Goal: Task Accomplishment & Management: Contribute content

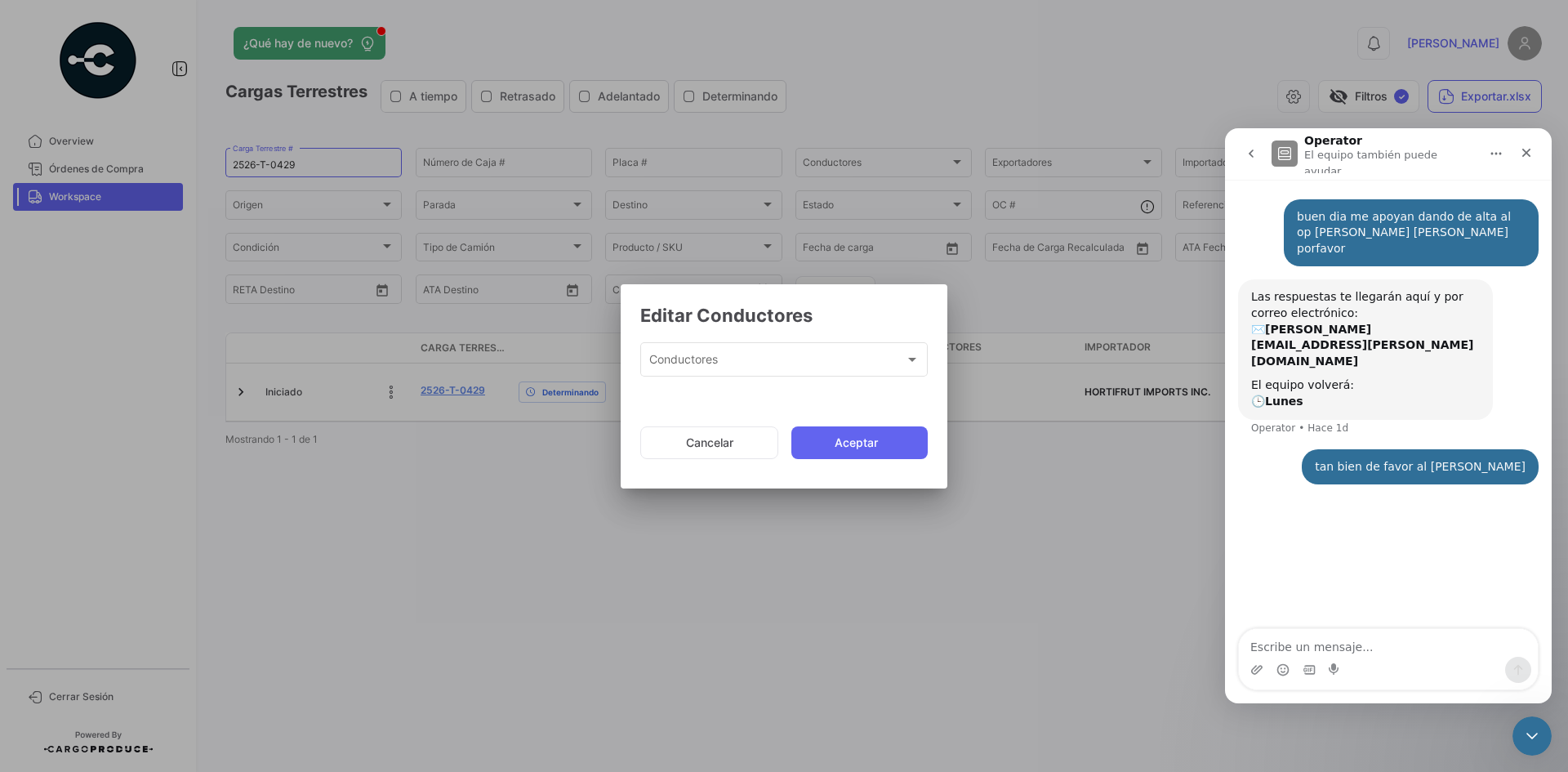
click at [738, 460] on mat-dialog-actions "Cancelar Aceptar" at bounding box center [784, 442] width 288 height 56
click at [742, 441] on button "Cancelar" at bounding box center [709, 442] width 138 height 33
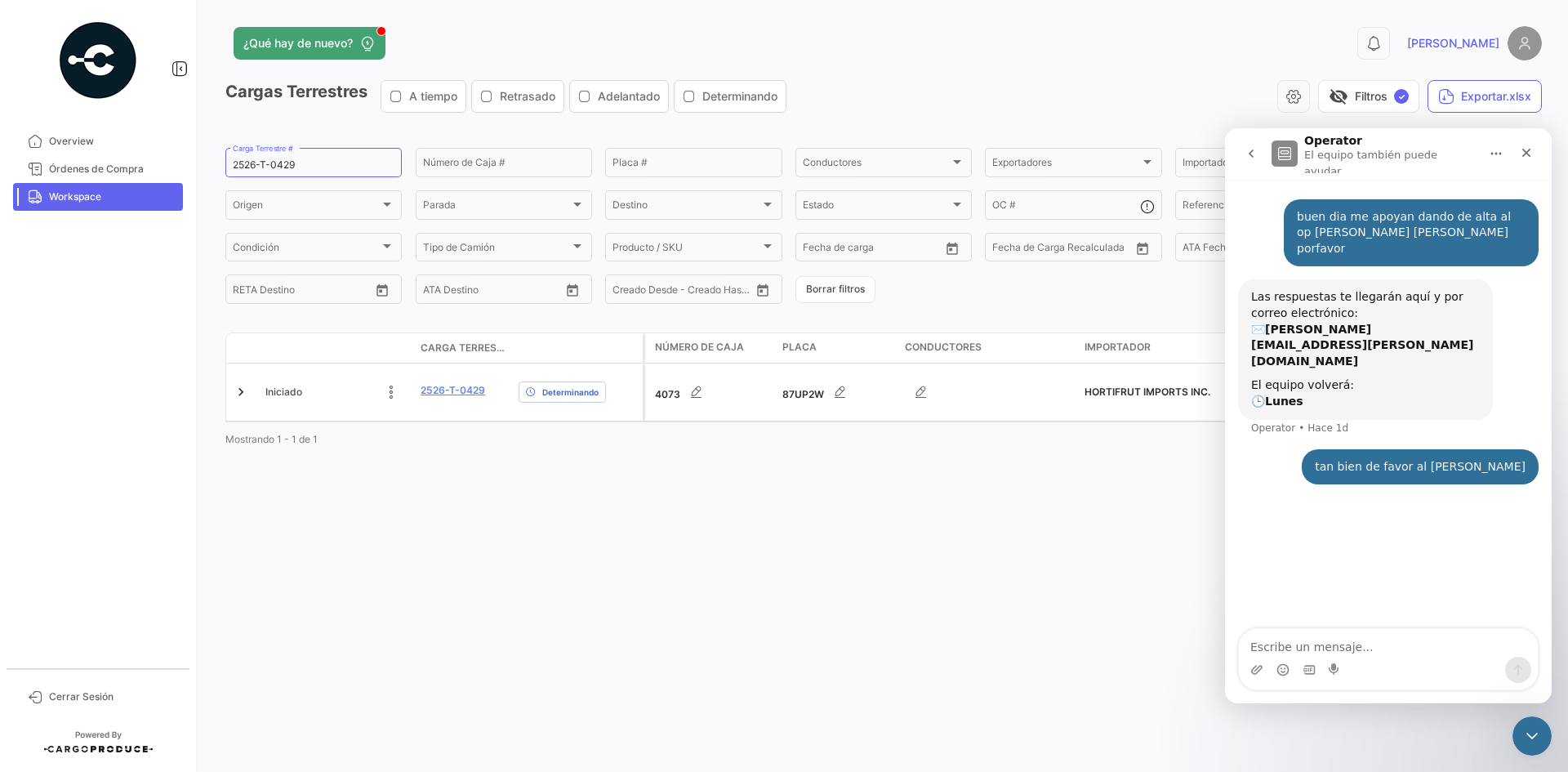
click at [107, 209] on link "Workspace" at bounding box center [97, 197] width 170 height 27
click at [958, 511] on div "¿Qué hay de nuevo? 0 [PERSON_NAME] Terrestres A tiempo Retrasado Adelantado Det…" at bounding box center [883, 386] width 1369 height 772
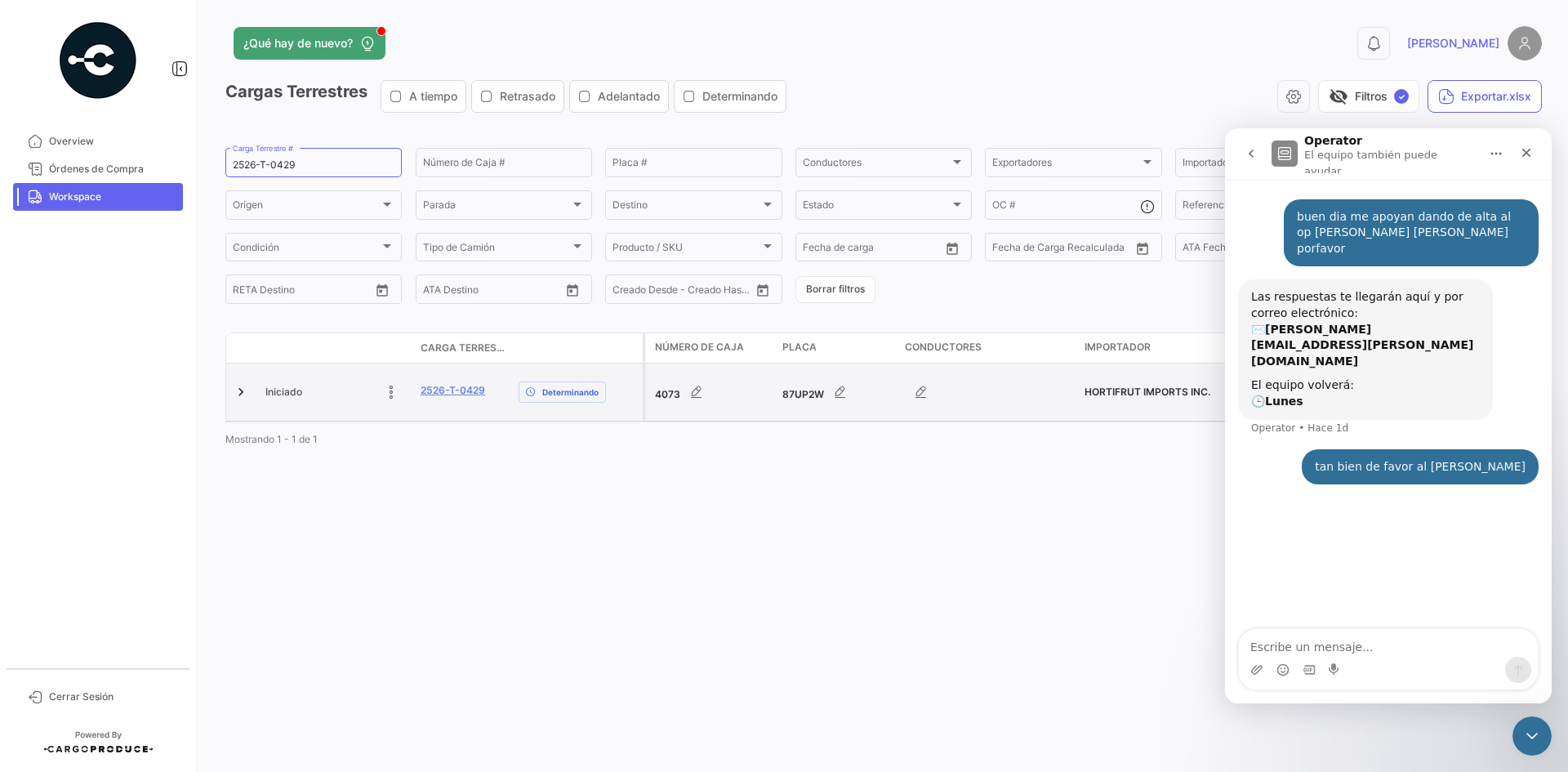
drag, startPoint x: 493, startPoint y: 396, endPoint x: 412, endPoint y: 399, distance: 81.1
click at [412, 399] on div "Iniciado 2526-T-0429 Determinando" at bounding box center [433, 391] width 416 height 57
copy div "2526-T-0429"
click at [413, 390] on datatable-body-cell "Iniciado" at bounding box center [336, 391] width 155 height 57
click at [454, 383] on link "2526-T-0429" at bounding box center [453, 391] width 65 height 15
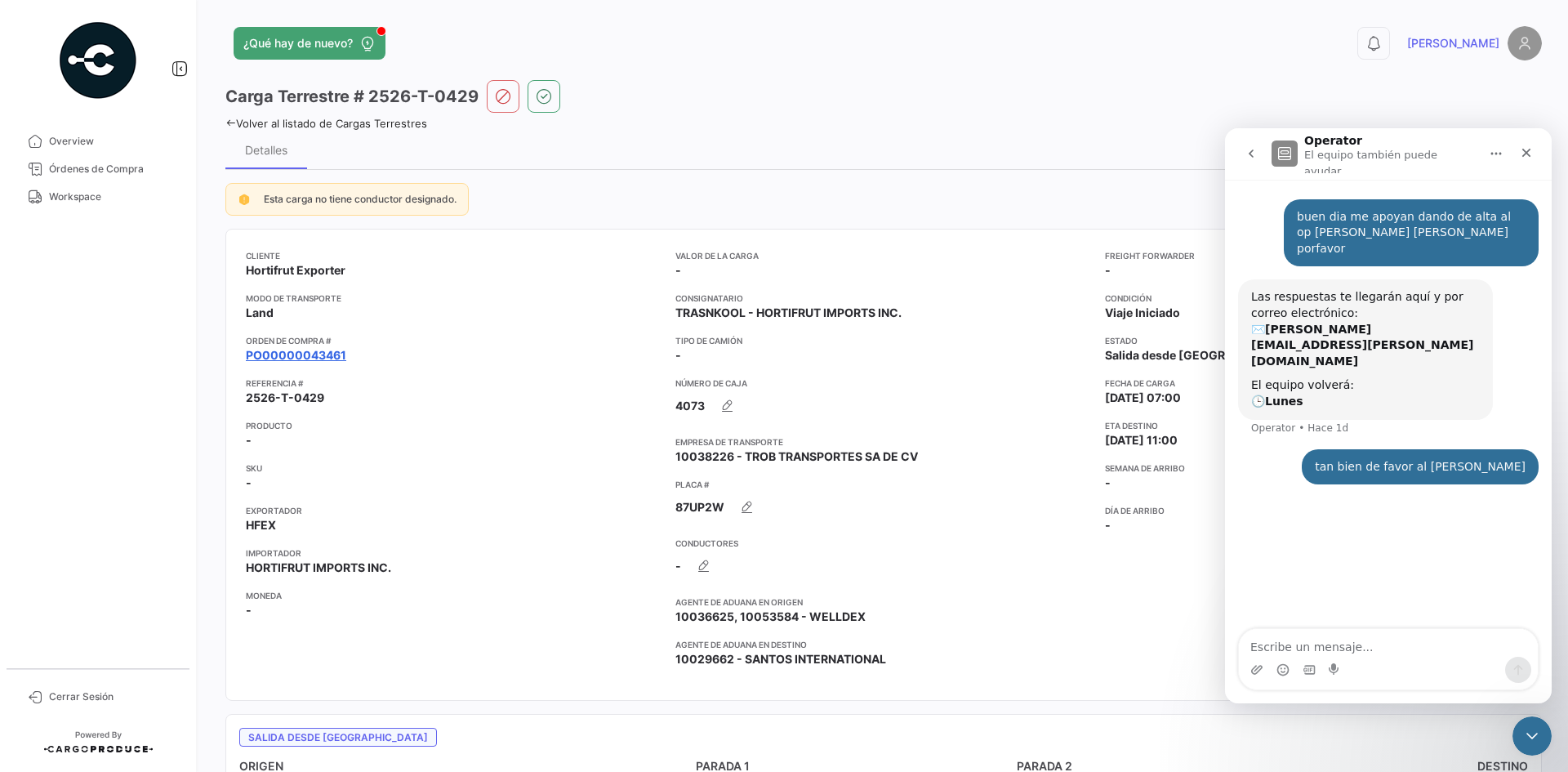
click at [329, 351] on link "PO00000043461" at bounding box center [296, 355] width 100 height 16
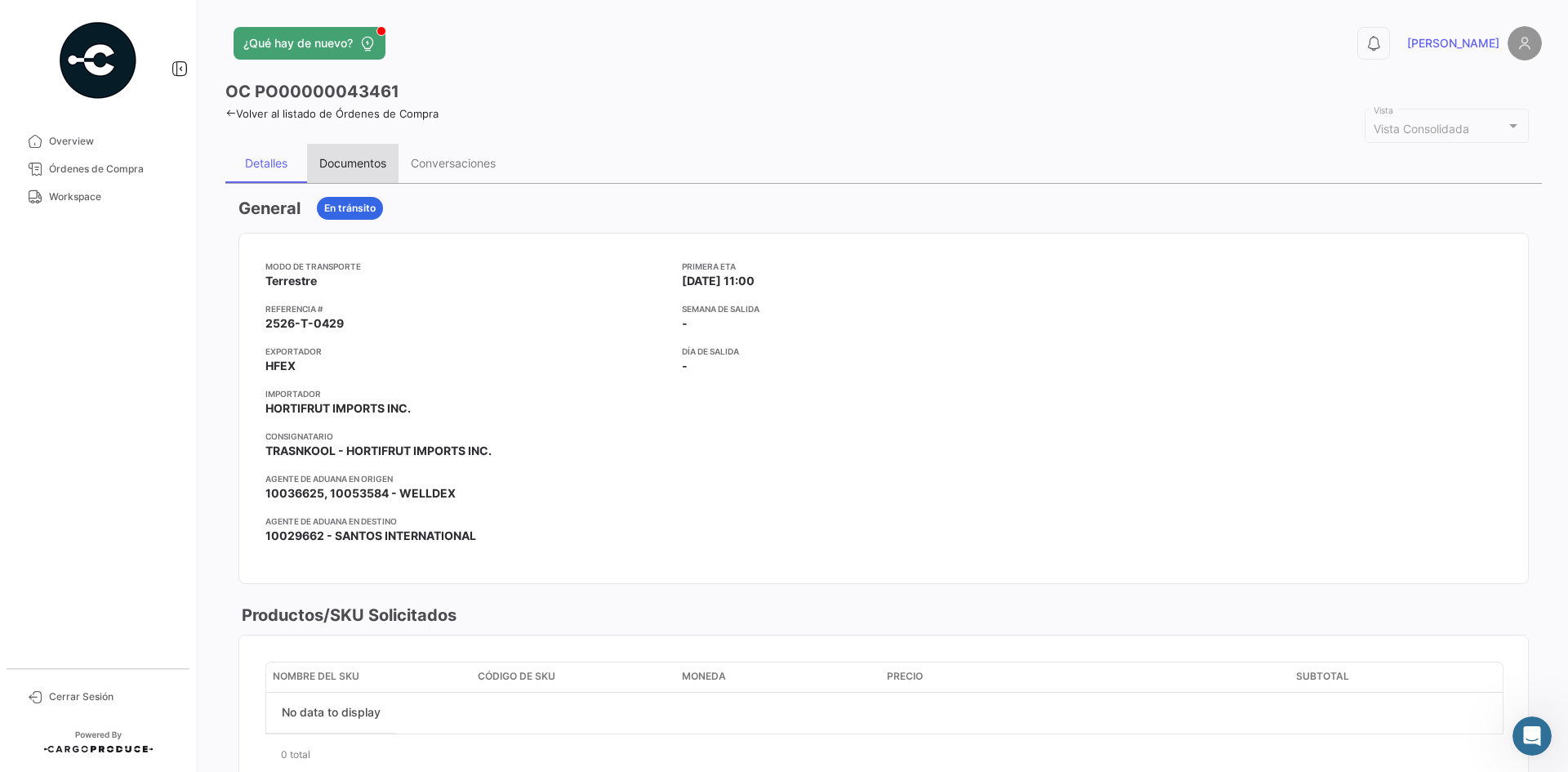
click at [351, 158] on div "Documentos" at bounding box center [353, 162] width 67 height 14
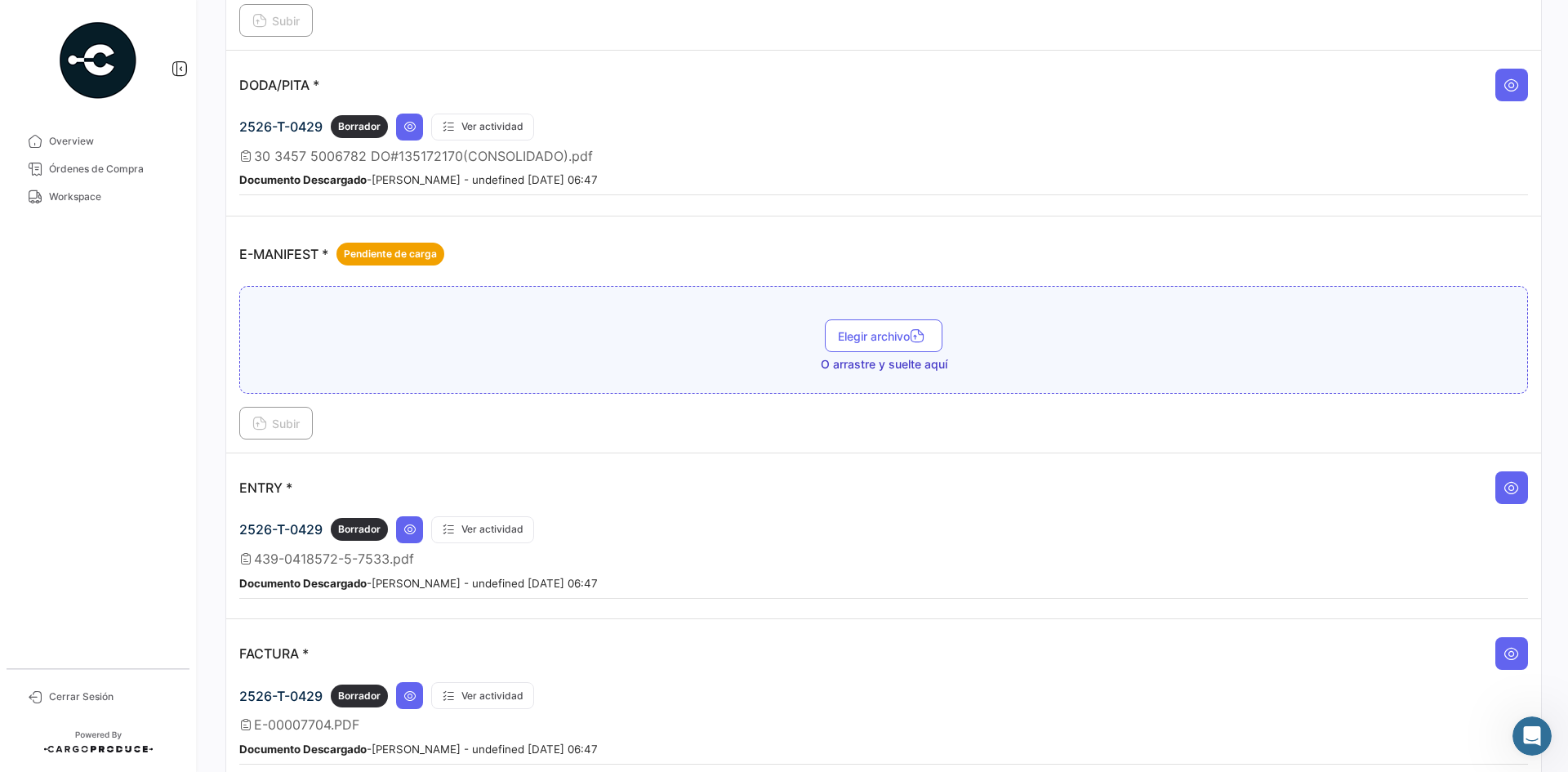
scroll to position [1062, 0]
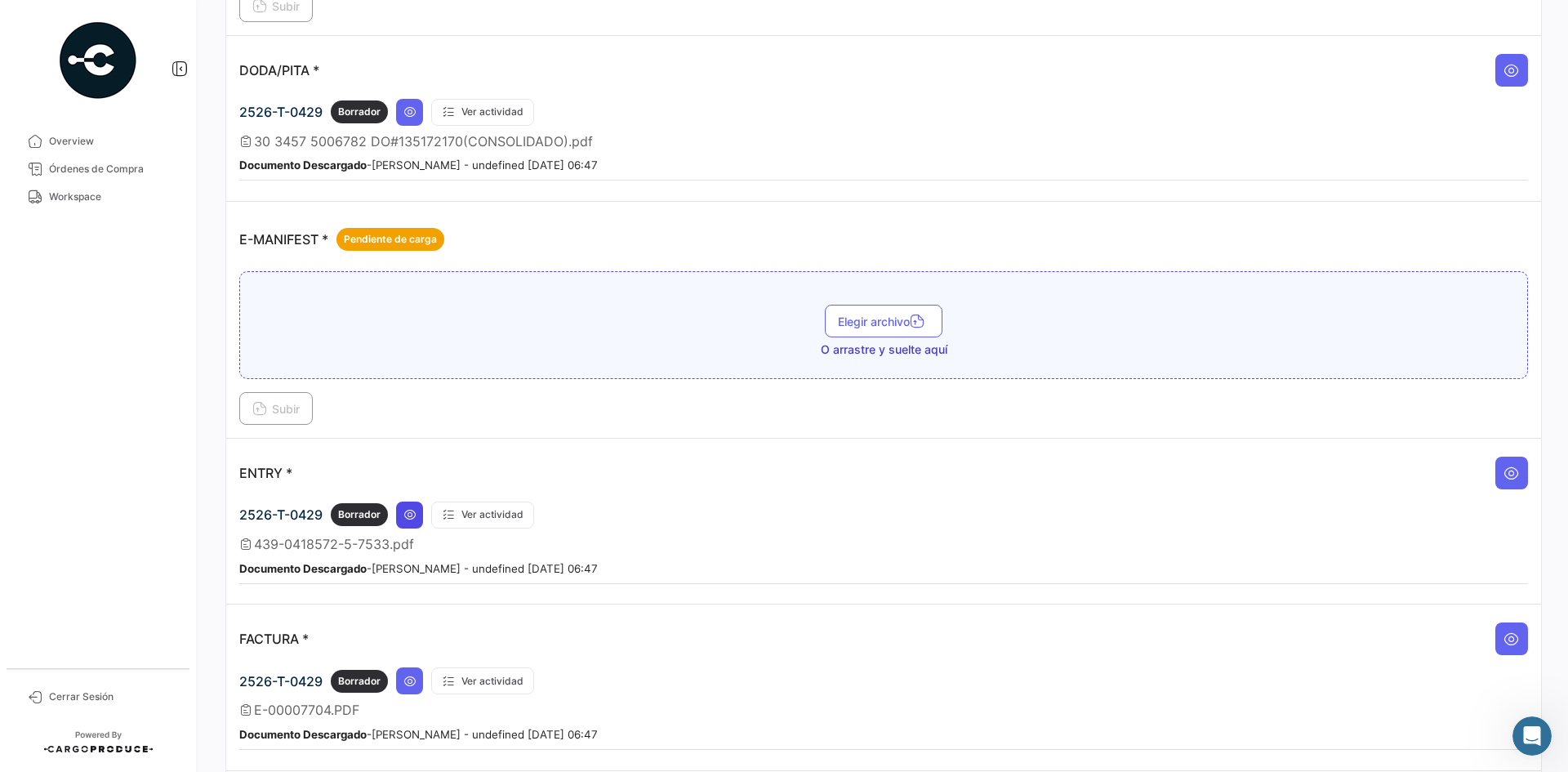
click at [423, 522] on button at bounding box center [410, 515] width 27 height 27
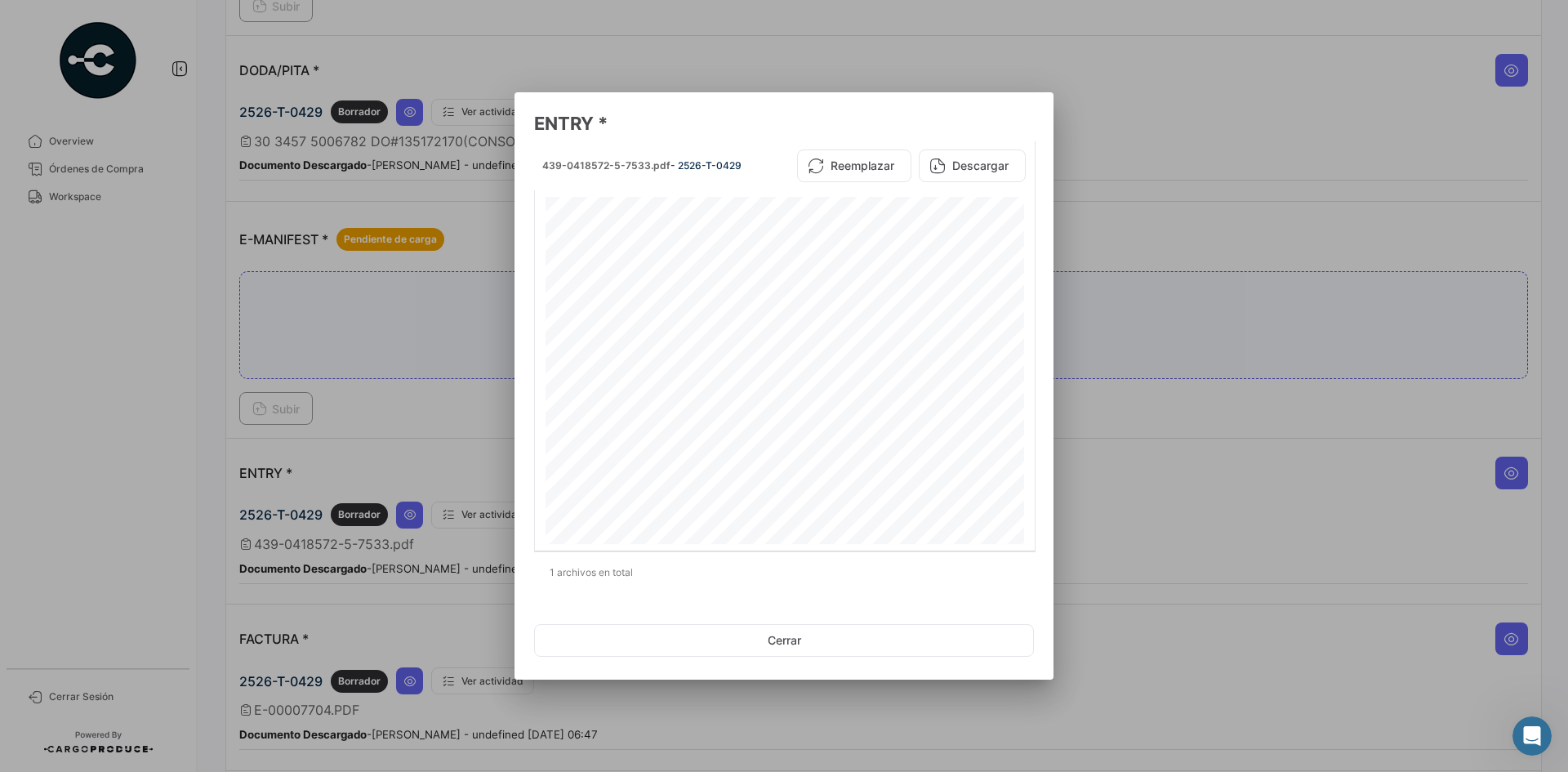
click at [1181, 408] on div at bounding box center [784, 386] width 1568 height 772
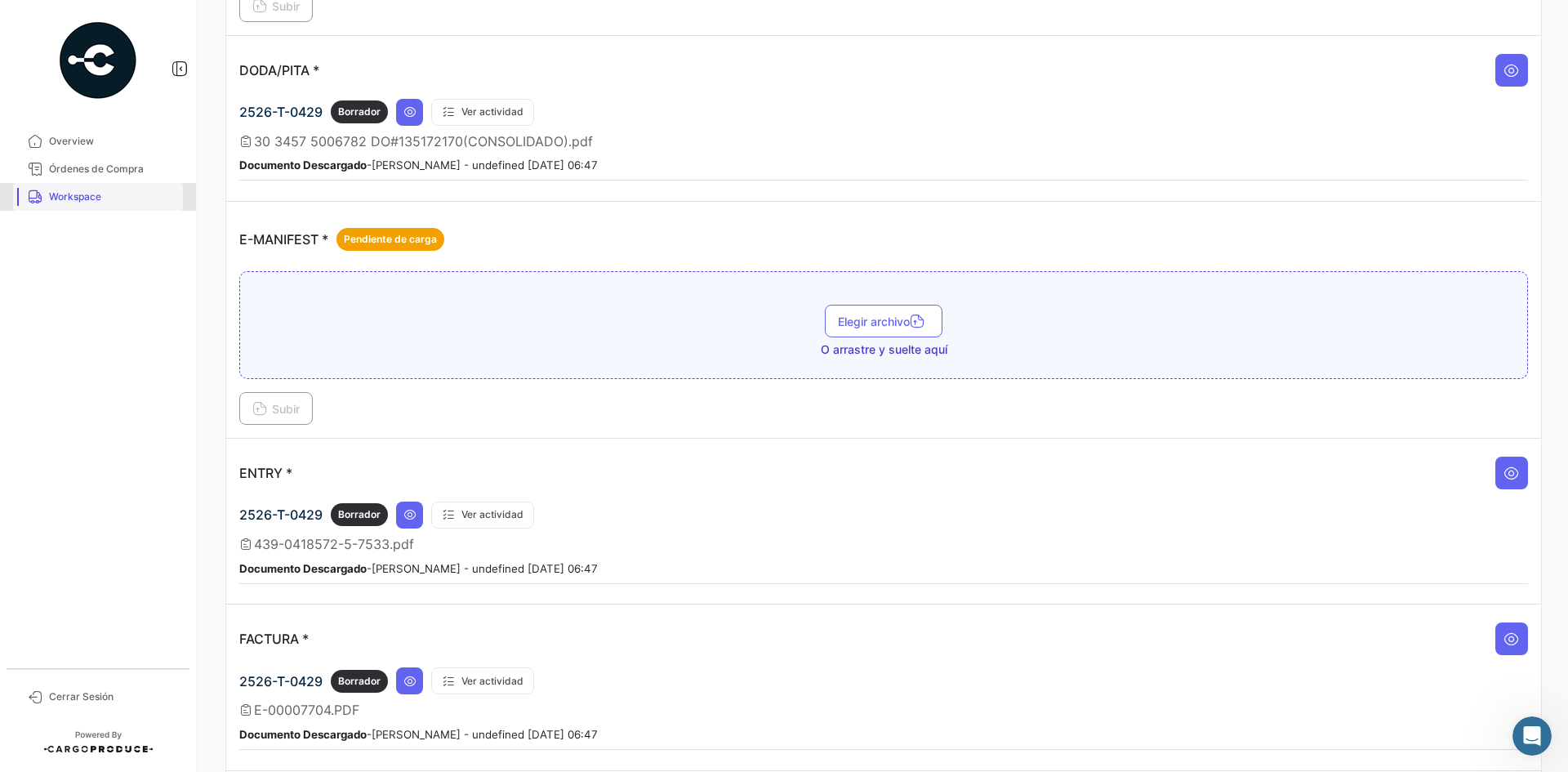
click at [52, 198] on span "Workspace" at bounding box center [113, 197] width 127 height 15
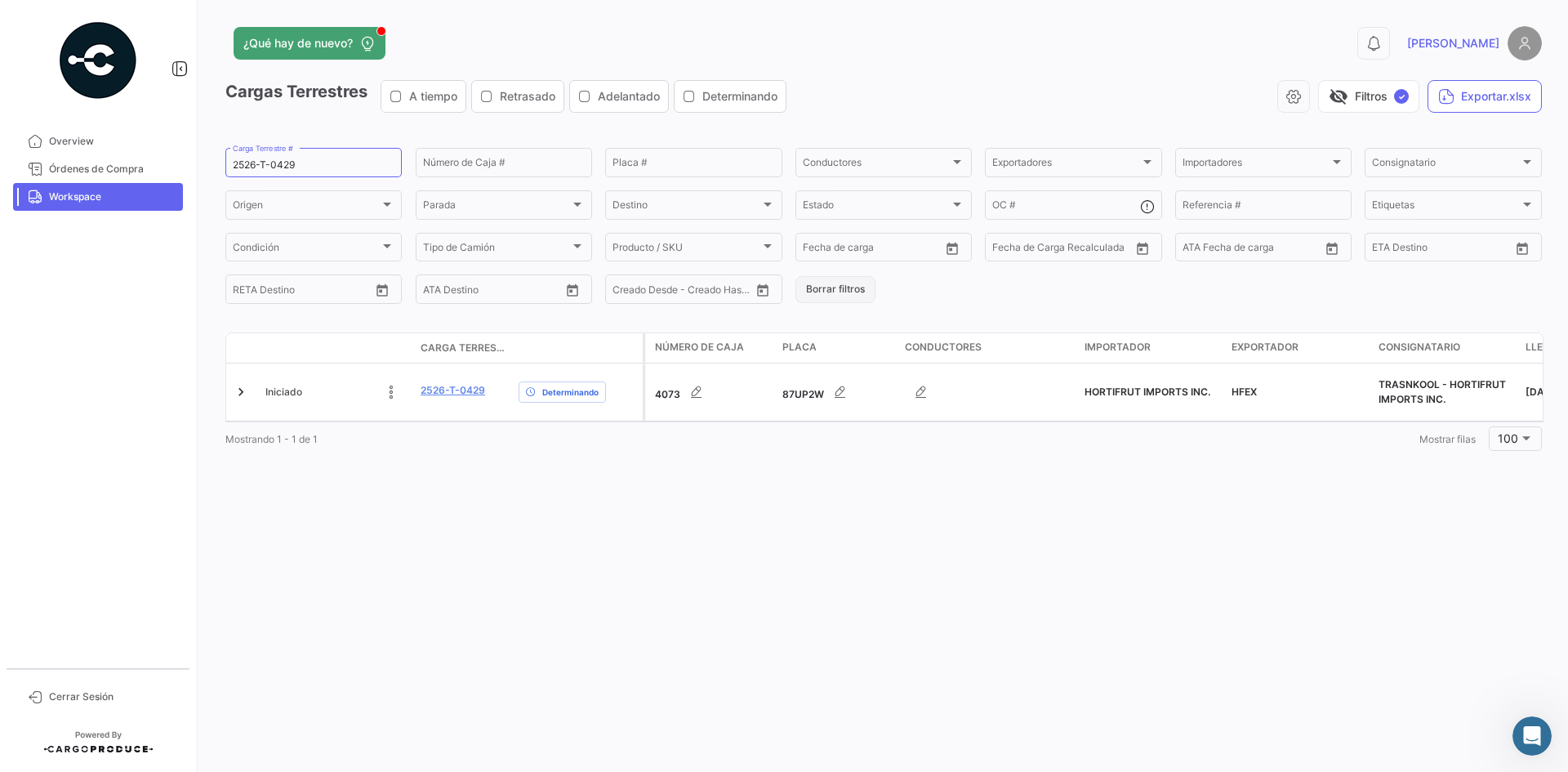
drag, startPoint x: 821, startPoint y: 309, endPoint x: 841, endPoint y: 285, distance: 31.2
click at [827, 301] on div "Cargas Terrestres A tiempo Retrasado Adelantado Determinando visibility_off Fil…" at bounding box center [884, 268] width 1317 height 375
click at [841, 285] on button "Borrar filtros" at bounding box center [836, 290] width 80 height 27
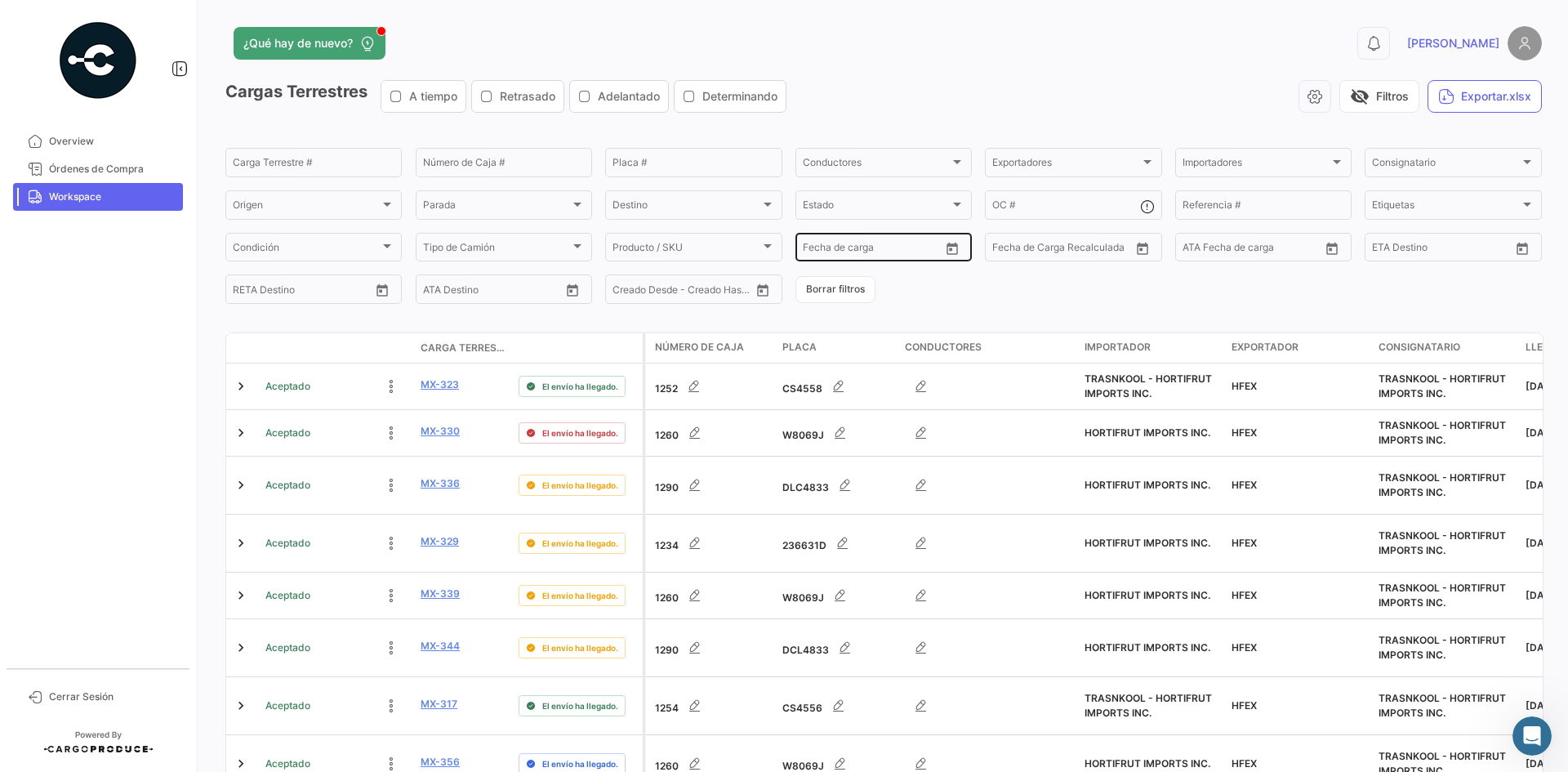
click at [953, 250] on icon "Open calendar" at bounding box center [952, 247] width 12 height 12
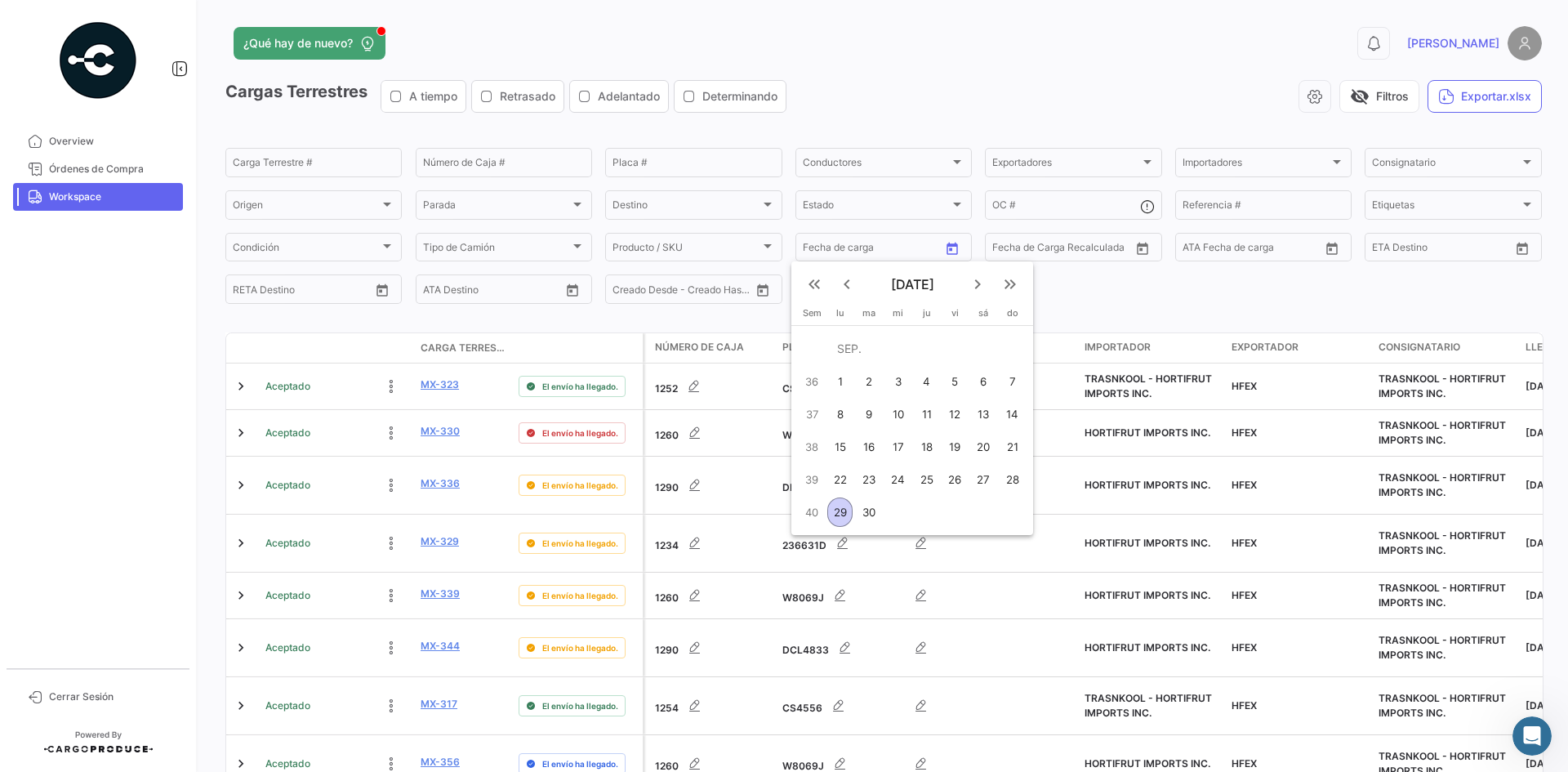
click at [1009, 482] on div "28" at bounding box center [1013, 479] width 26 height 29
type input "[DATE]"
click at [1009, 482] on div "28" at bounding box center [1013, 479] width 26 height 29
type input "[DATE]"
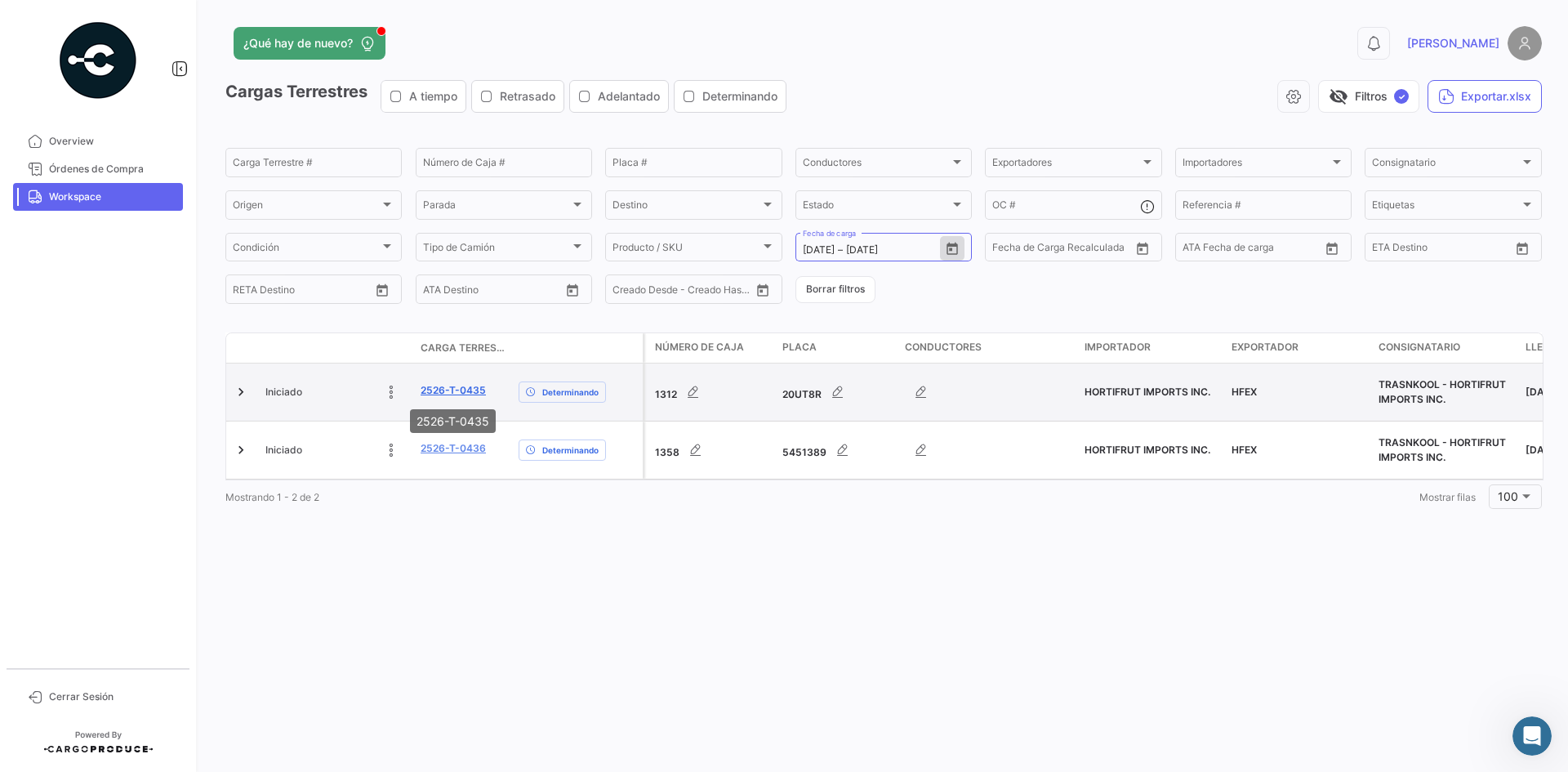
click at [463, 391] on link "2526-T-0435" at bounding box center [453, 391] width 66 height 15
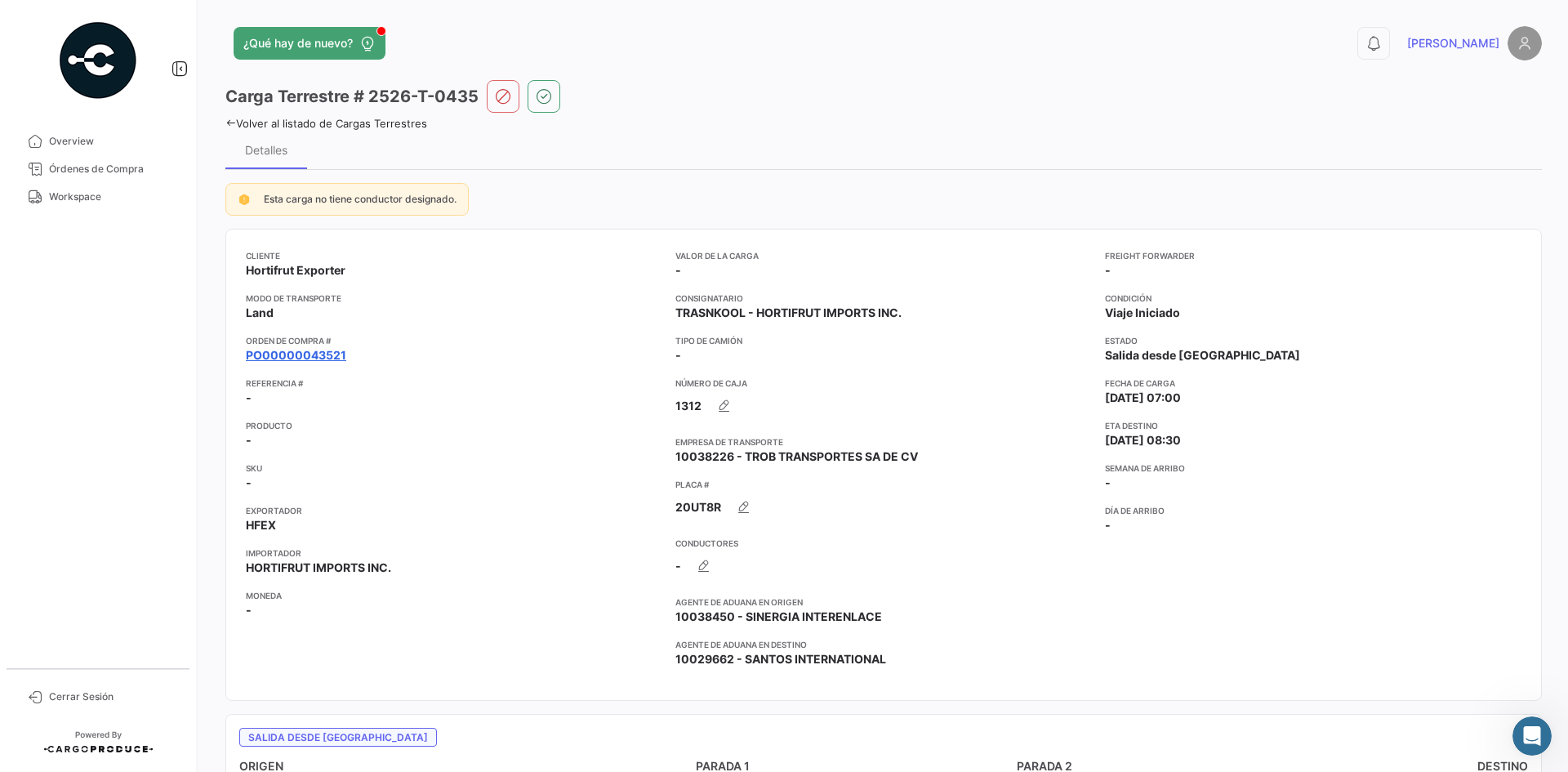
click at [310, 354] on link "PO00000043521" at bounding box center [296, 355] width 100 height 16
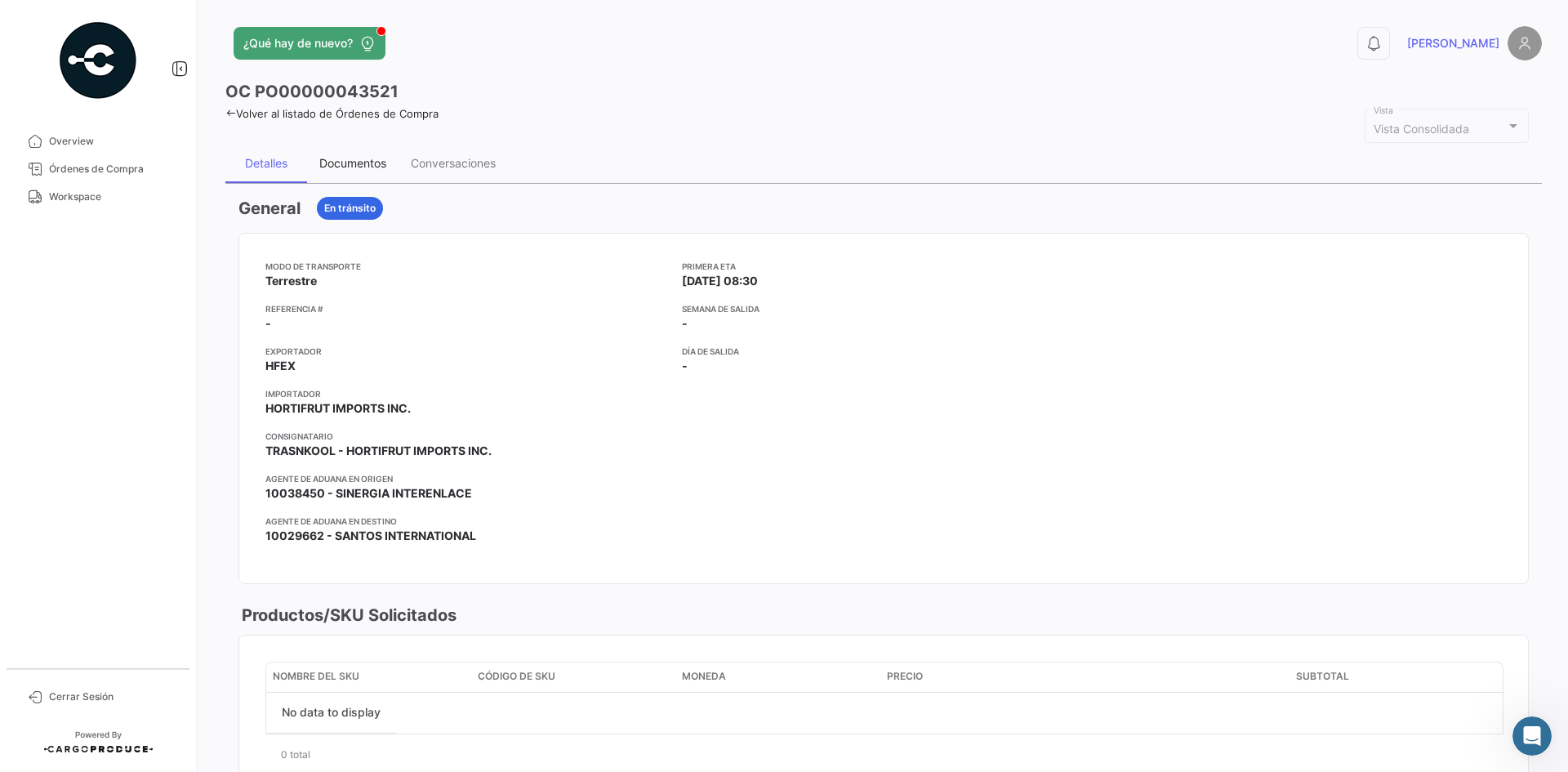
click at [356, 169] on div "Documentos" at bounding box center [353, 162] width 67 height 14
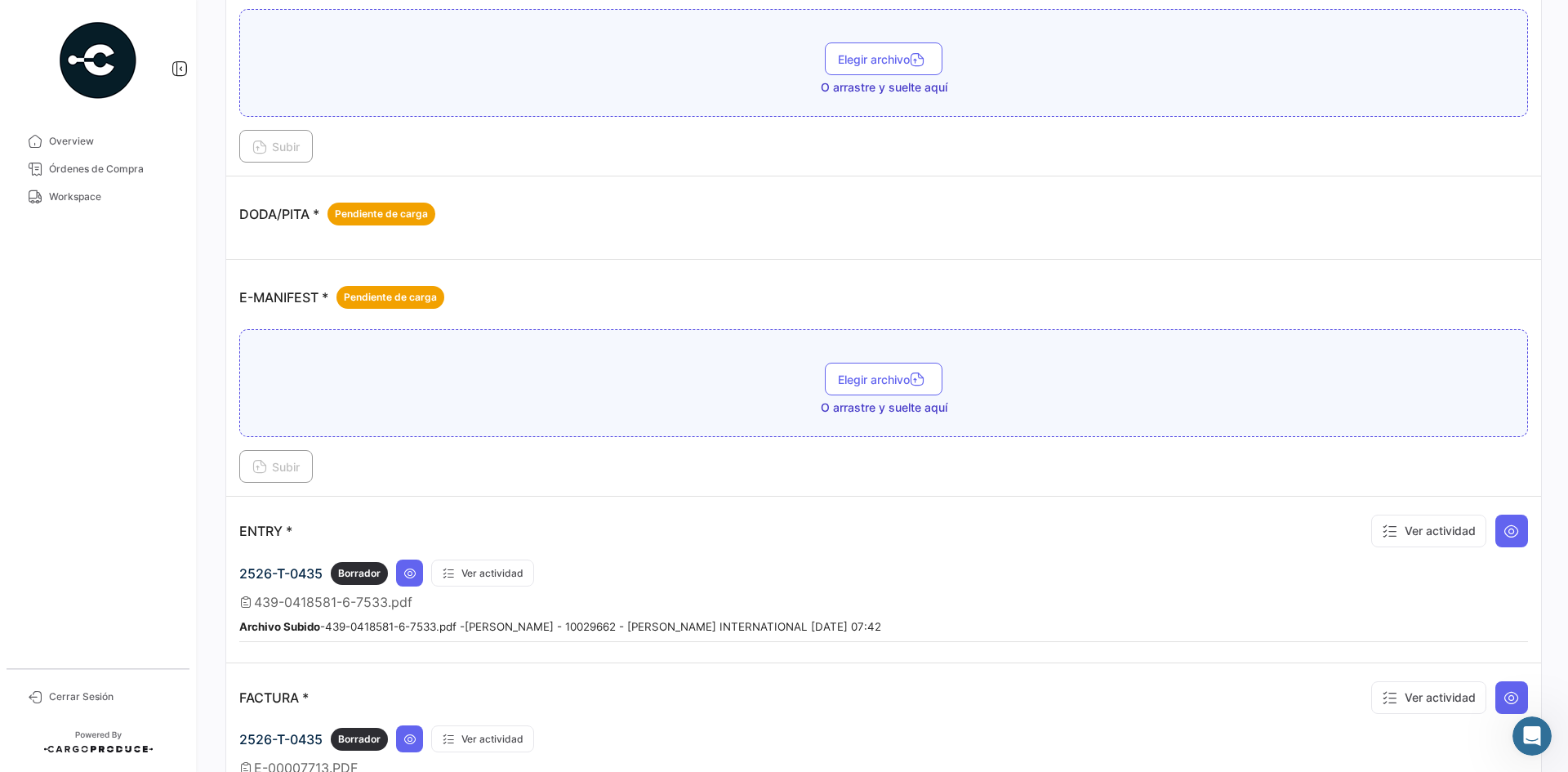
scroll to position [817, 0]
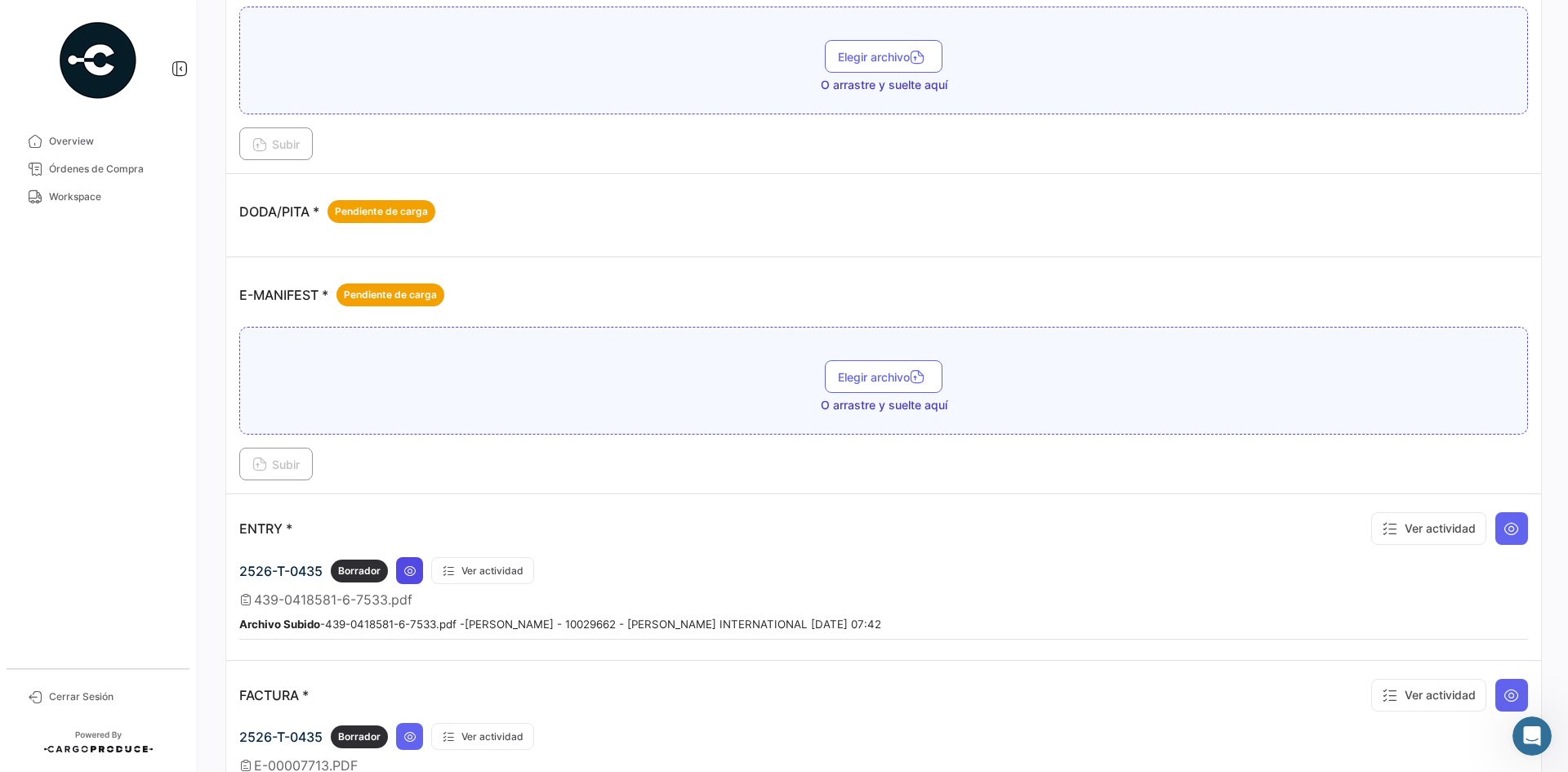
click at [407, 564] on icon at bounding box center [410, 571] width 13 height 13
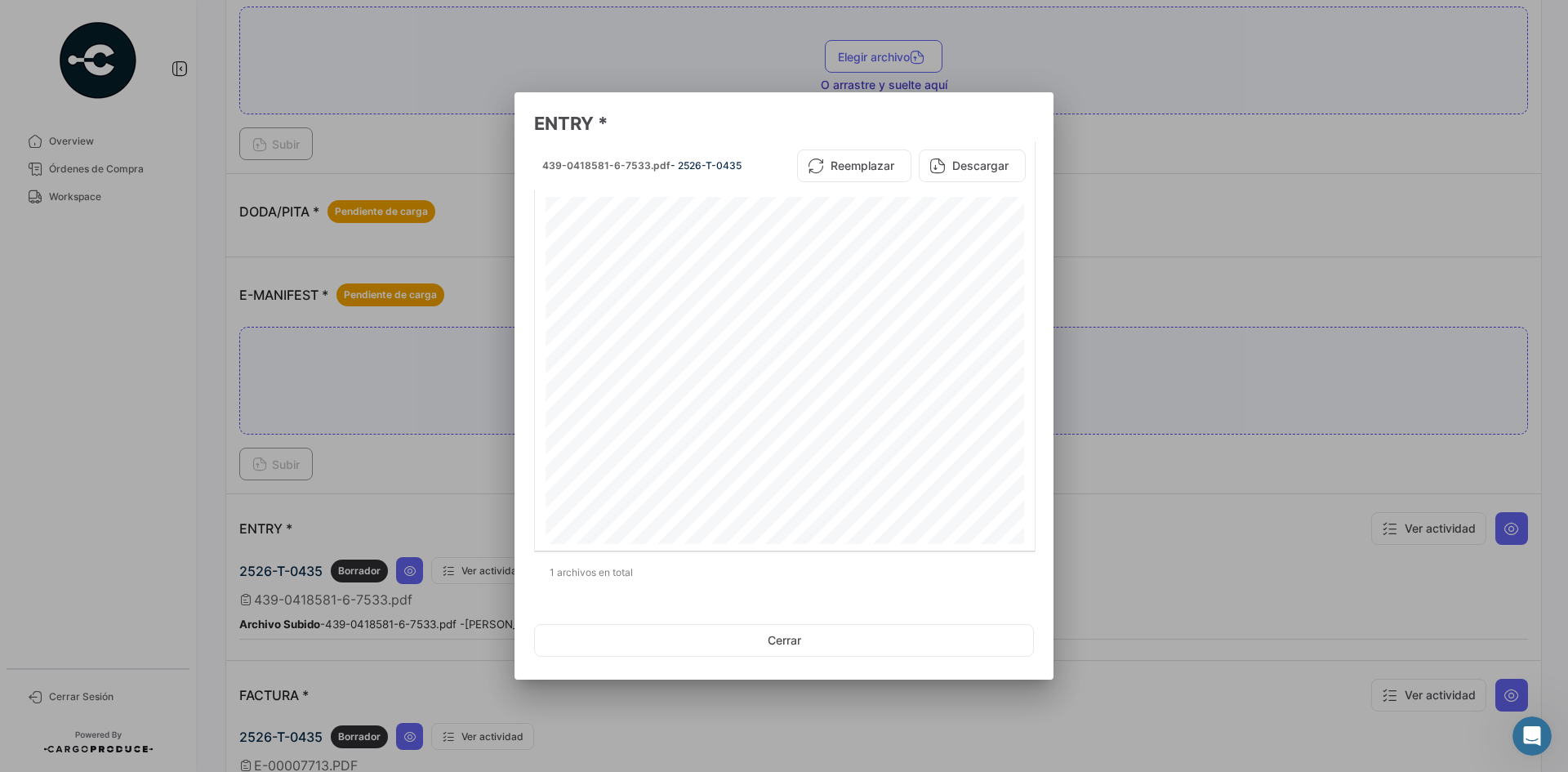
click at [1150, 159] on div at bounding box center [784, 386] width 1568 height 772
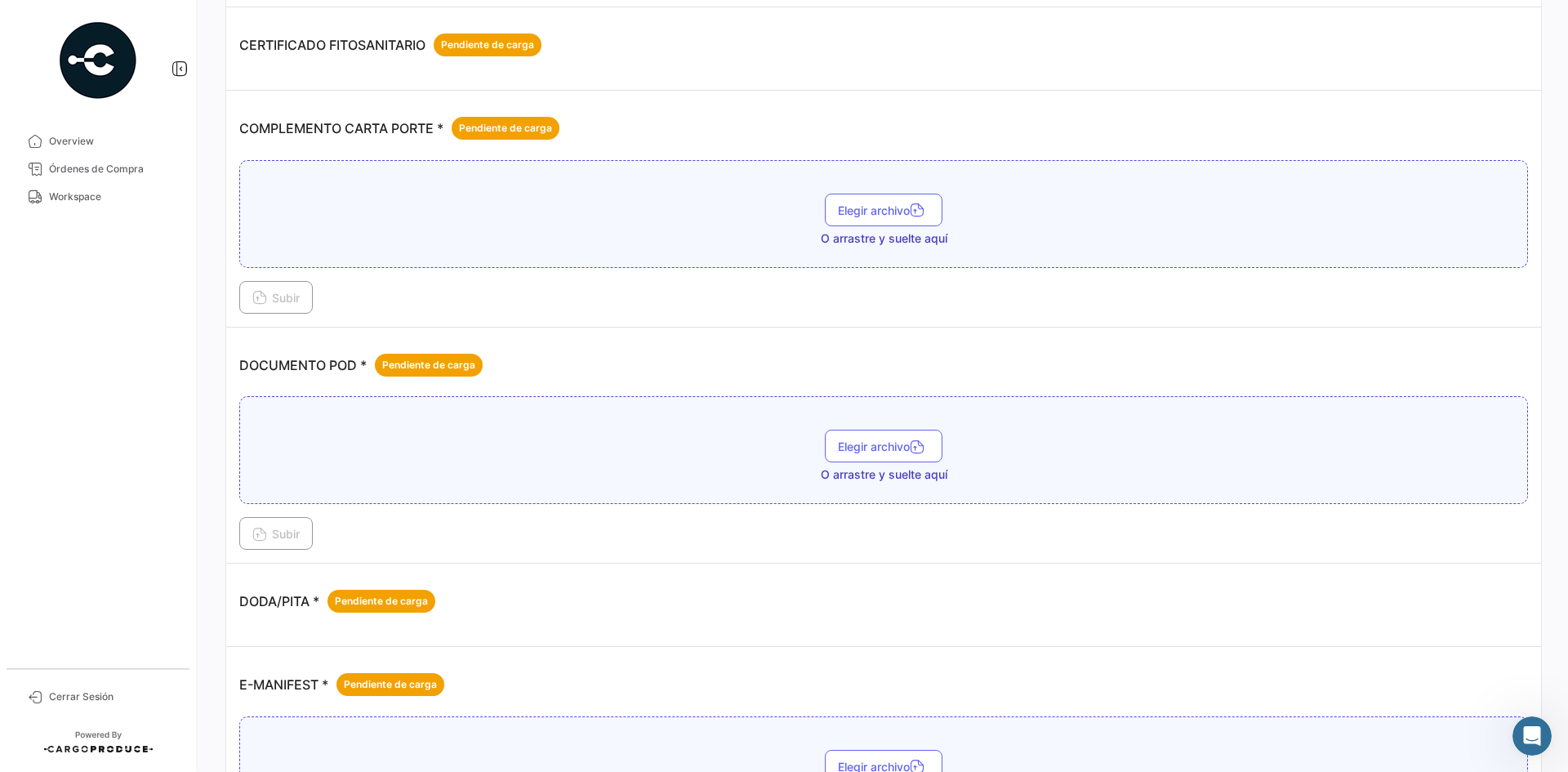
scroll to position [735, 0]
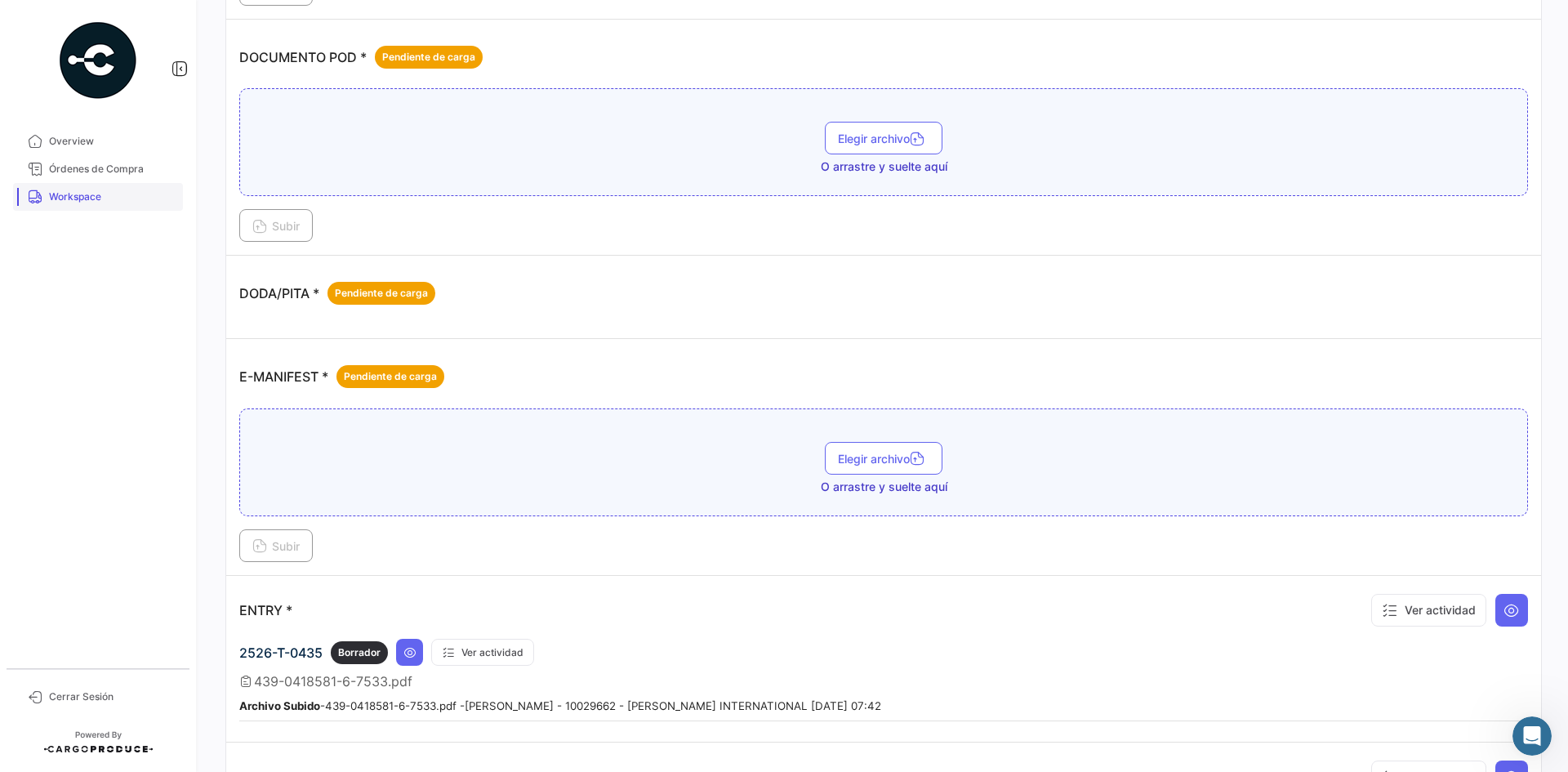
click at [108, 202] on span "Workspace" at bounding box center [113, 197] width 127 height 15
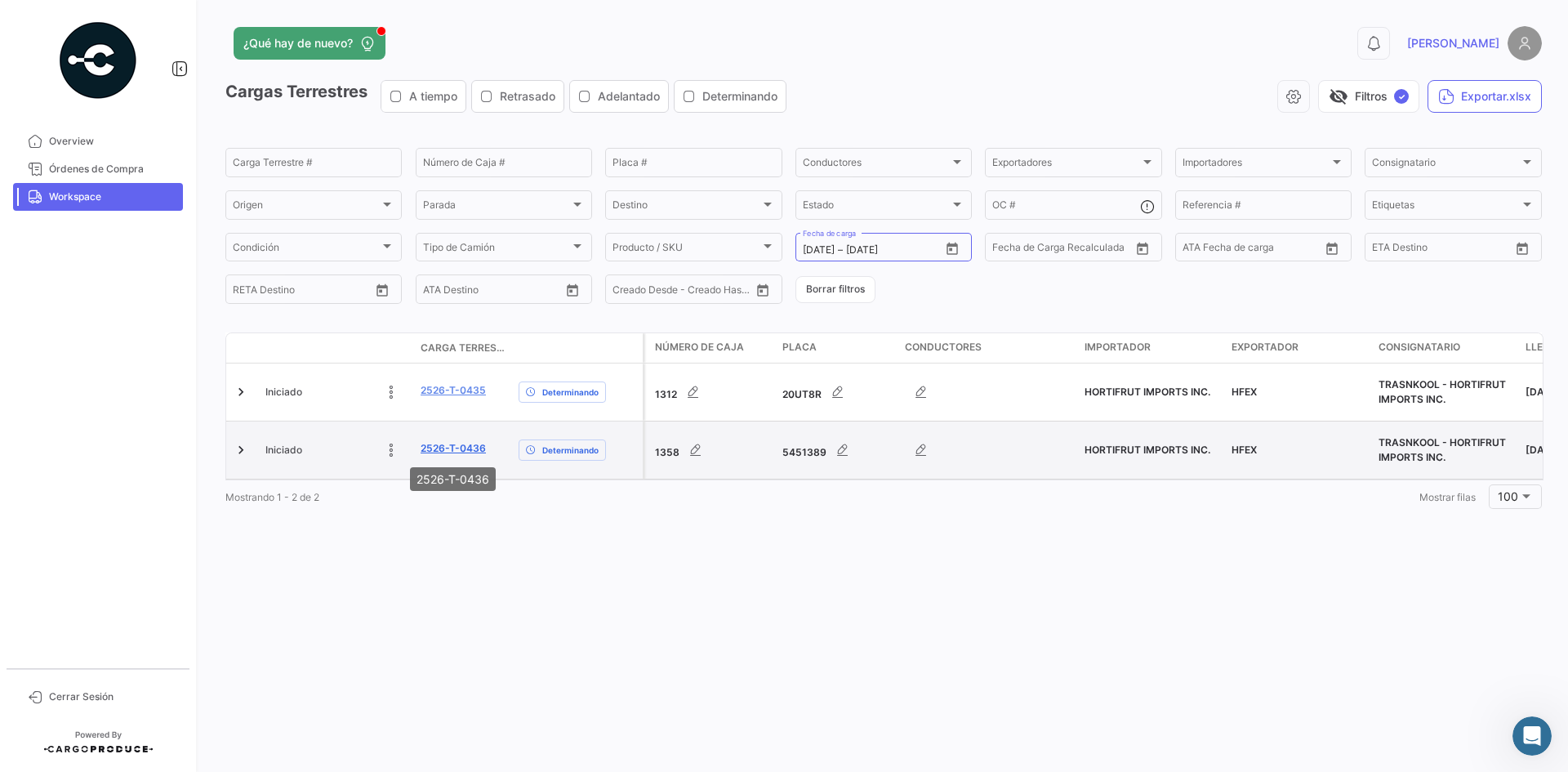
click at [472, 452] on link "2526-T-0436" at bounding box center [453, 448] width 66 height 15
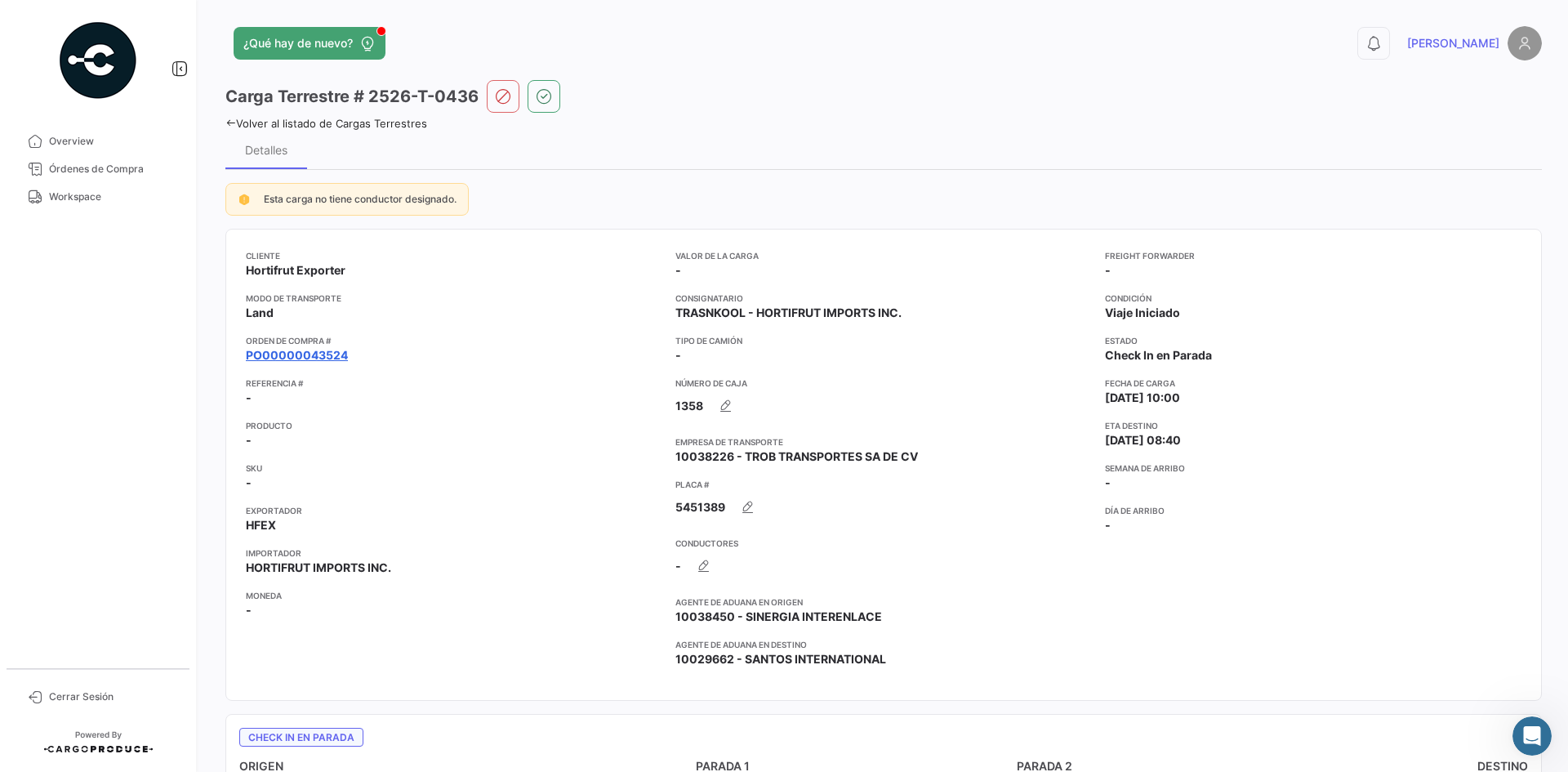
click at [318, 352] on link "PO00000043524" at bounding box center [297, 355] width 102 height 16
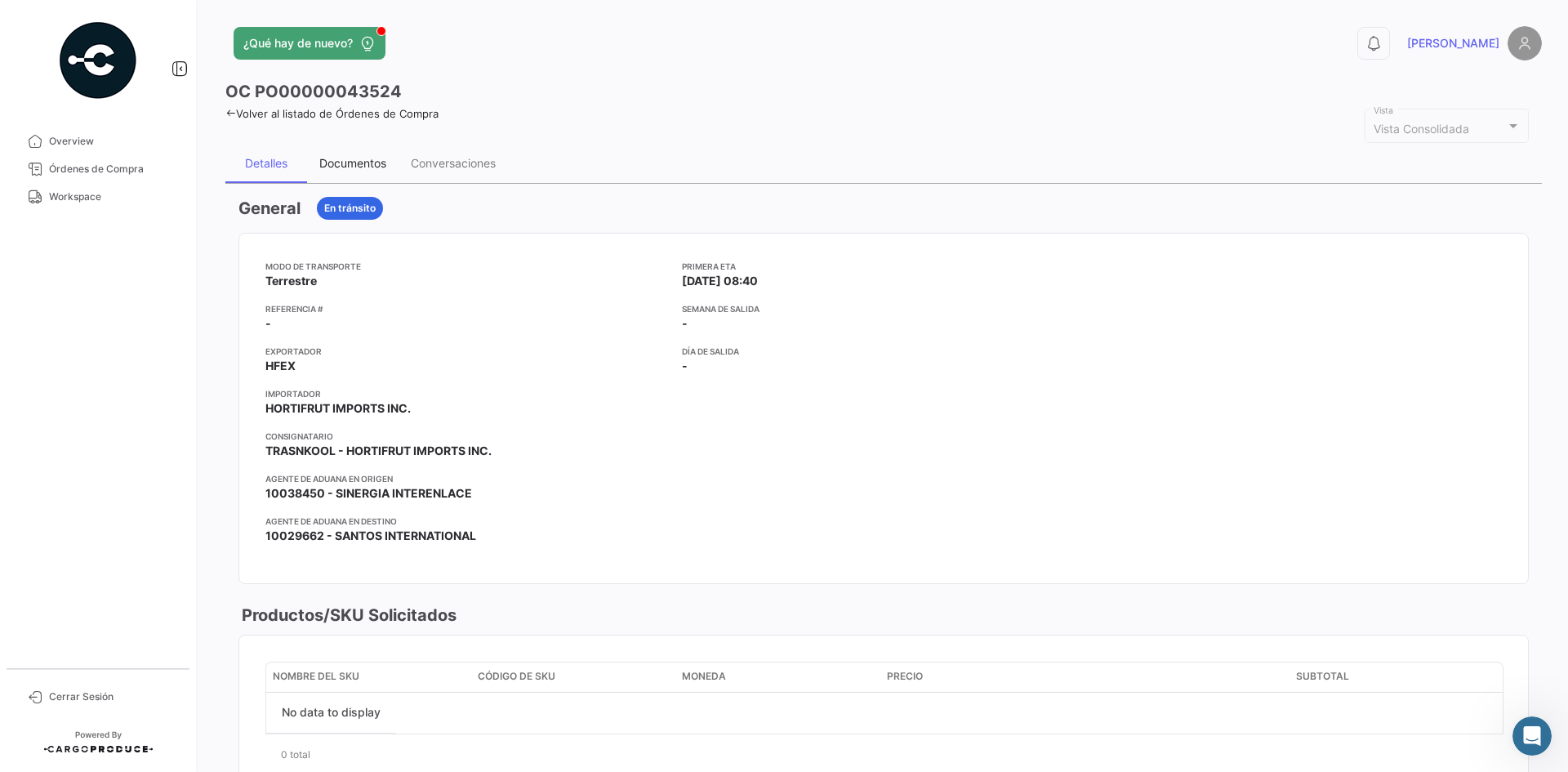
click at [345, 157] on div "Documentos" at bounding box center [353, 162] width 67 height 14
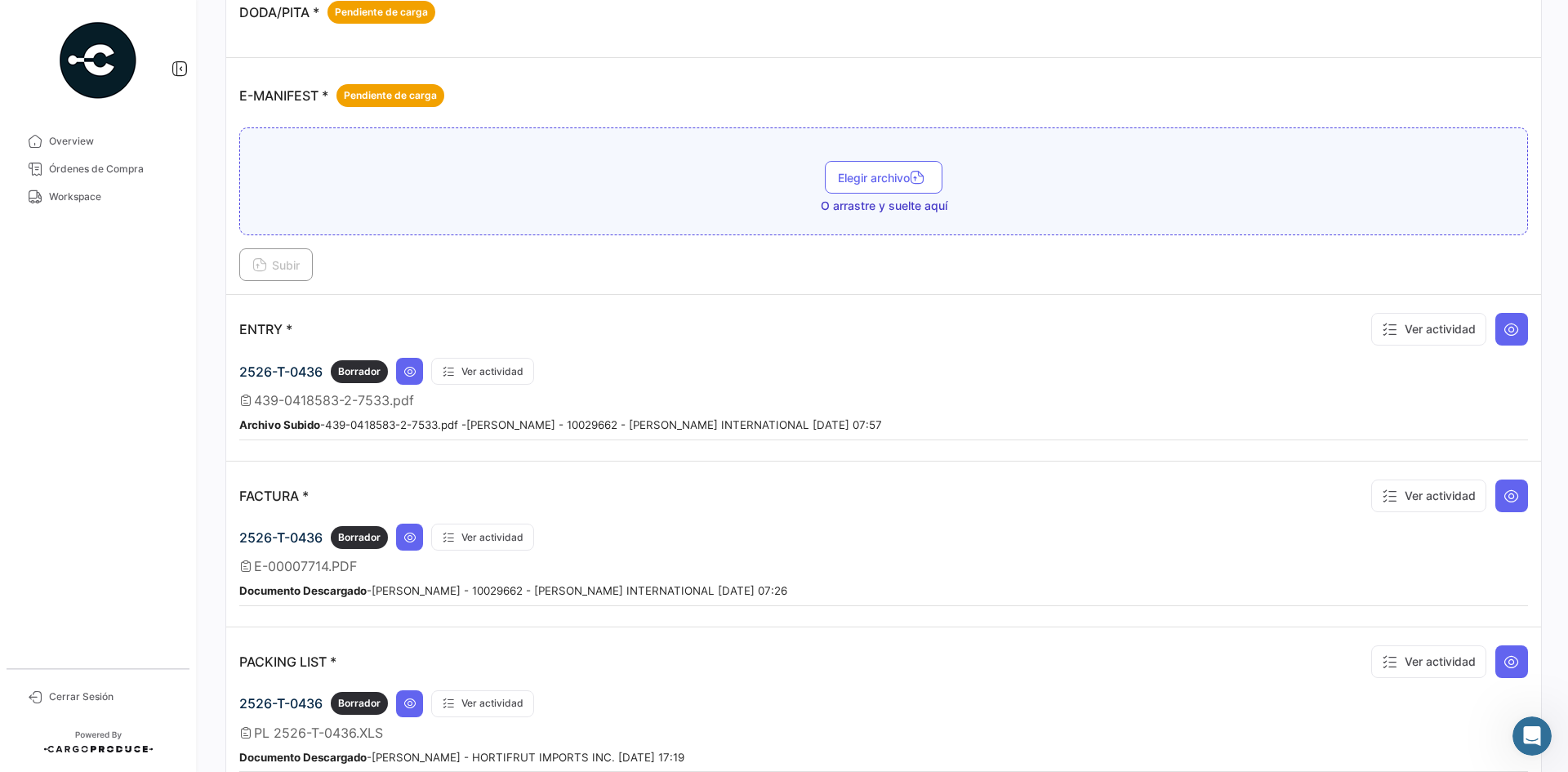
scroll to position [1062, 0]
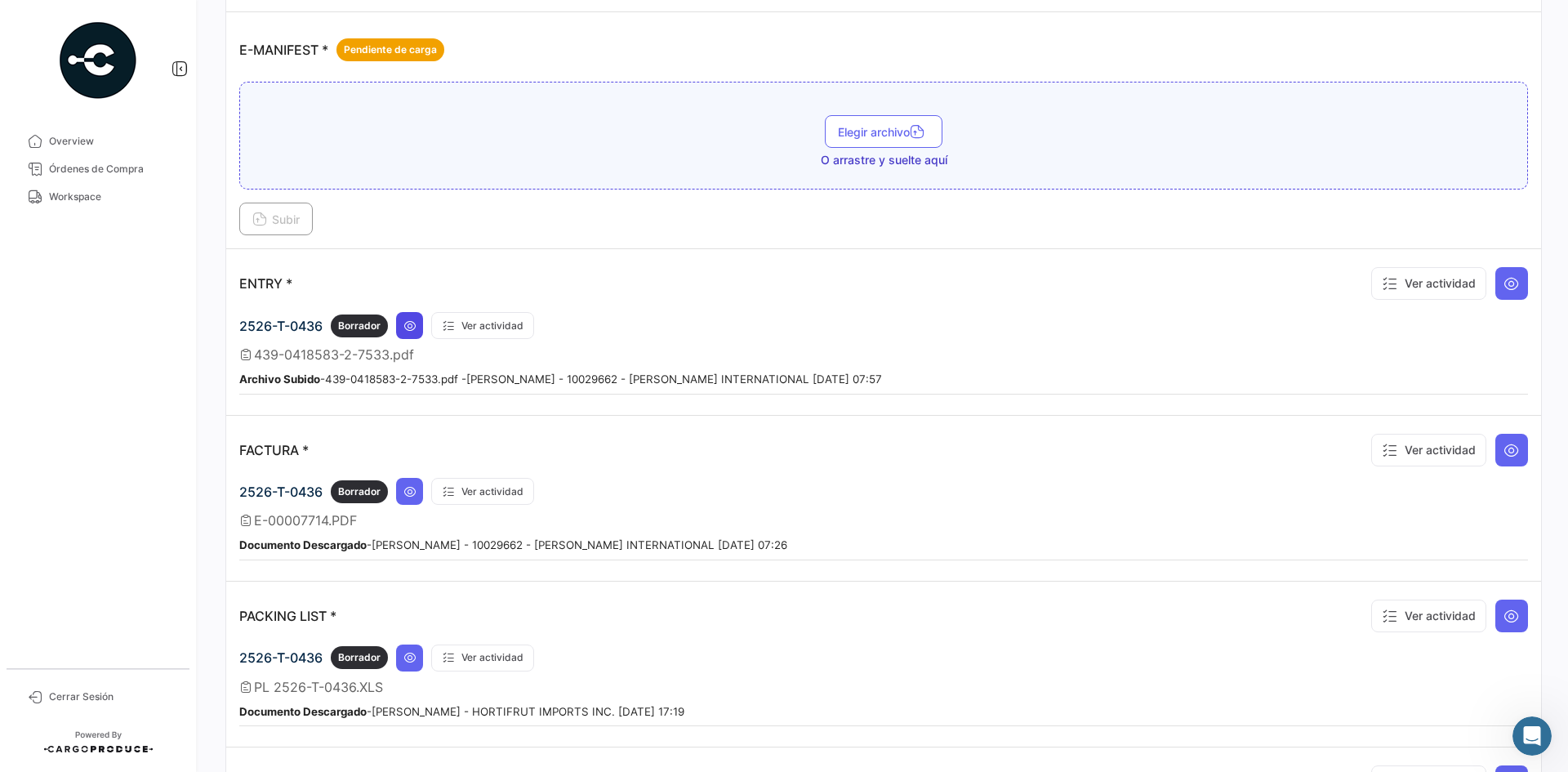
click at [404, 324] on icon at bounding box center [410, 326] width 13 height 13
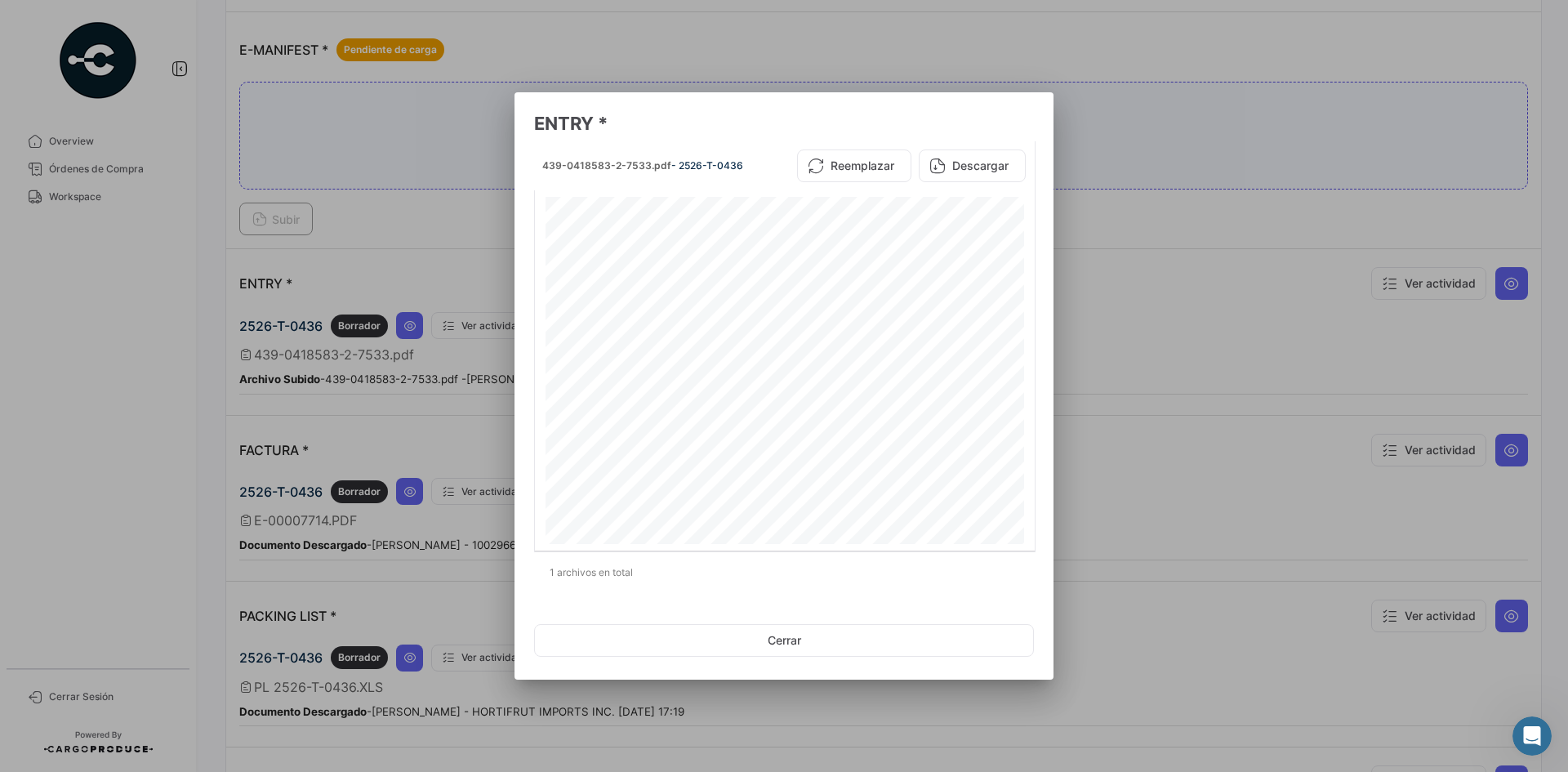
drag, startPoint x: 142, startPoint y: 357, endPoint x: 140, endPoint y: 336, distance: 21.1
click at [142, 356] on div at bounding box center [784, 386] width 1568 height 772
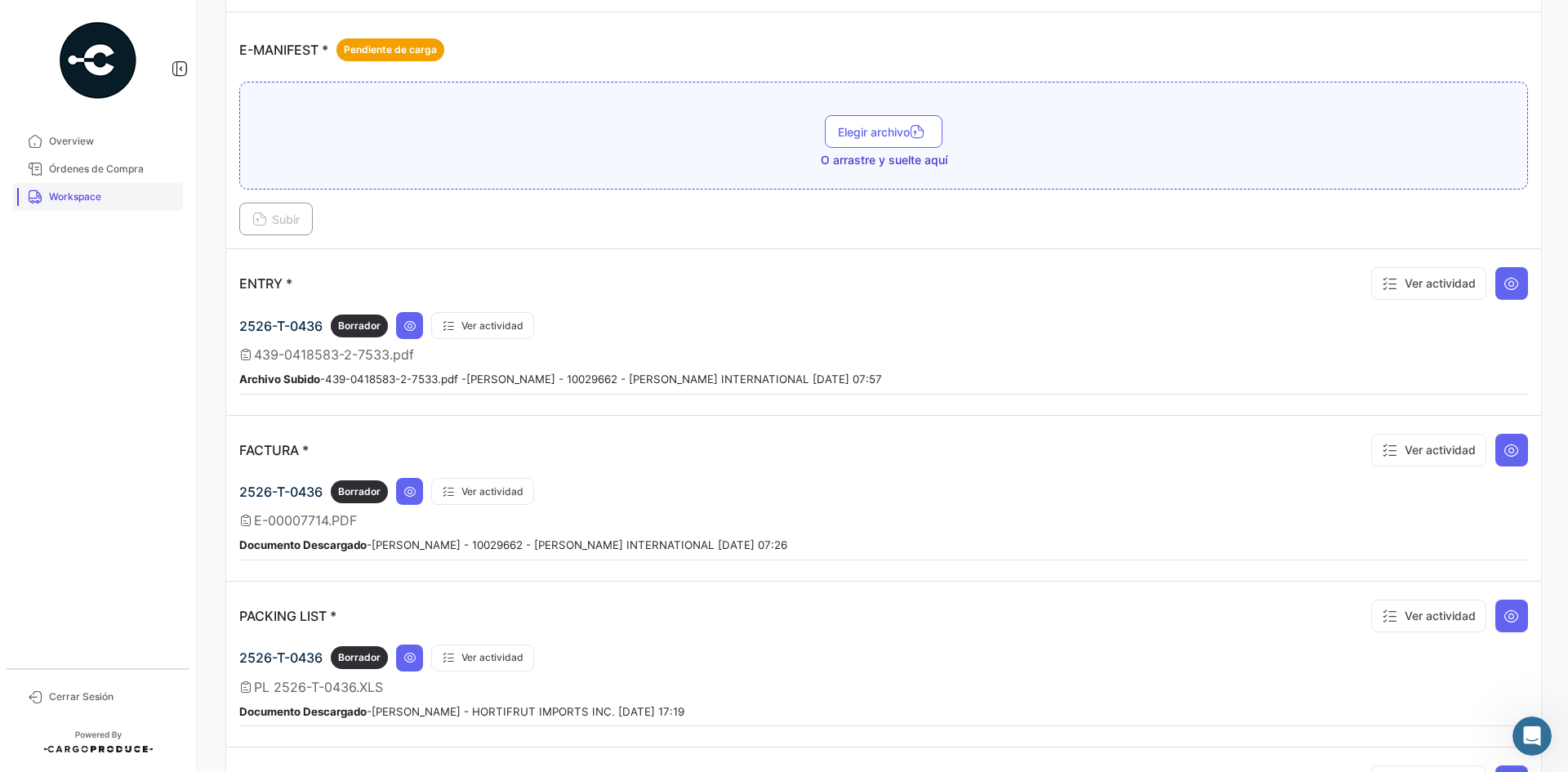
click at [107, 192] on span "Workspace" at bounding box center [113, 197] width 127 height 15
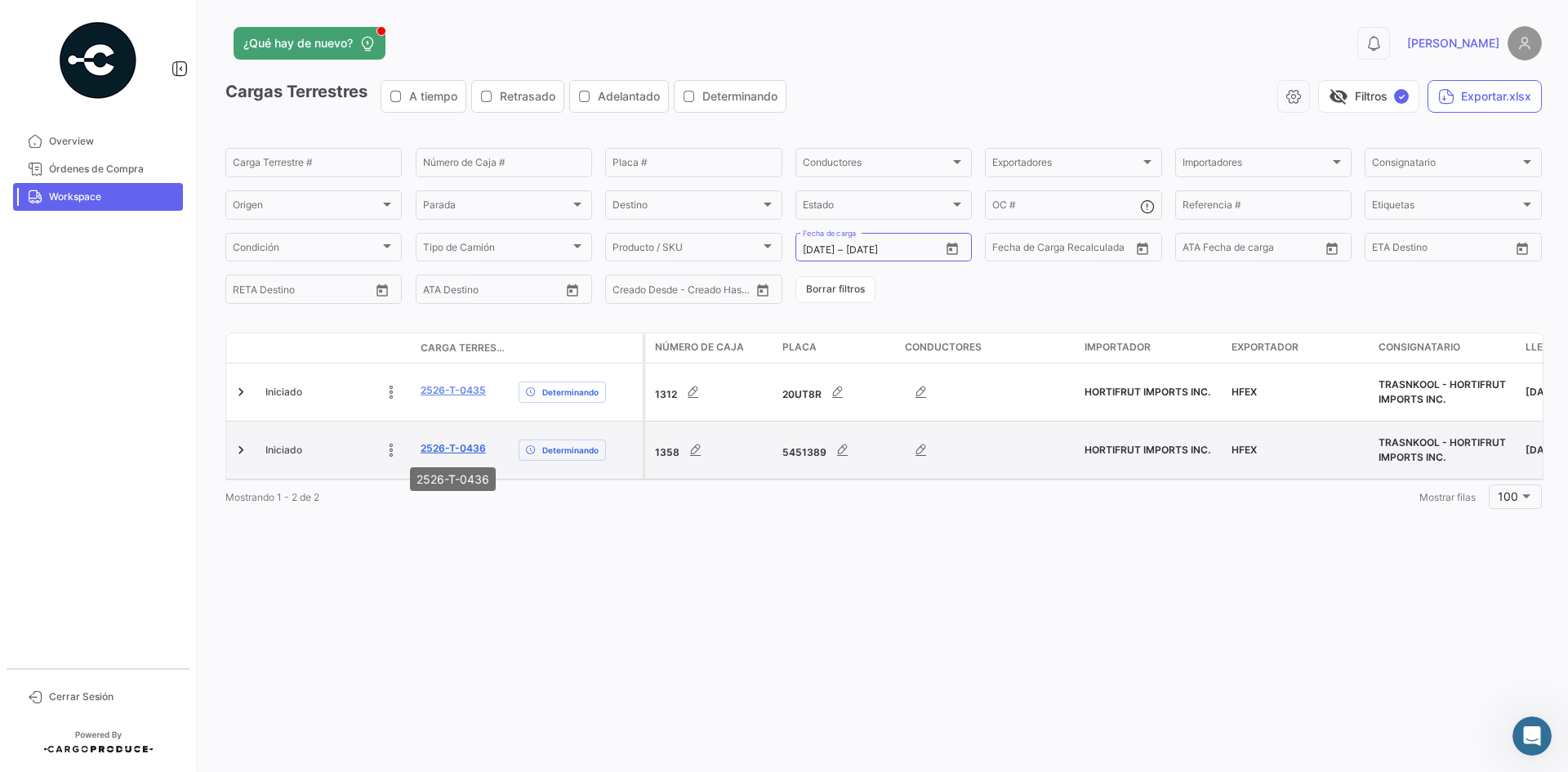
click at [454, 441] on link "2526-T-0436" at bounding box center [453, 448] width 66 height 15
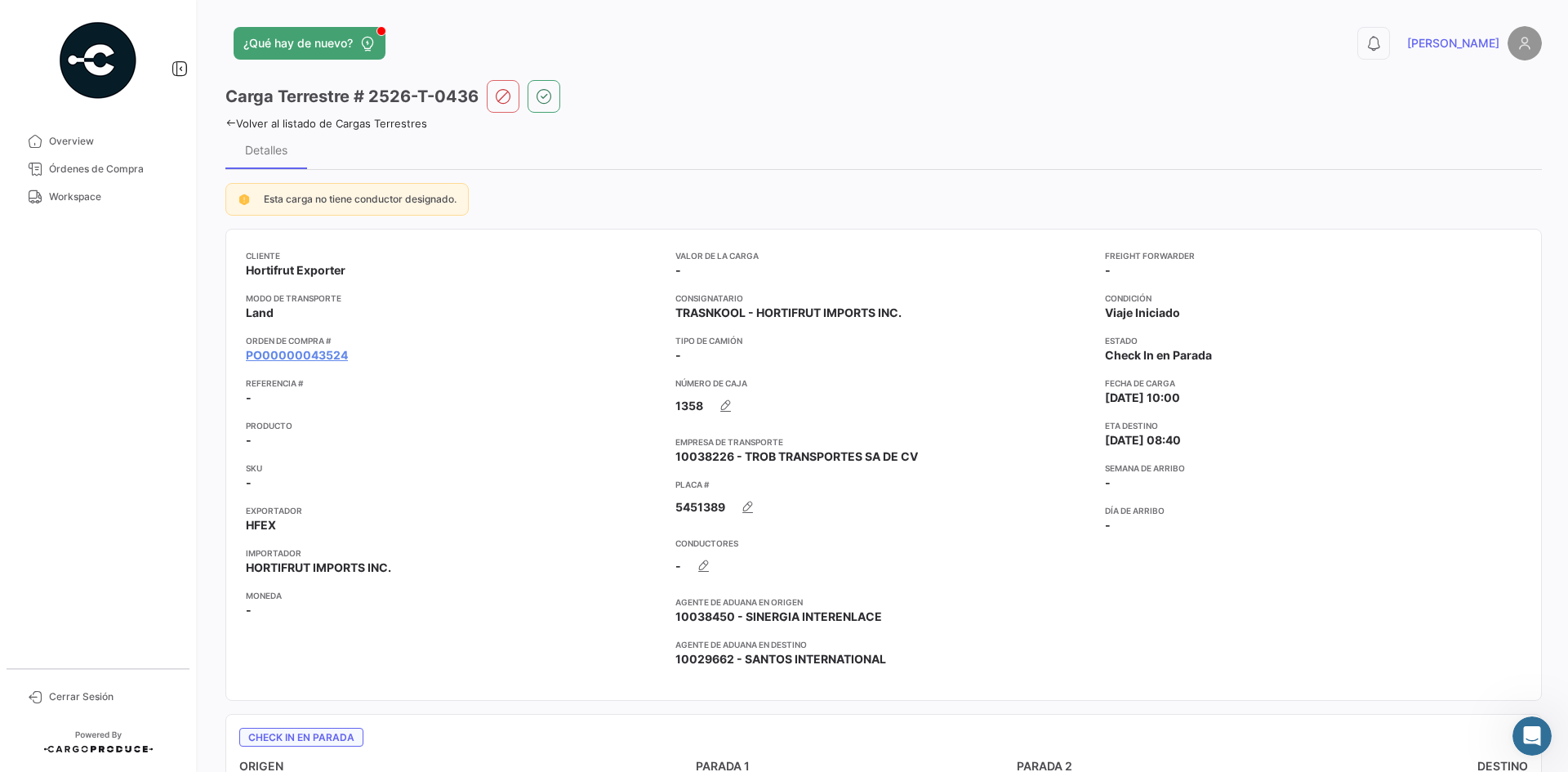
click at [309, 364] on mat-tooltip-component "PO00000043524" at bounding box center [297, 386] width 132 height 46
click at [319, 349] on link "PO00000043524" at bounding box center [297, 355] width 102 height 16
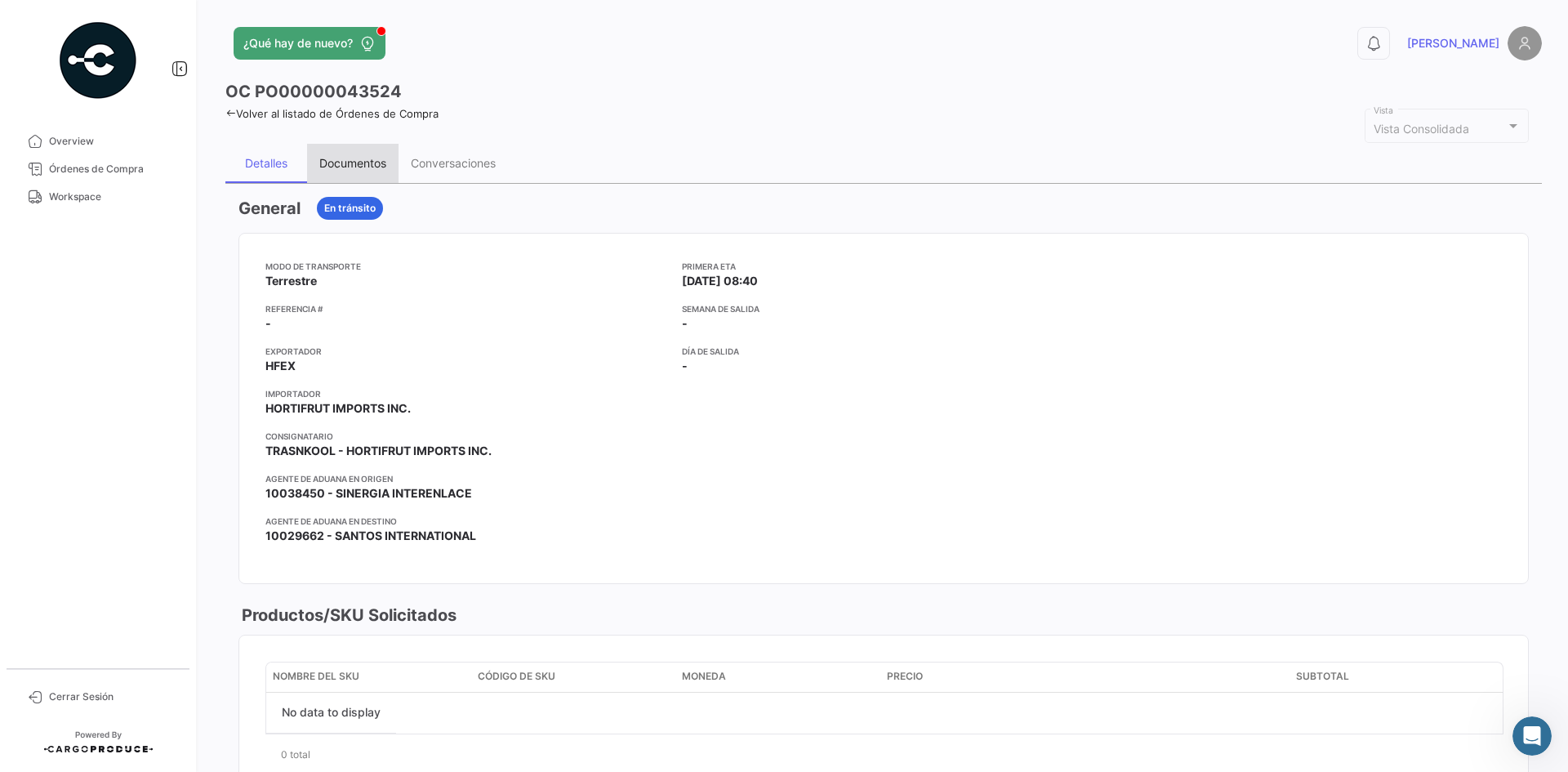
click at [348, 153] on div "Documentos" at bounding box center [352, 163] width 91 height 39
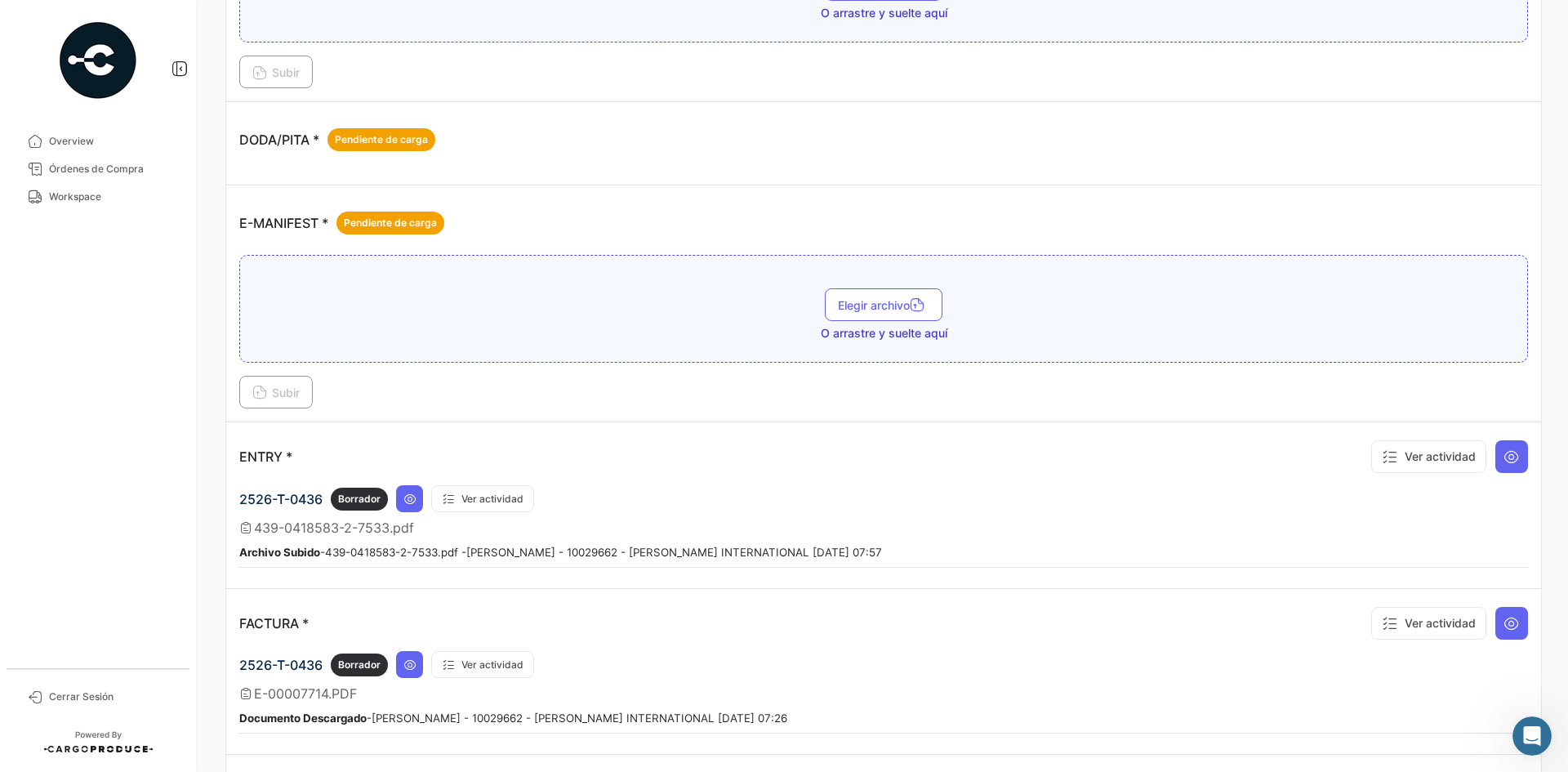
scroll to position [899, 0]
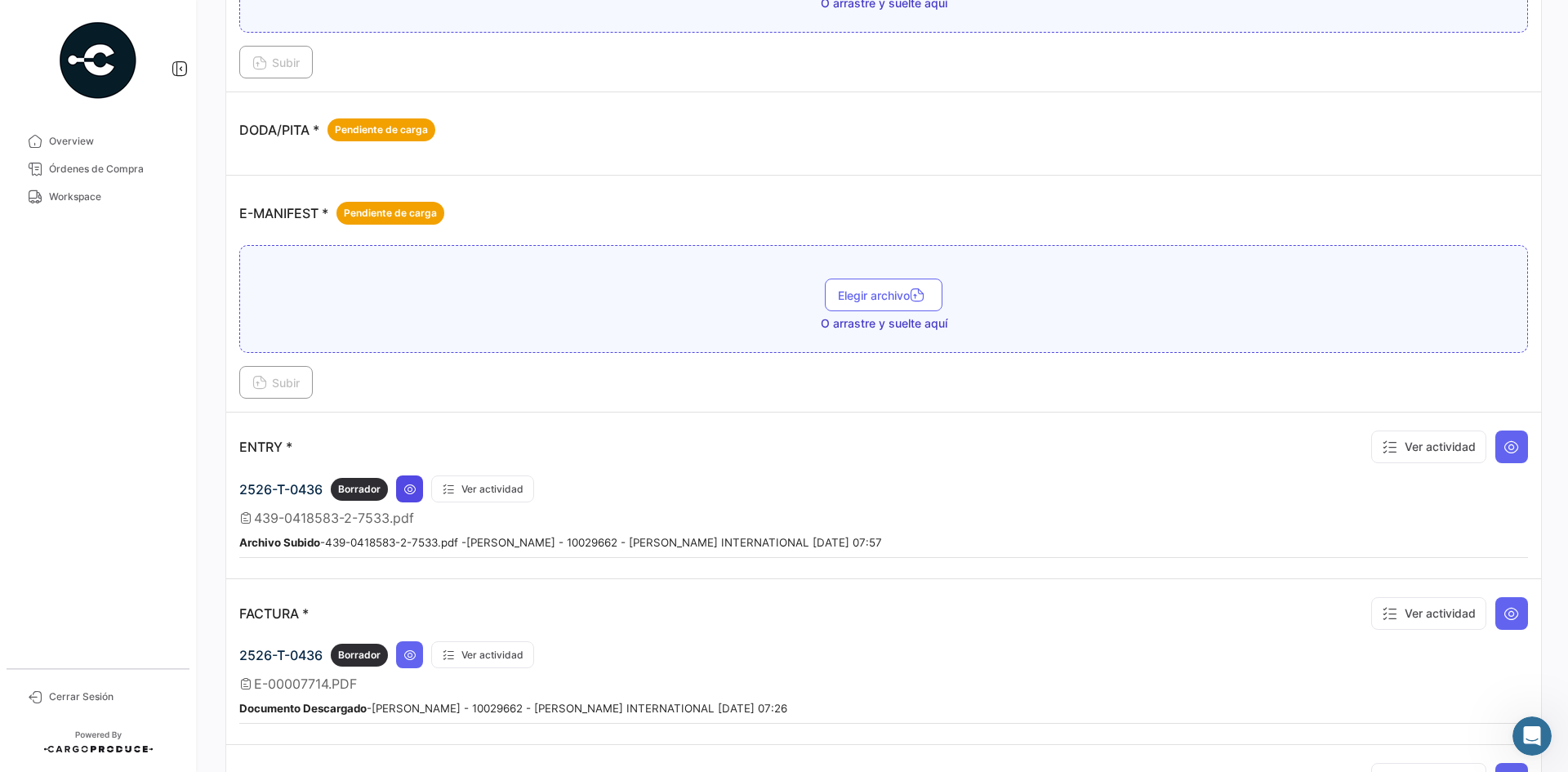
click at [409, 483] on icon at bounding box center [410, 489] width 13 height 13
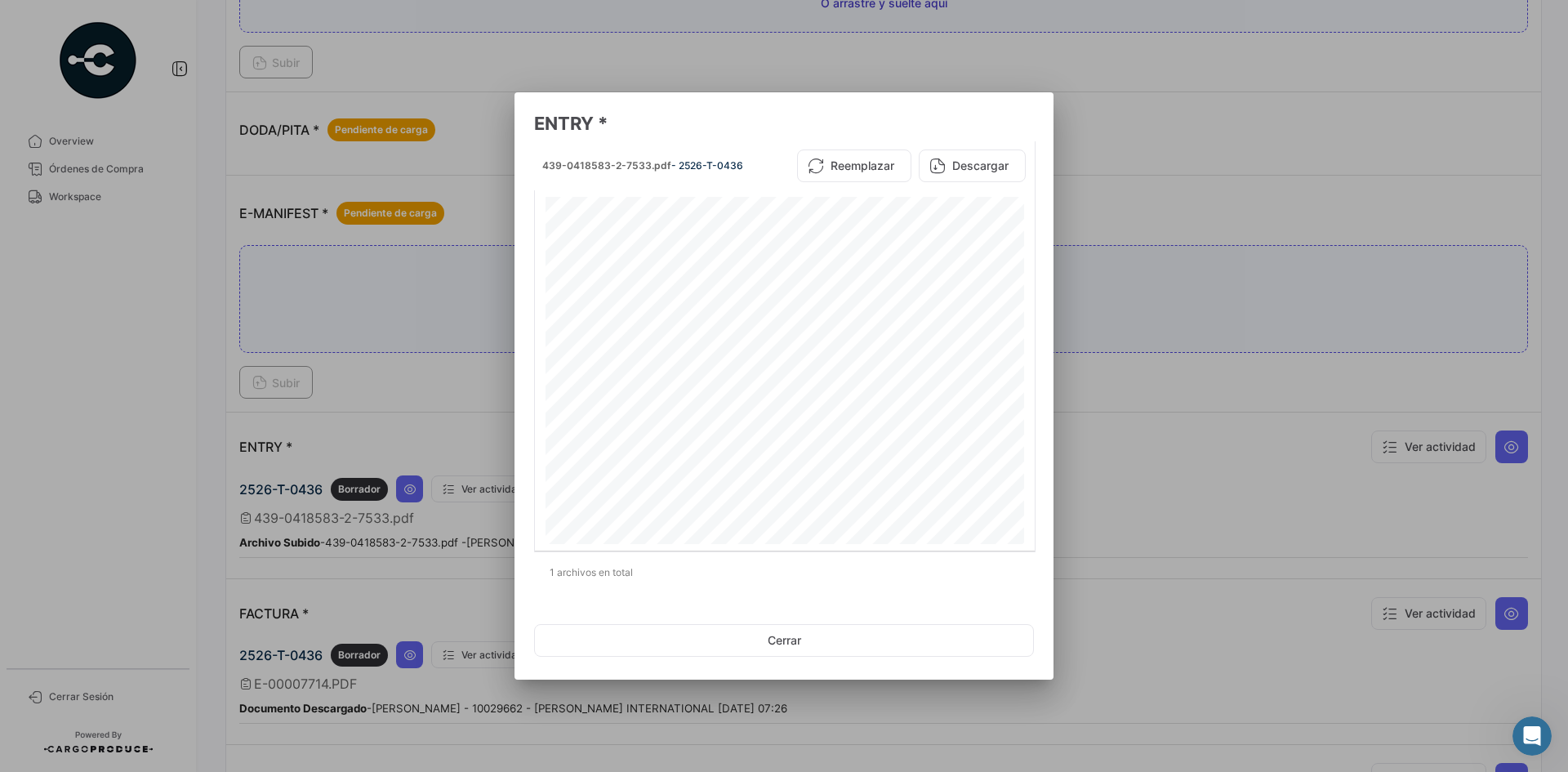
click at [376, 400] on div at bounding box center [784, 386] width 1568 height 772
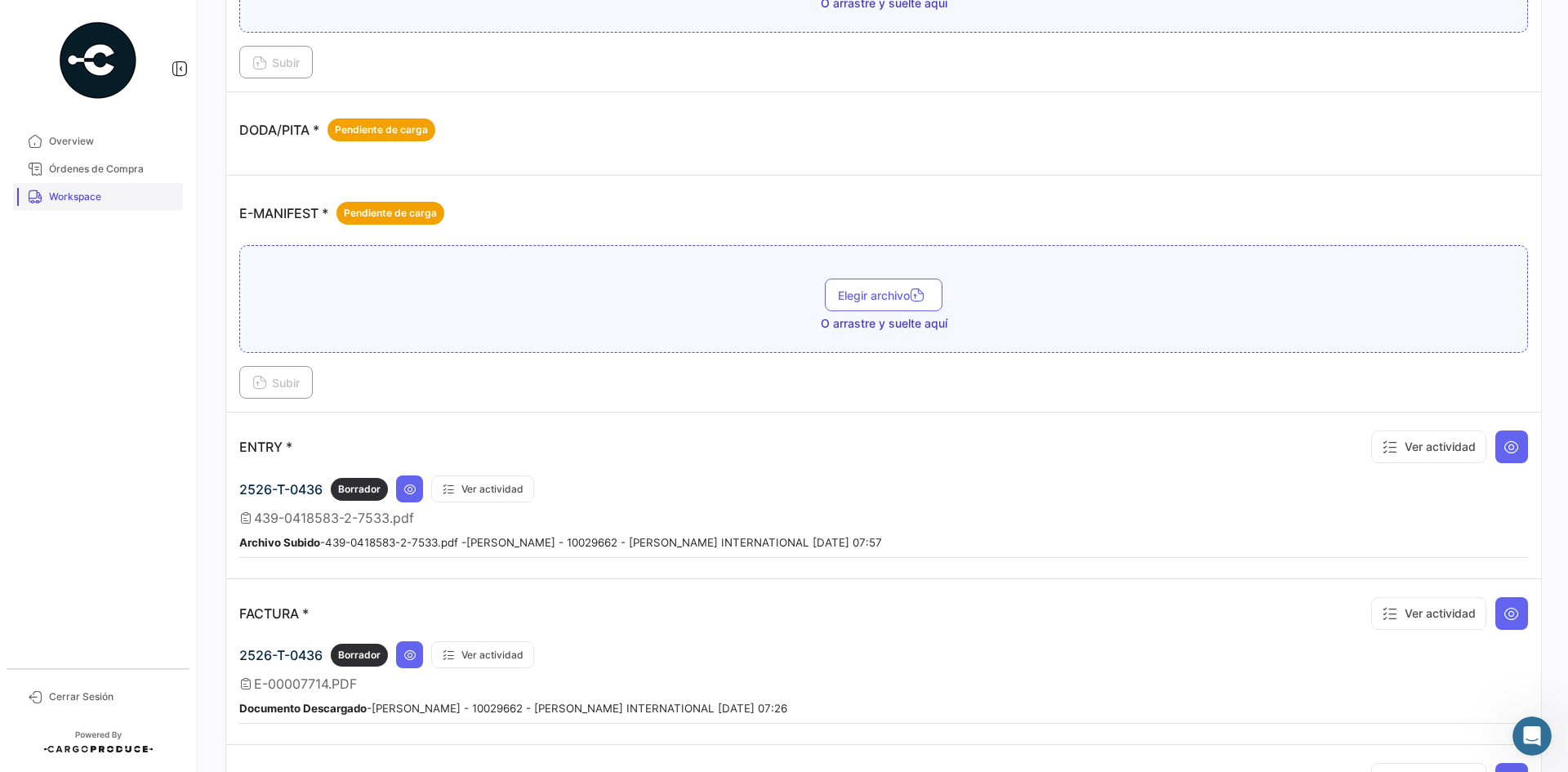
click at [66, 193] on span "Workspace" at bounding box center [113, 197] width 127 height 15
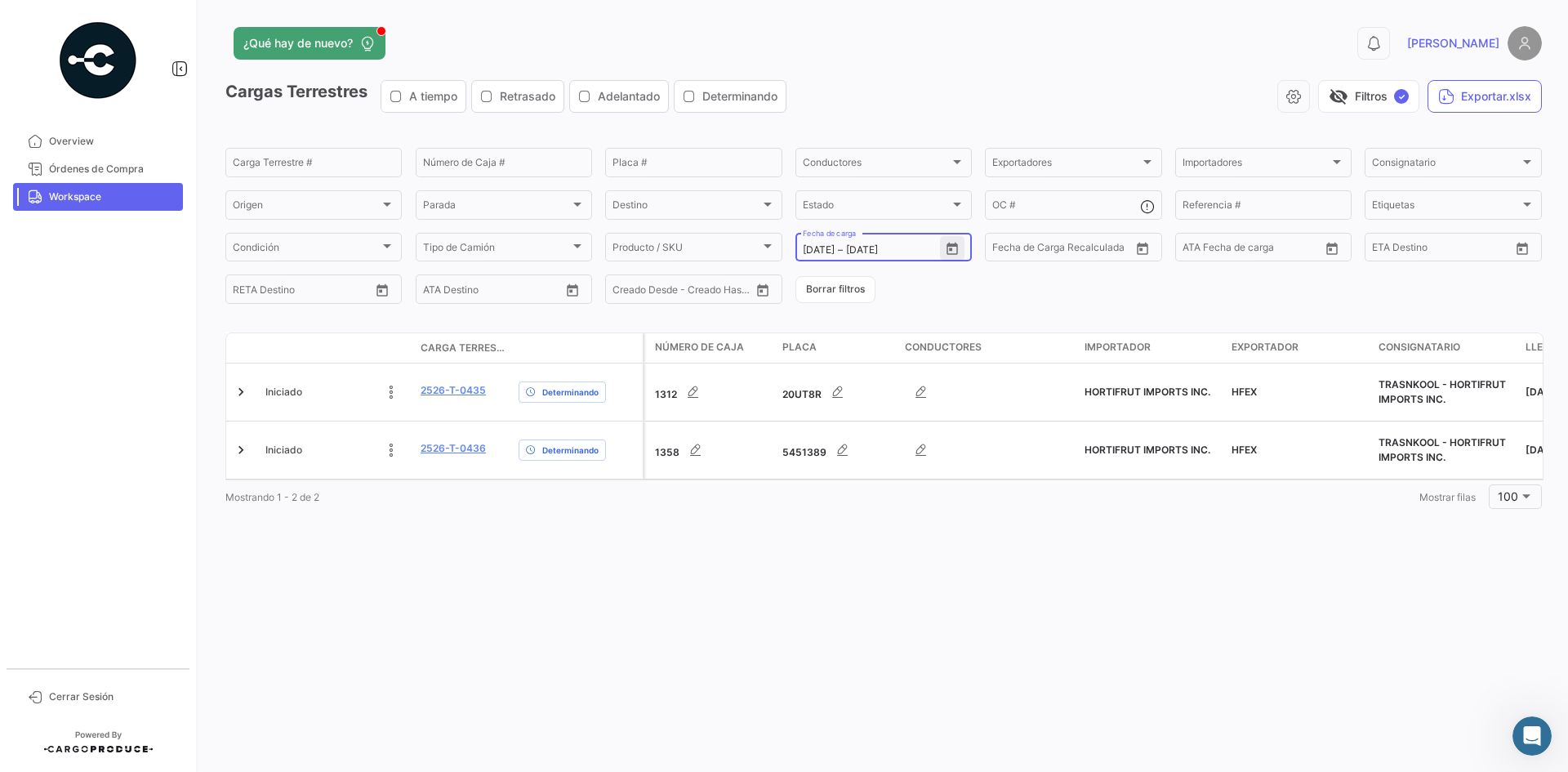
click at [951, 249] on icon "Open calendar" at bounding box center [952, 247] width 12 height 12
click at [994, 488] on div "27" at bounding box center [987, 479] width 26 height 29
type input "[DATE]"
click at [994, 488] on div "27" at bounding box center [987, 479] width 26 height 29
type input "[DATE]"
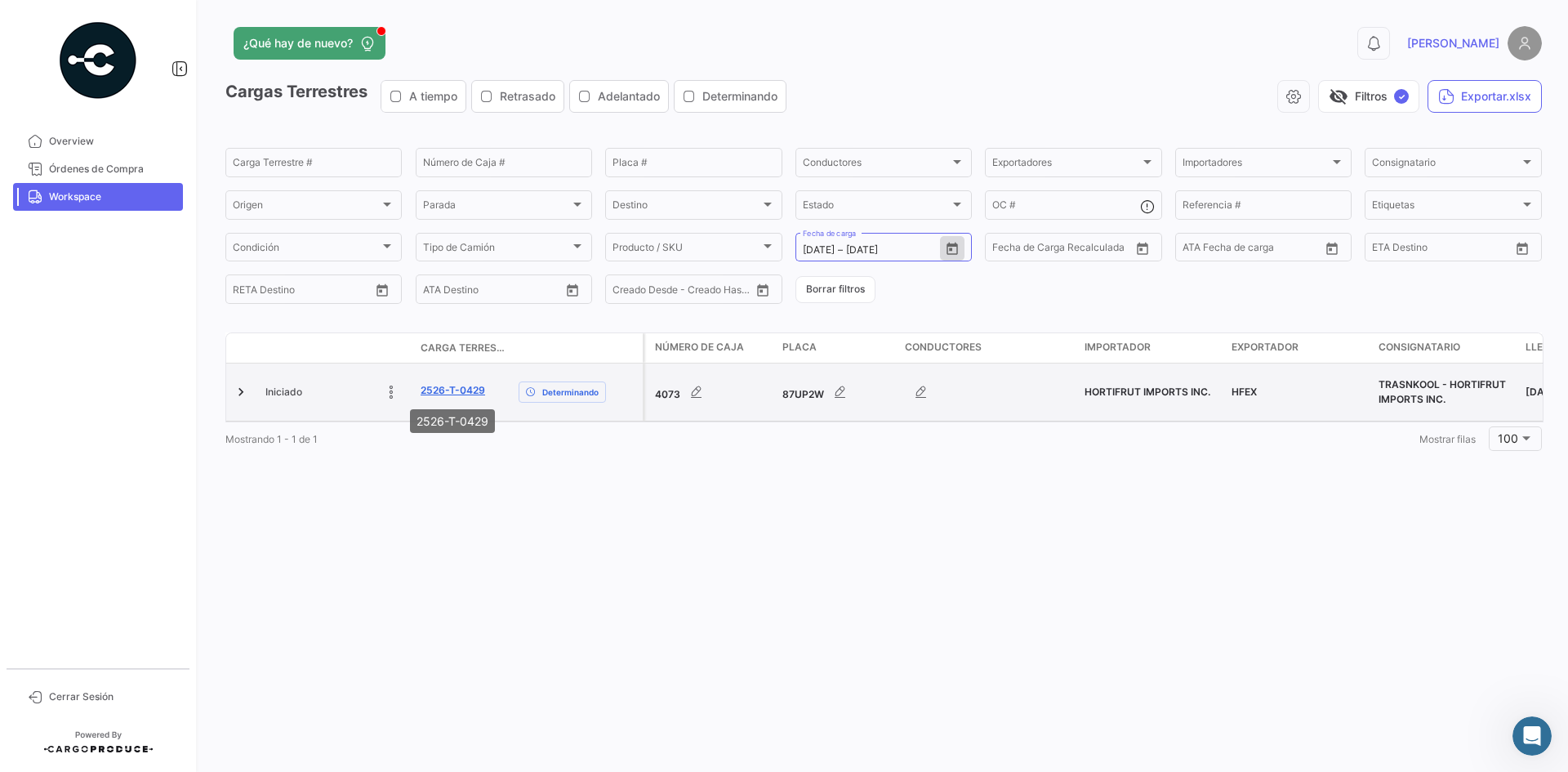
click at [423, 393] on link "2526-T-0429" at bounding box center [453, 391] width 65 height 15
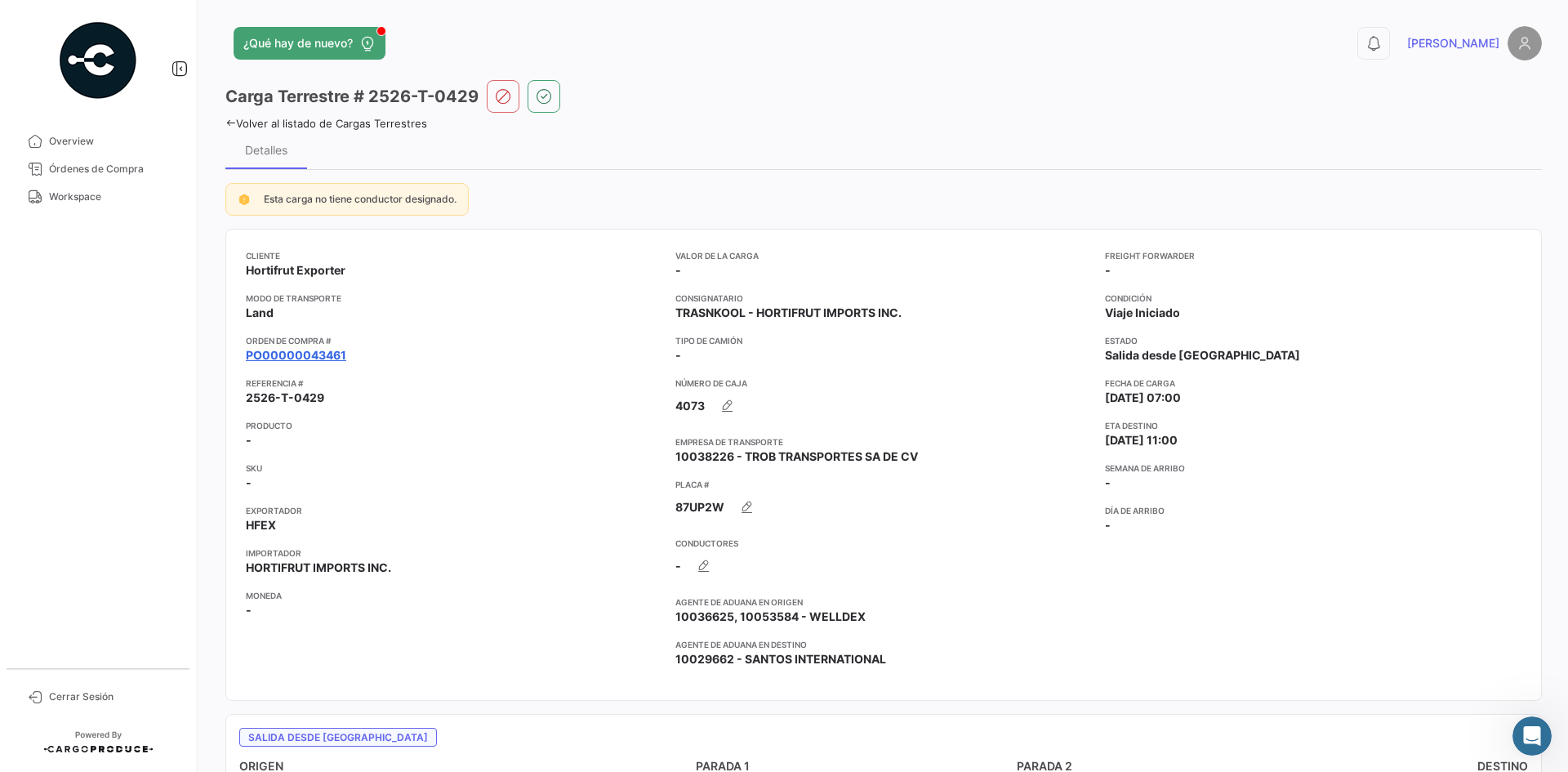
click at [337, 350] on link "PO00000043461" at bounding box center [296, 355] width 100 height 16
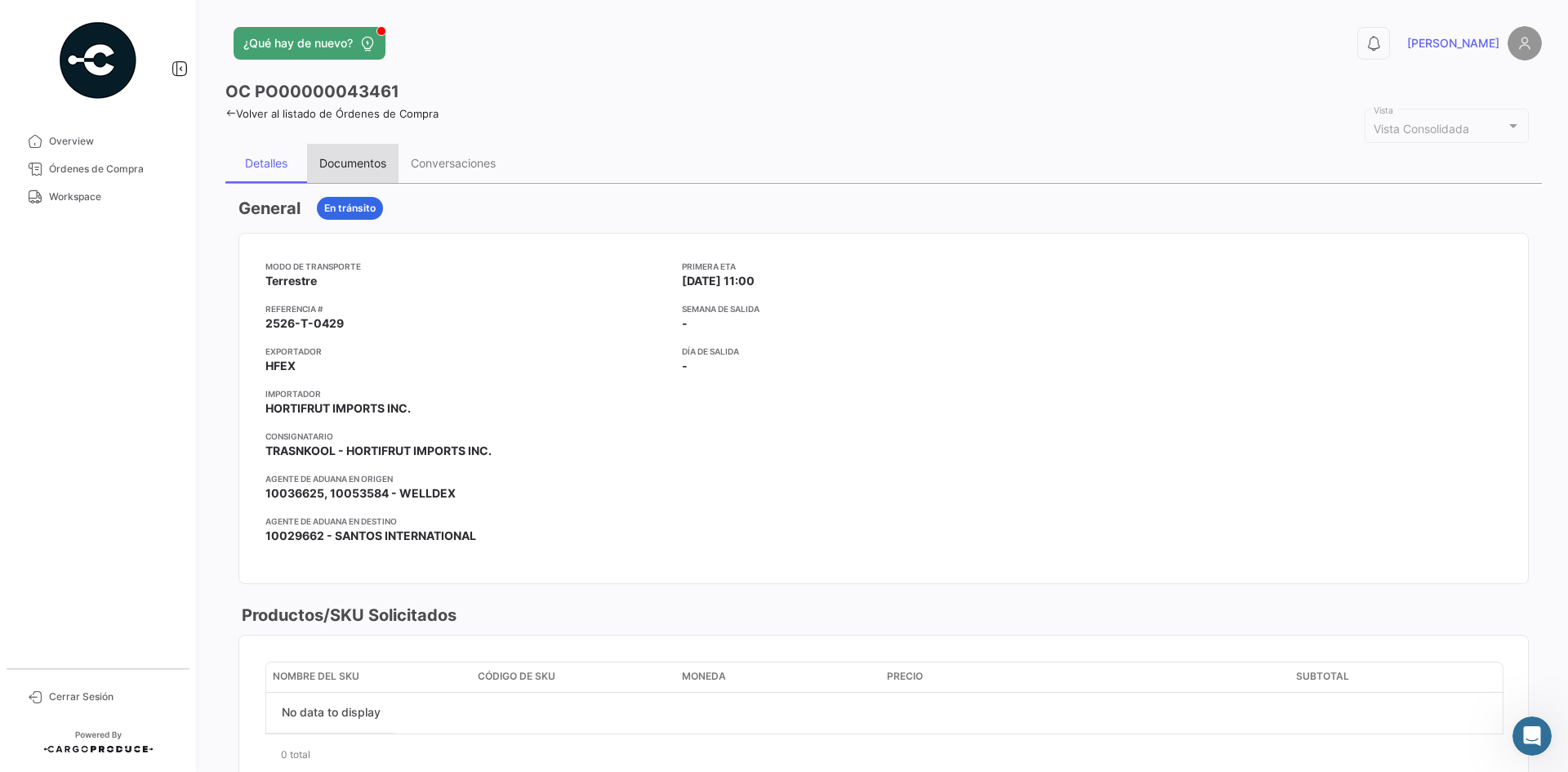
click at [368, 155] on div "Documentos" at bounding box center [352, 163] width 91 height 39
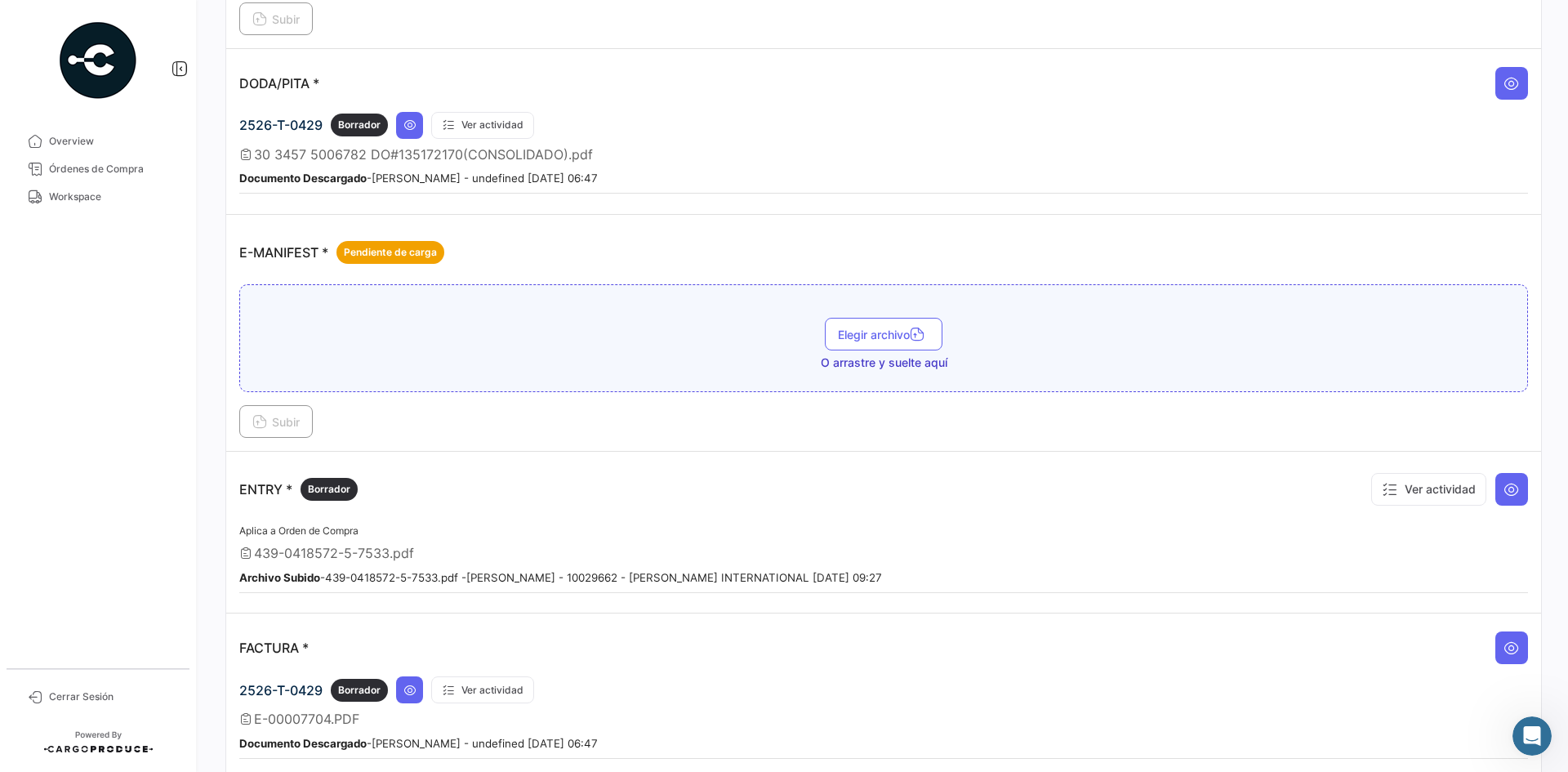
scroll to position [1143, 0]
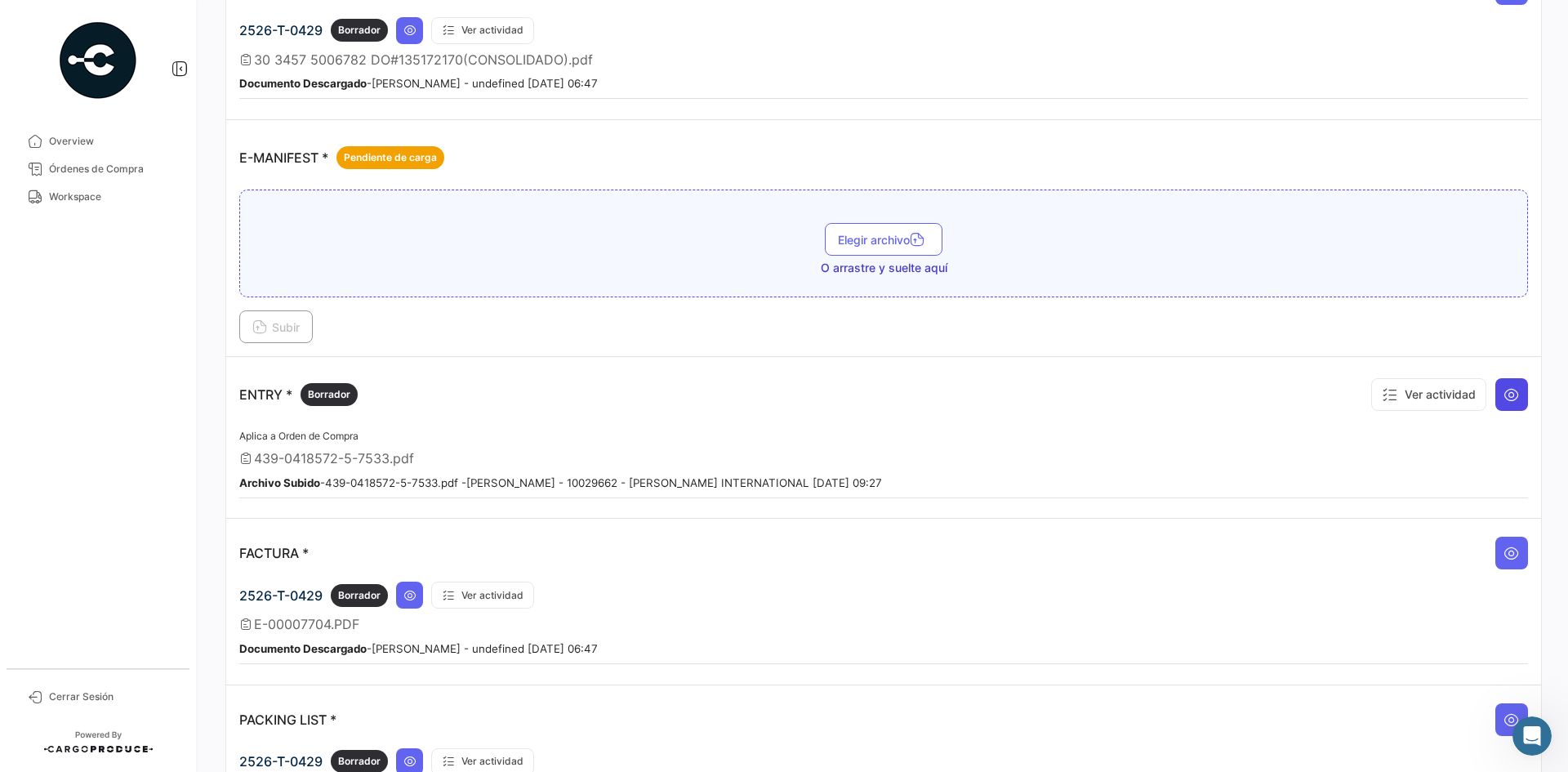
click at [1503, 388] on icon at bounding box center [1512, 394] width 16 height 16
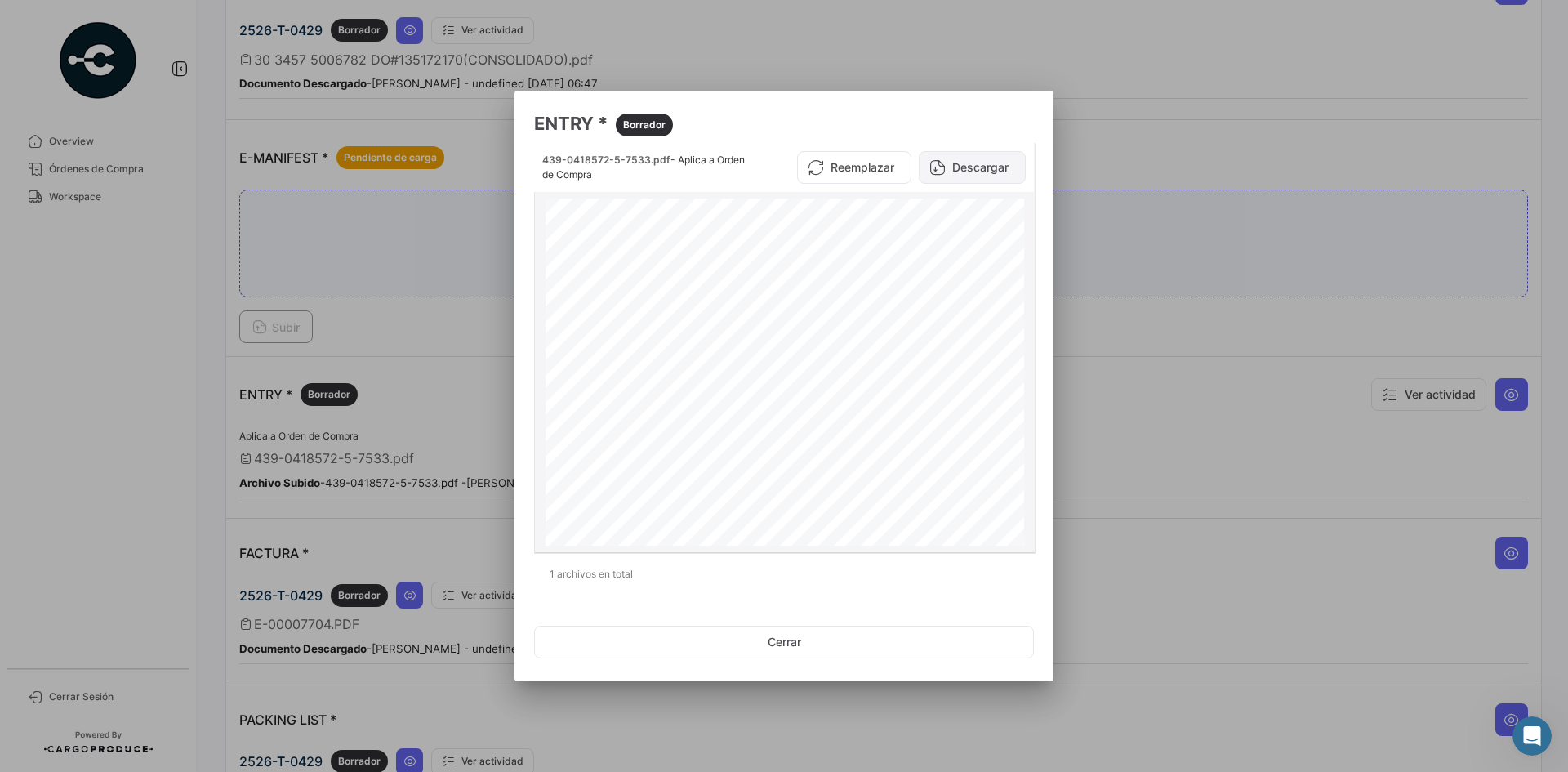
click at [975, 176] on button "Descargar" at bounding box center [972, 168] width 107 height 33
click at [392, 374] on div at bounding box center [784, 386] width 1568 height 772
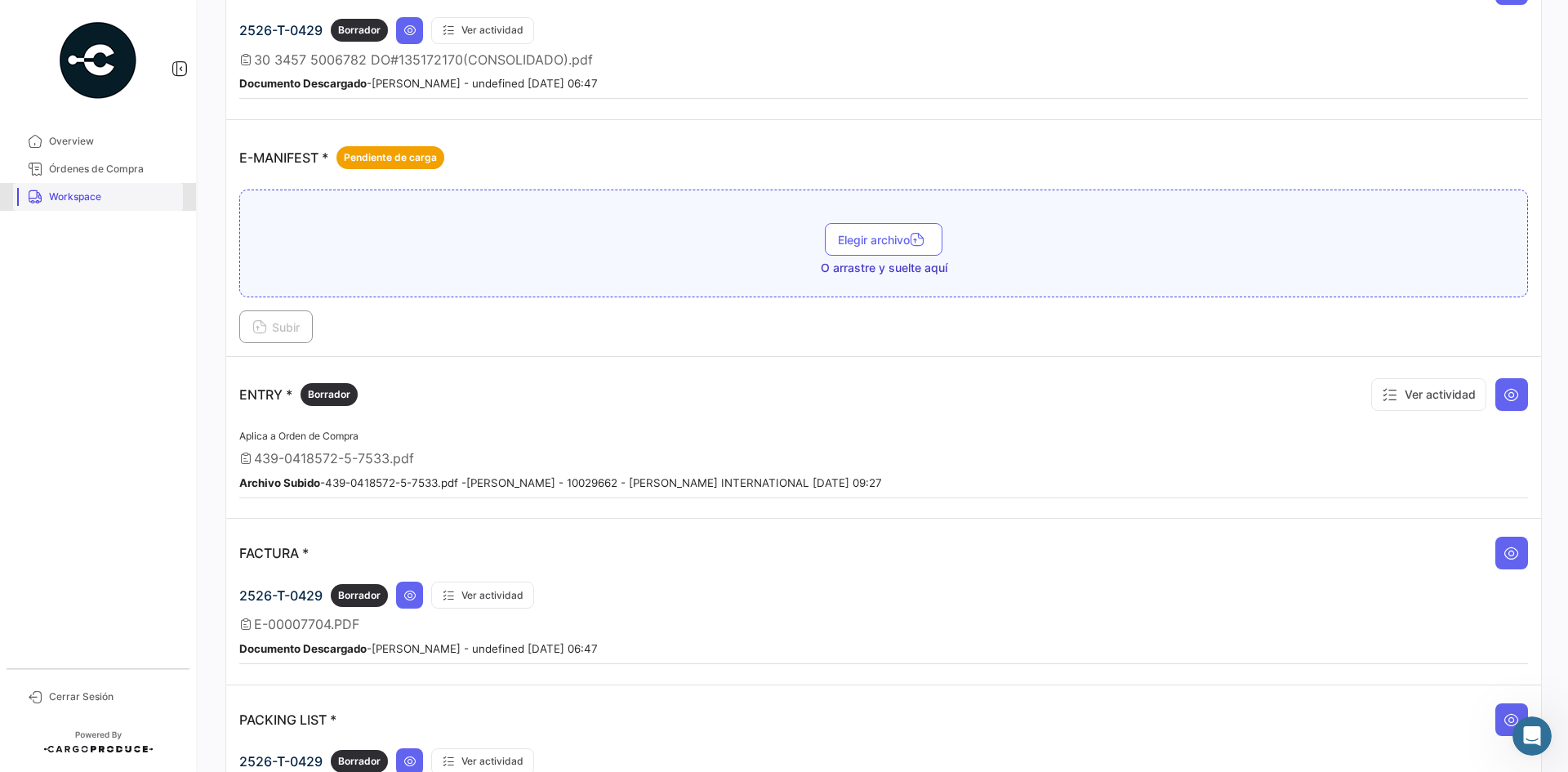
click at [109, 194] on span "Workspace" at bounding box center [113, 197] width 127 height 15
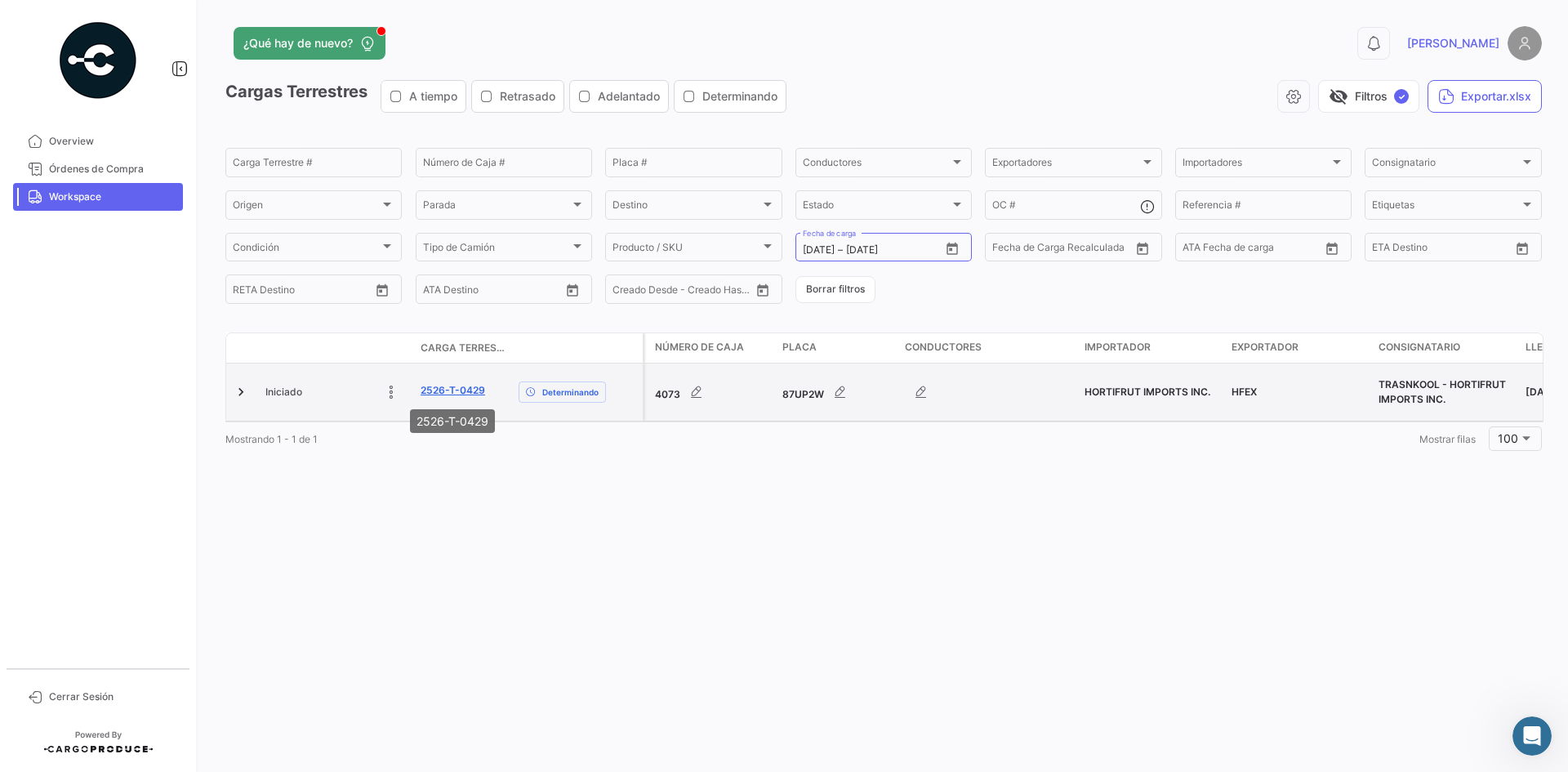
click at [482, 387] on link "2526-T-0429" at bounding box center [453, 391] width 65 height 15
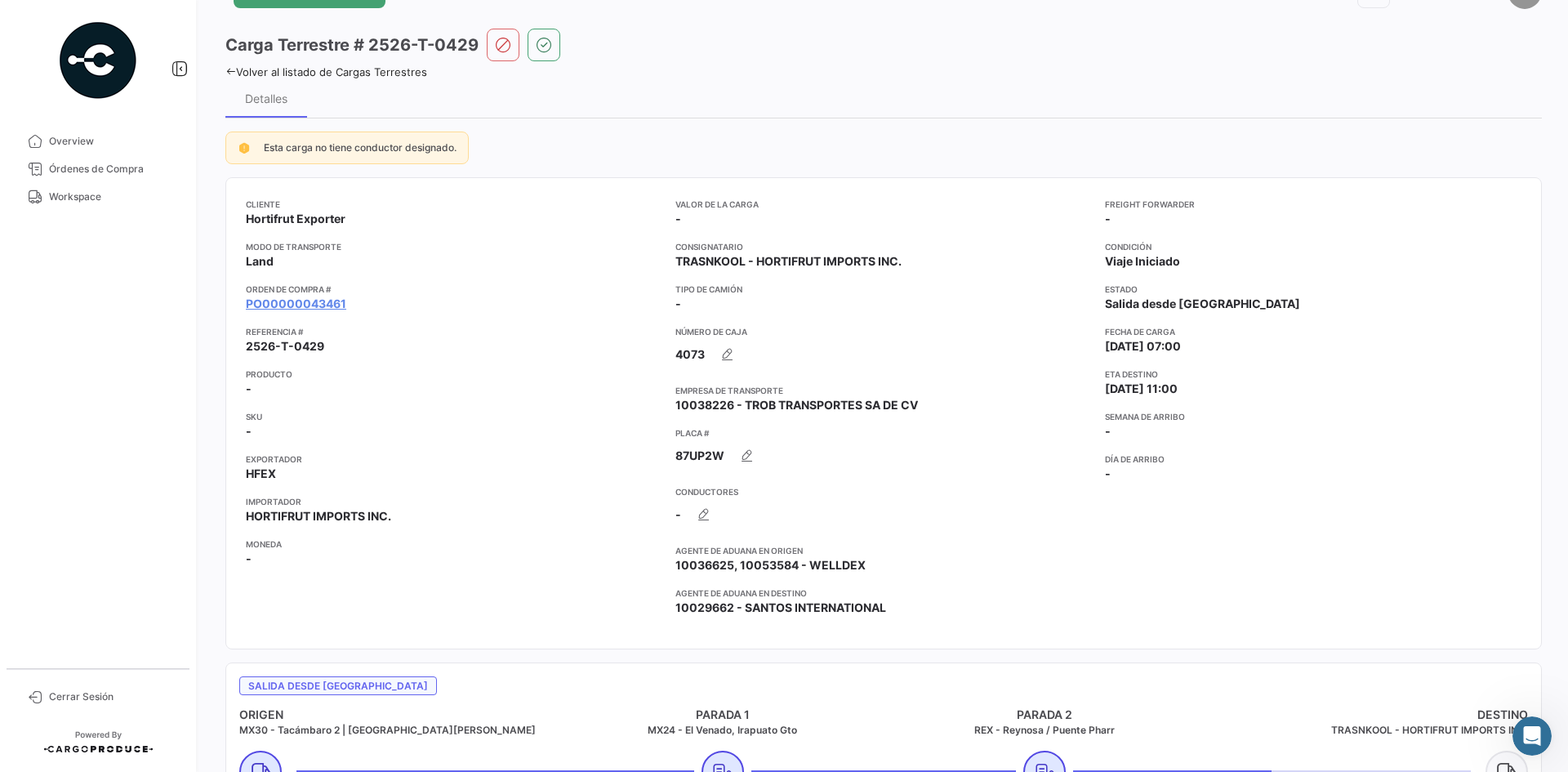
scroll to position [15, 0]
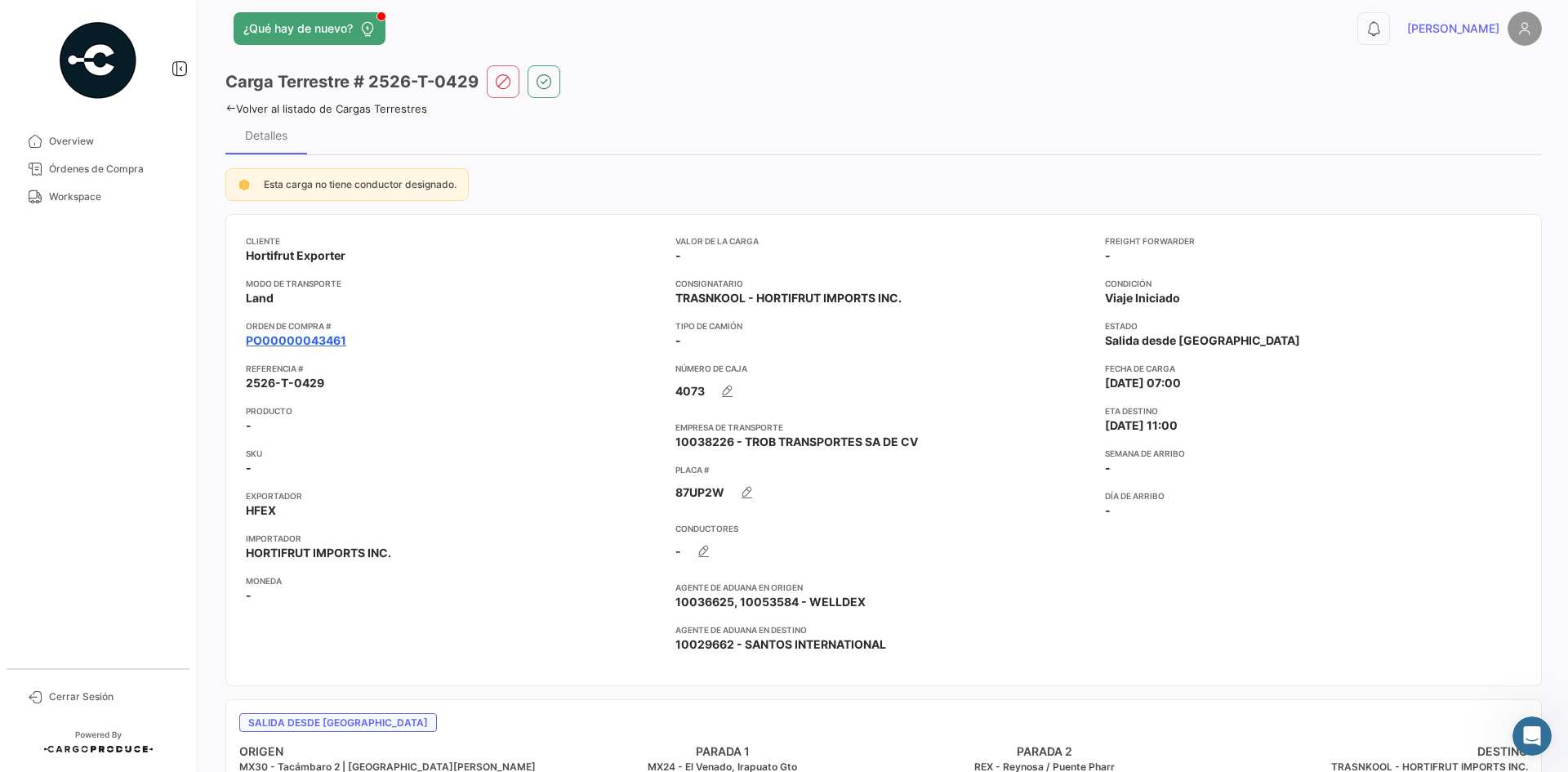
click at [338, 339] on link "PO00000043461" at bounding box center [296, 340] width 100 height 16
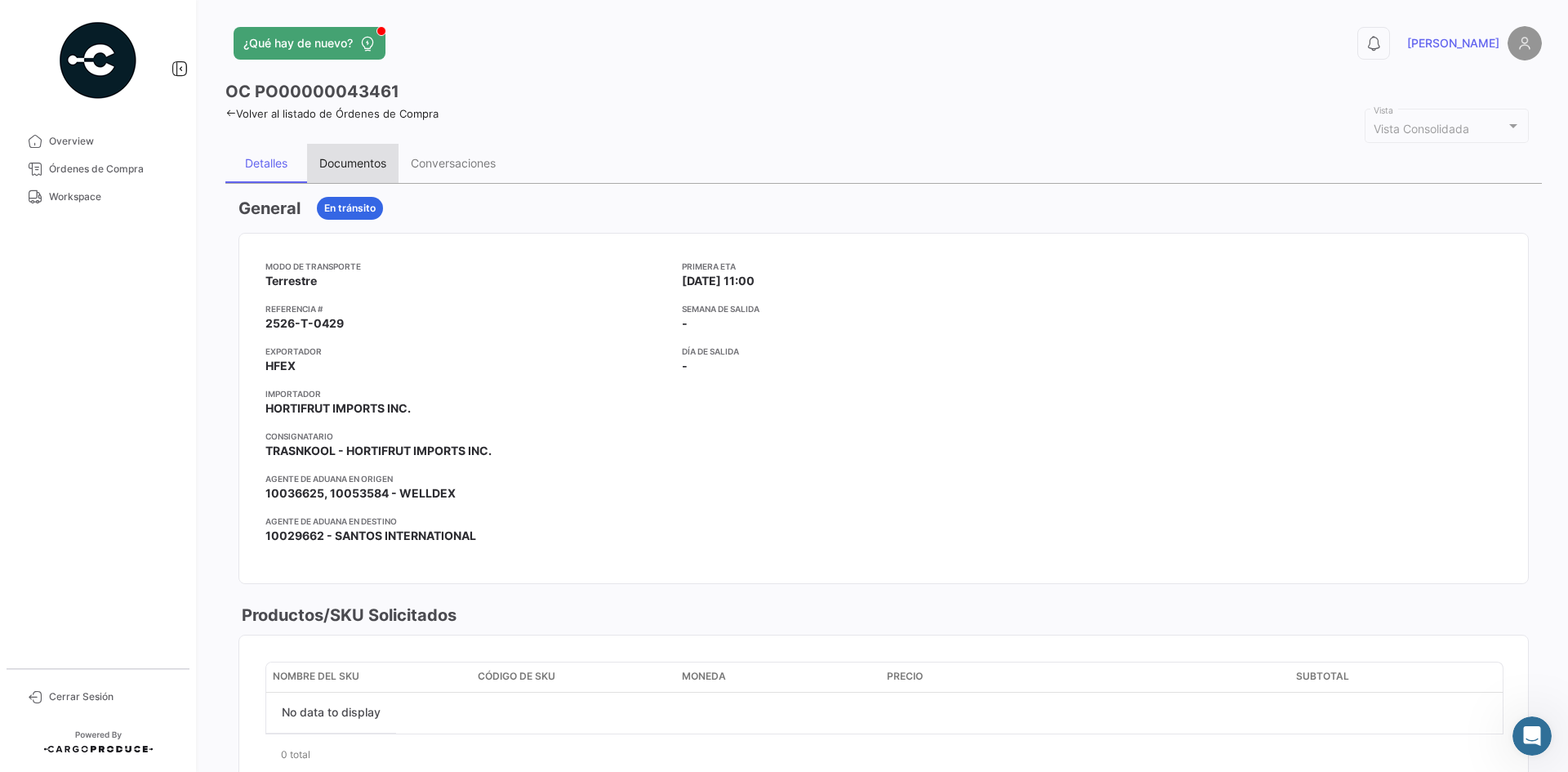
click at [349, 168] on div "Documentos" at bounding box center [353, 162] width 67 height 14
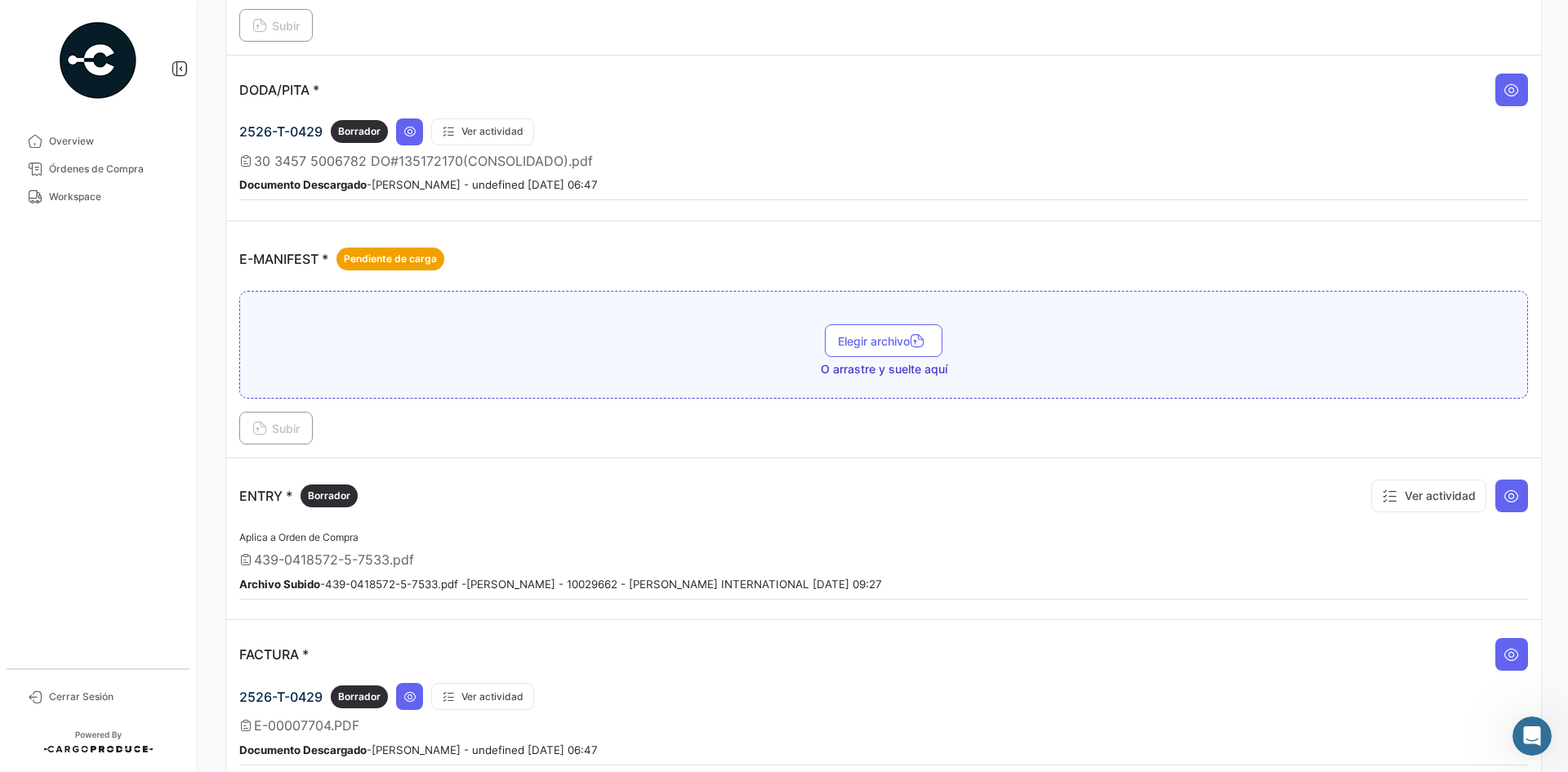
scroll to position [1062, 0]
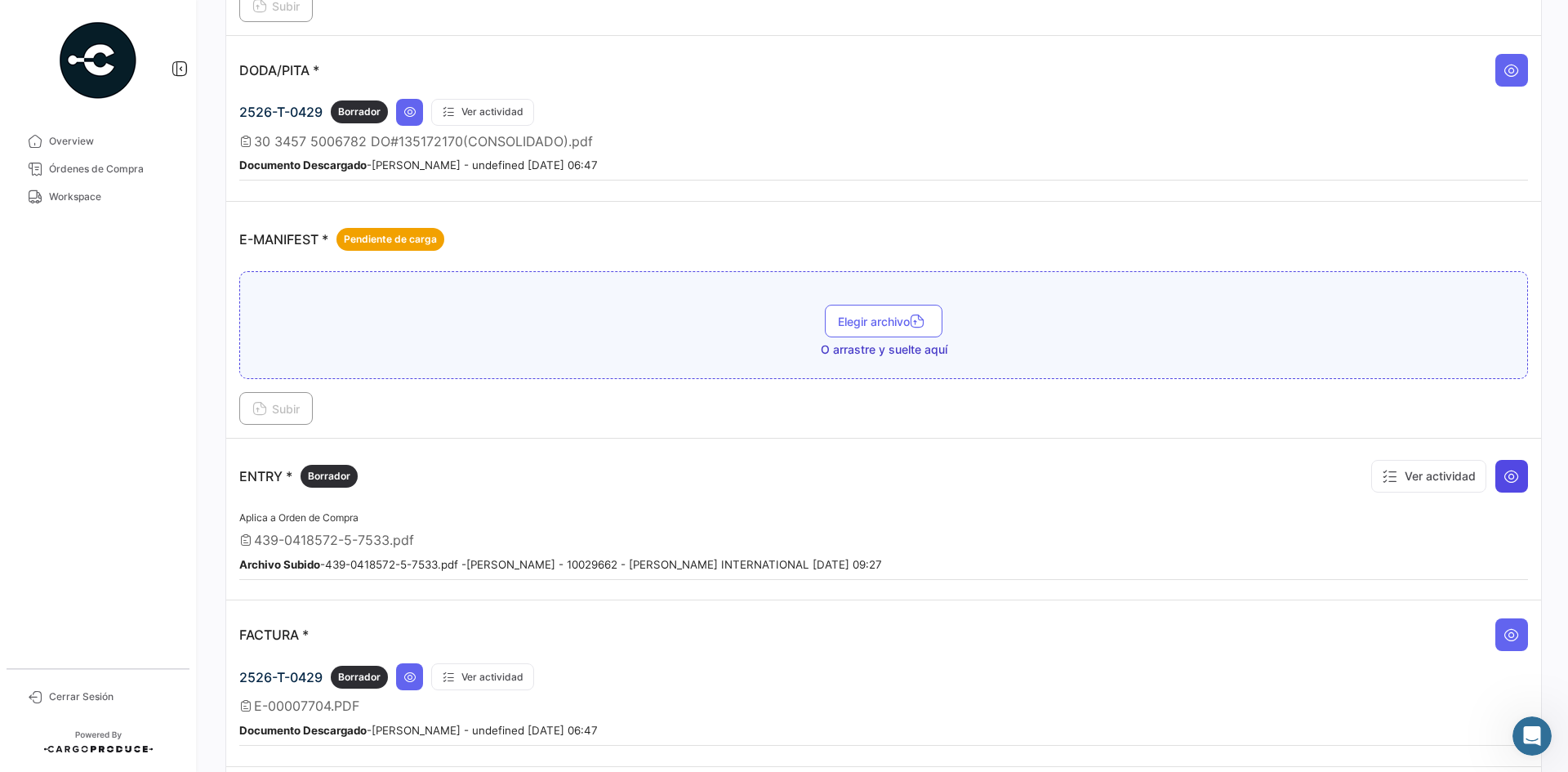
click at [1506, 484] on icon at bounding box center [1512, 476] width 16 height 16
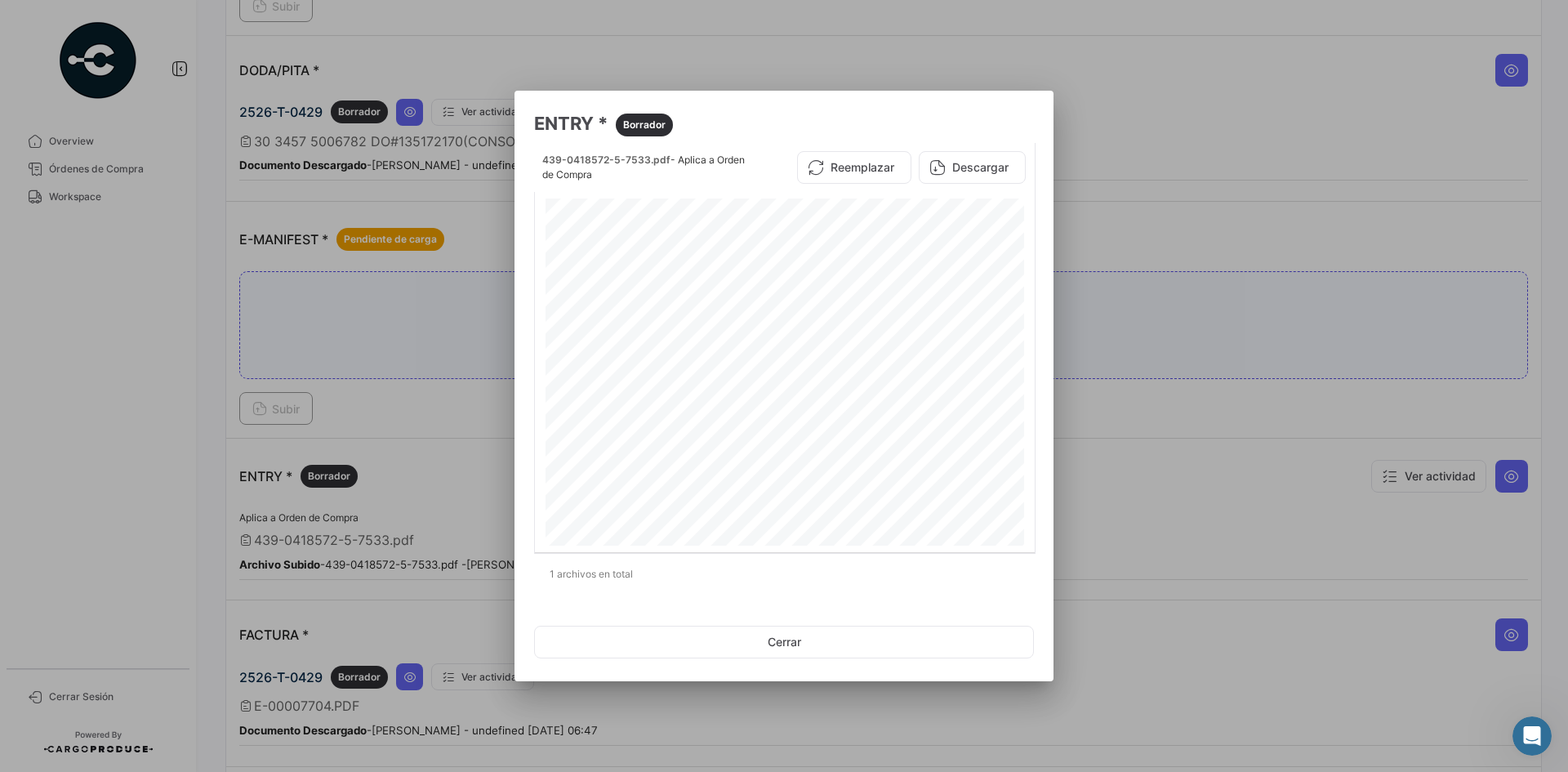
click at [1158, 234] on div at bounding box center [784, 386] width 1568 height 772
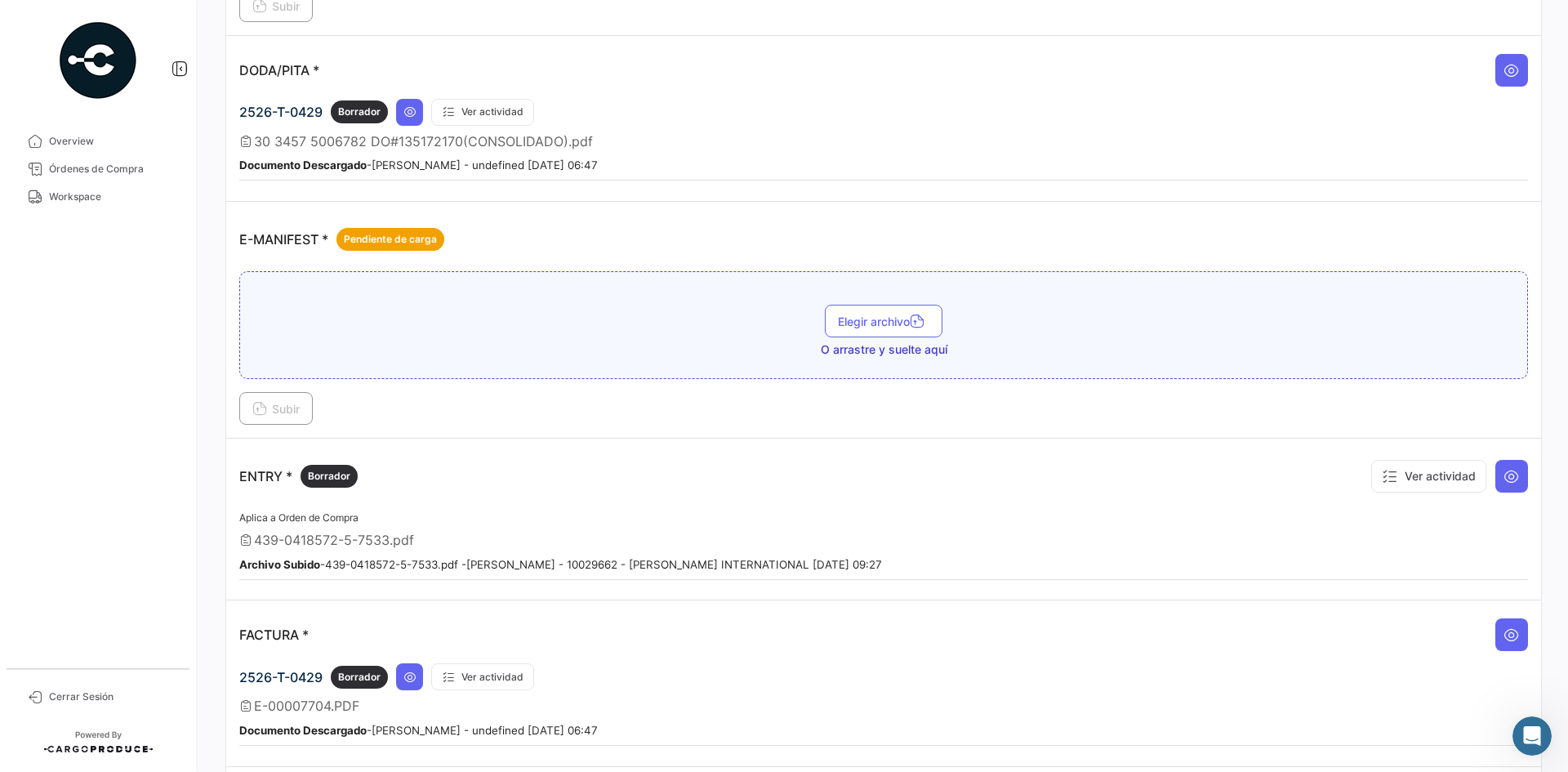
drag, startPoint x: 95, startPoint y: 194, endPoint x: 178, endPoint y: 218, distance: 86.4
click at [95, 194] on span "Workspace" at bounding box center [113, 197] width 127 height 15
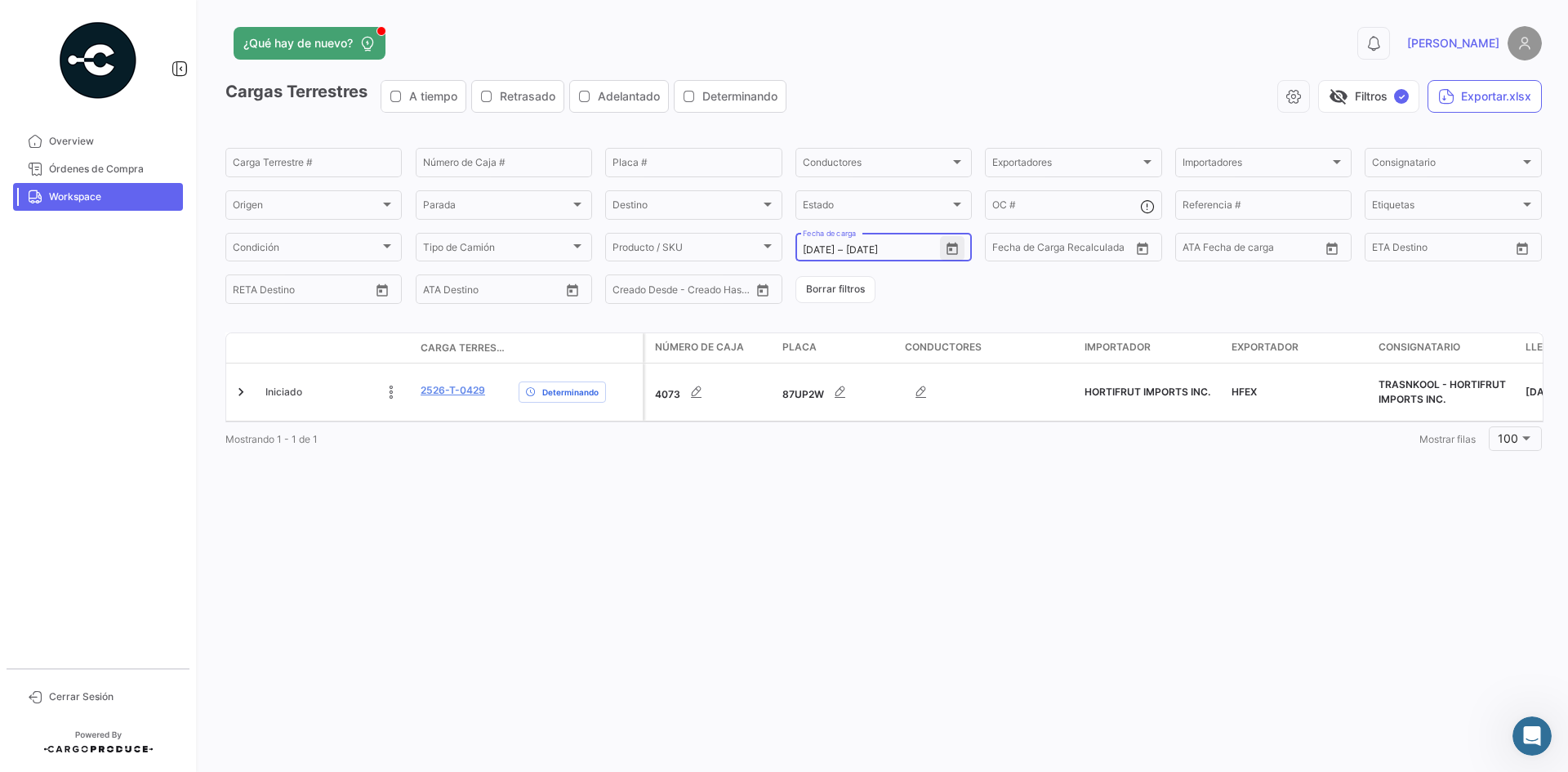
click at [942, 249] on button "Open calendar" at bounding box center [952, 248] width 25 height 25
click at [1010, 479] on div "28" at bounding box center [1015, 479] width 26 height 29
type input "[DATE]"
click at [1010, 479] on div "28" at bounding box center [1015, 479] width 26 height 29
type input "[DATE]"
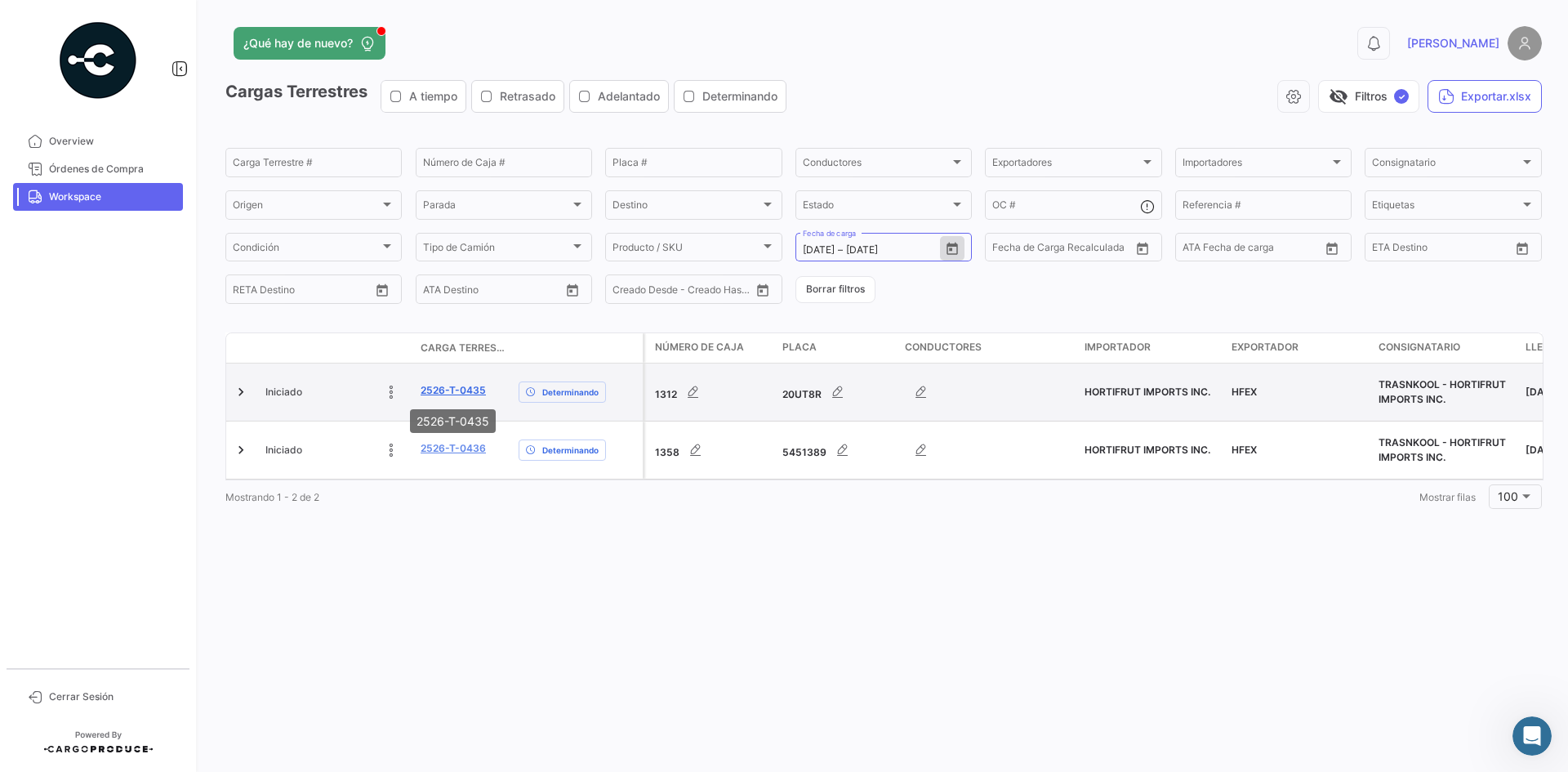
click at [434, 392] on link "2526-T-0435" at bounding box center [453, 391] width 66 height 15
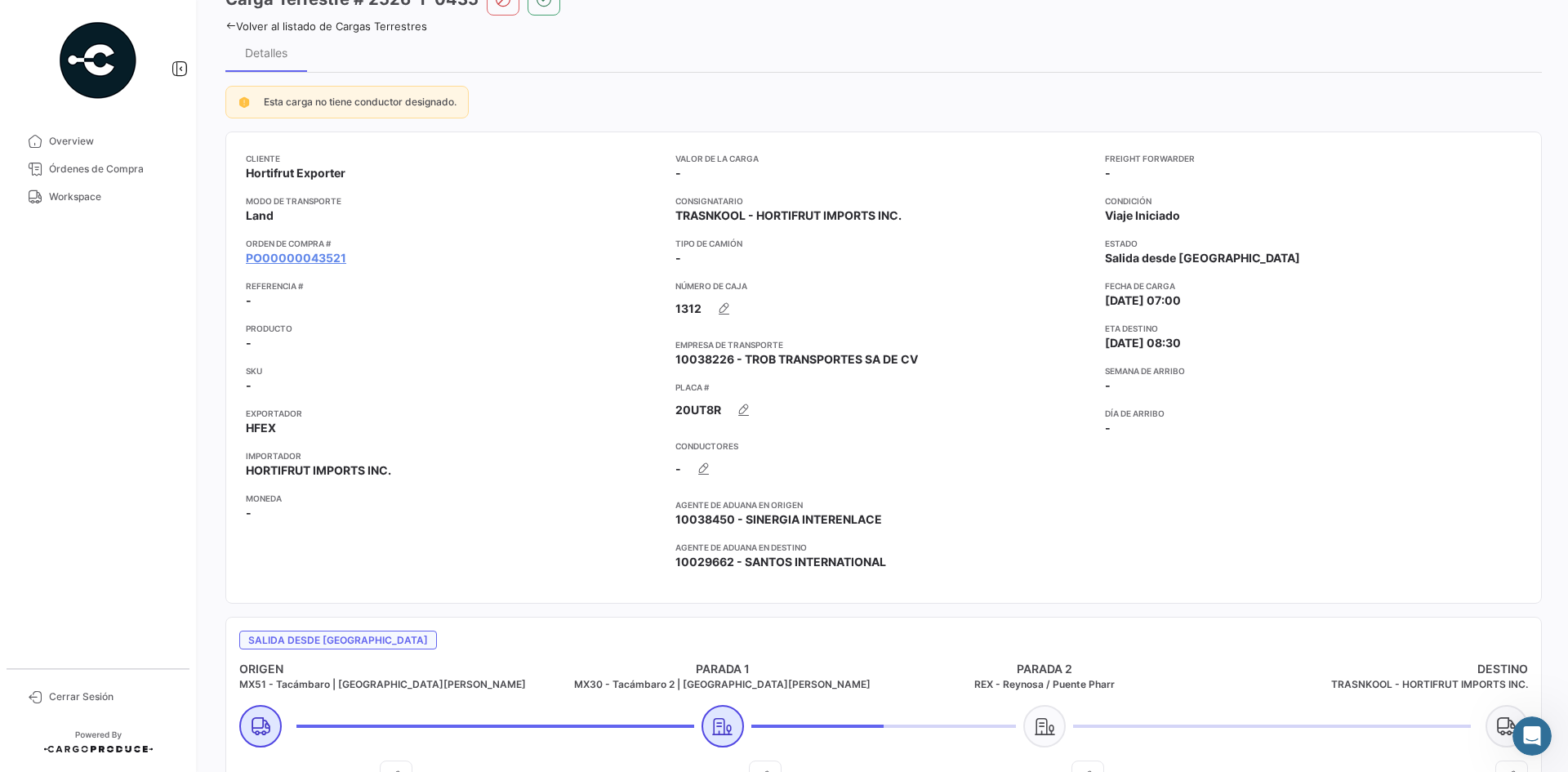
scroll to position [163, 0]
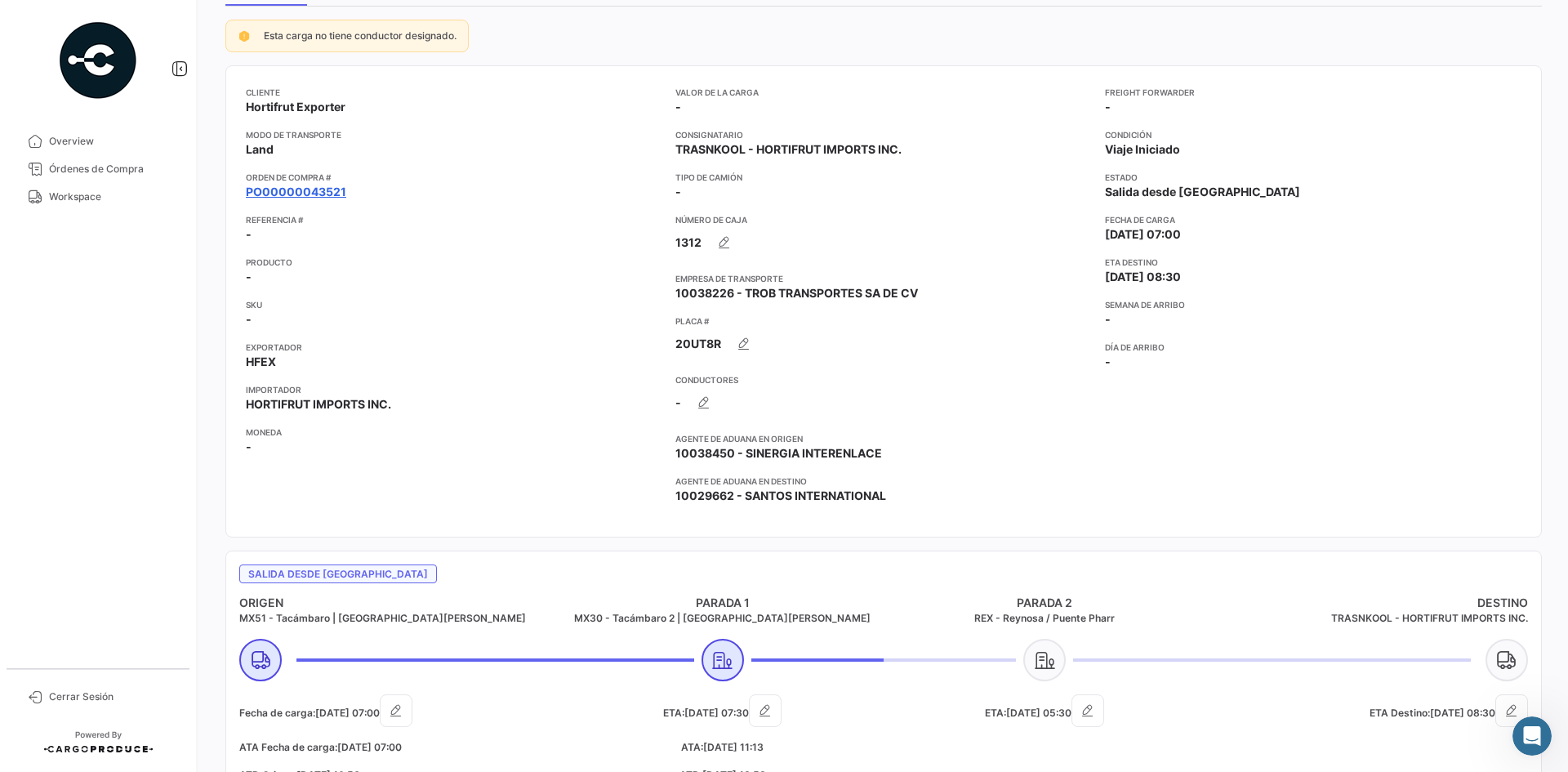
click at [308, 191] on link "PO00000043521" at bounding box center [296, 192] width 100 height 16
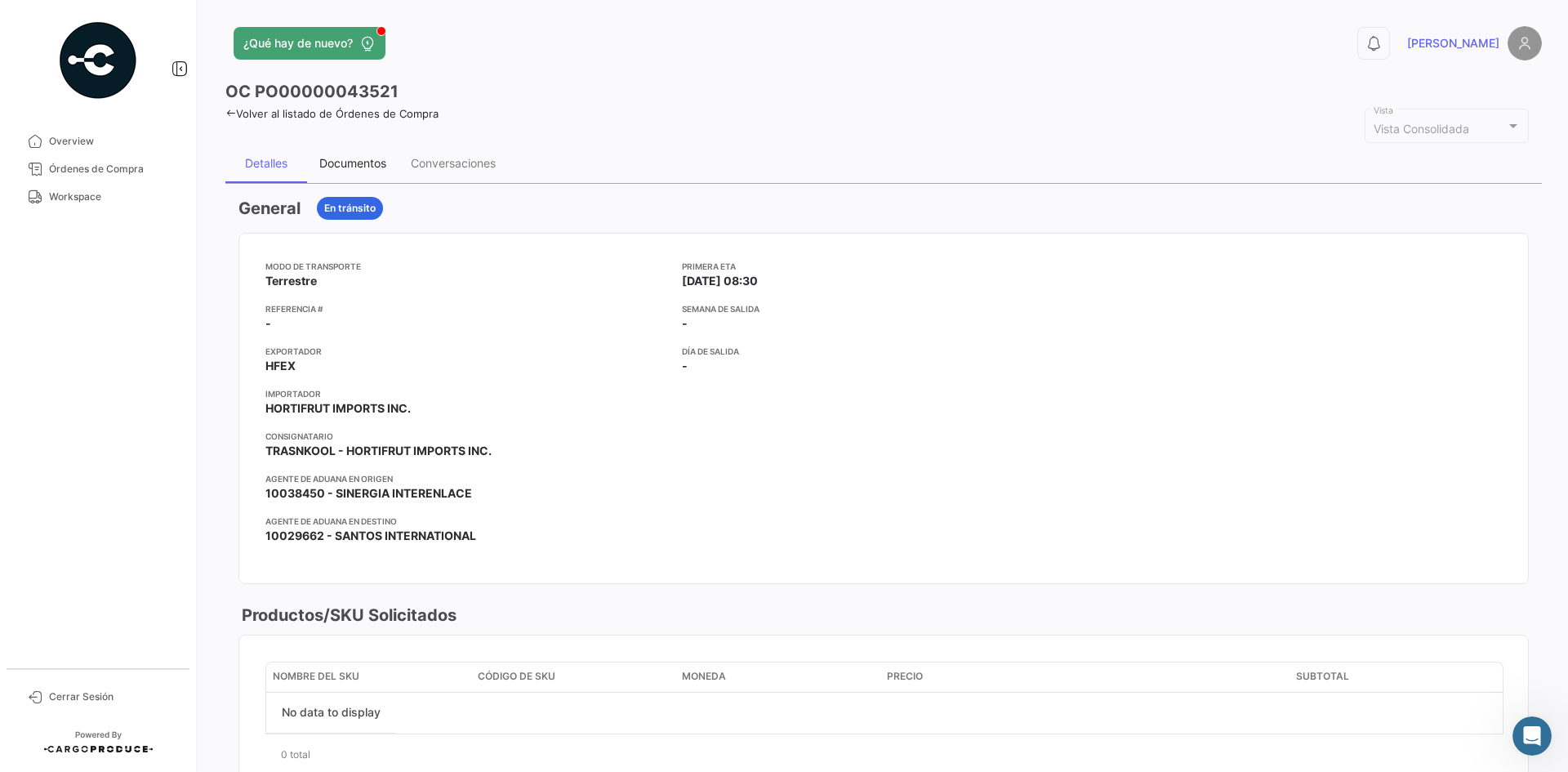
click at [365, 161] on div "Documentos" at bounding box center [353, 162] width 67 height 14
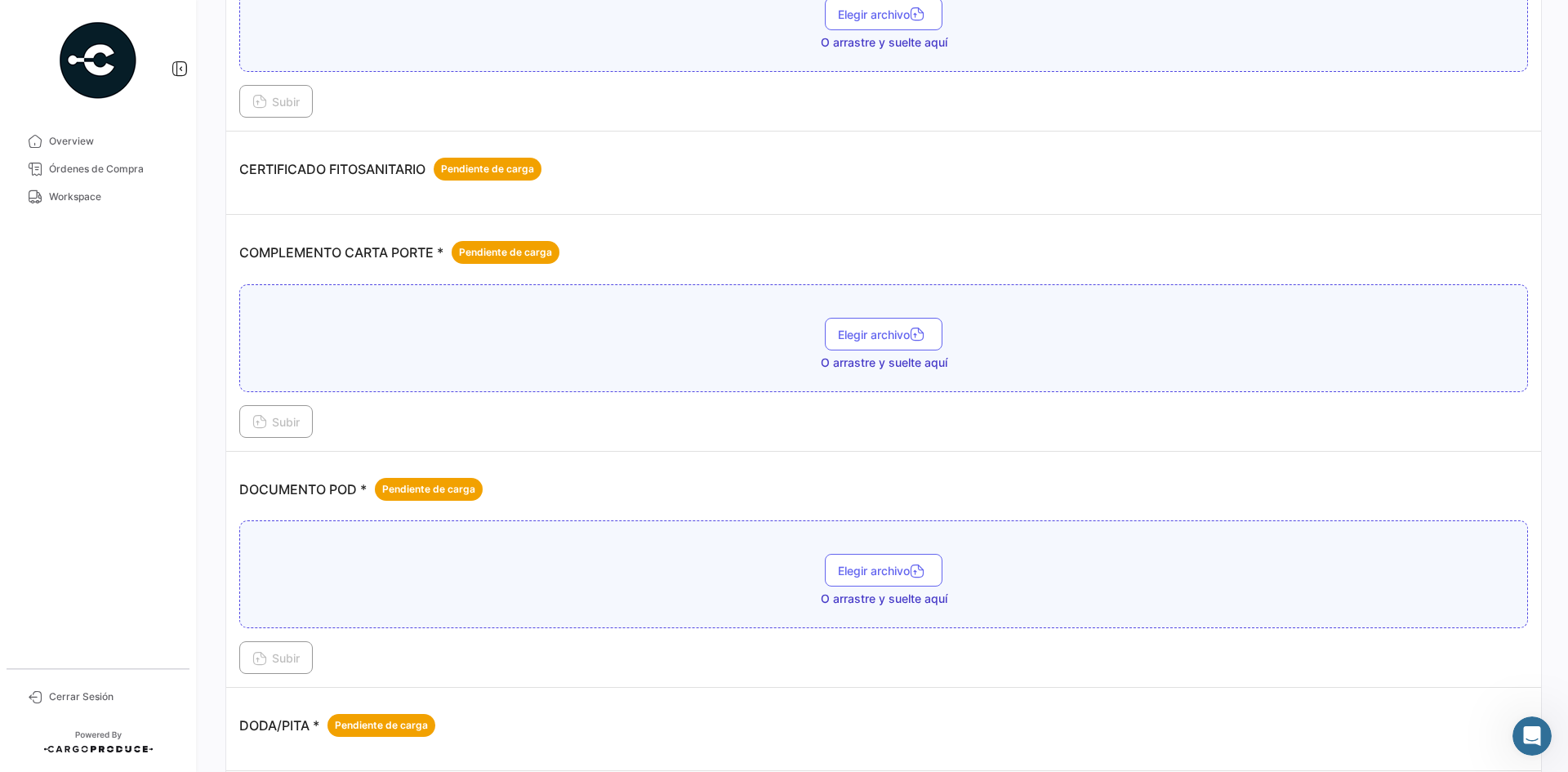
scroll to position [327, 0]
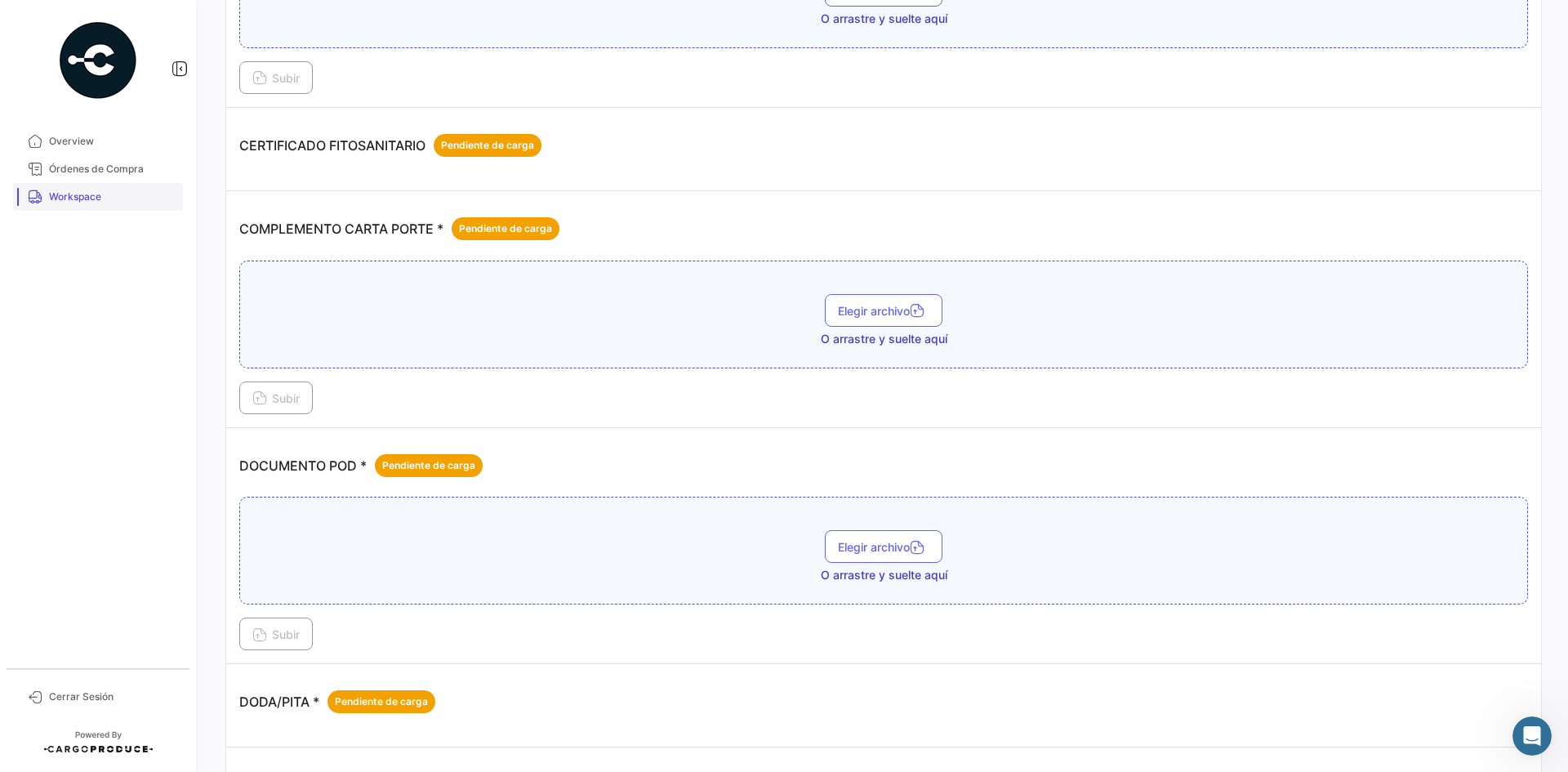
click at [106, 204] on link "Workspace" at bounding box center [97, 197] width 170 height 27
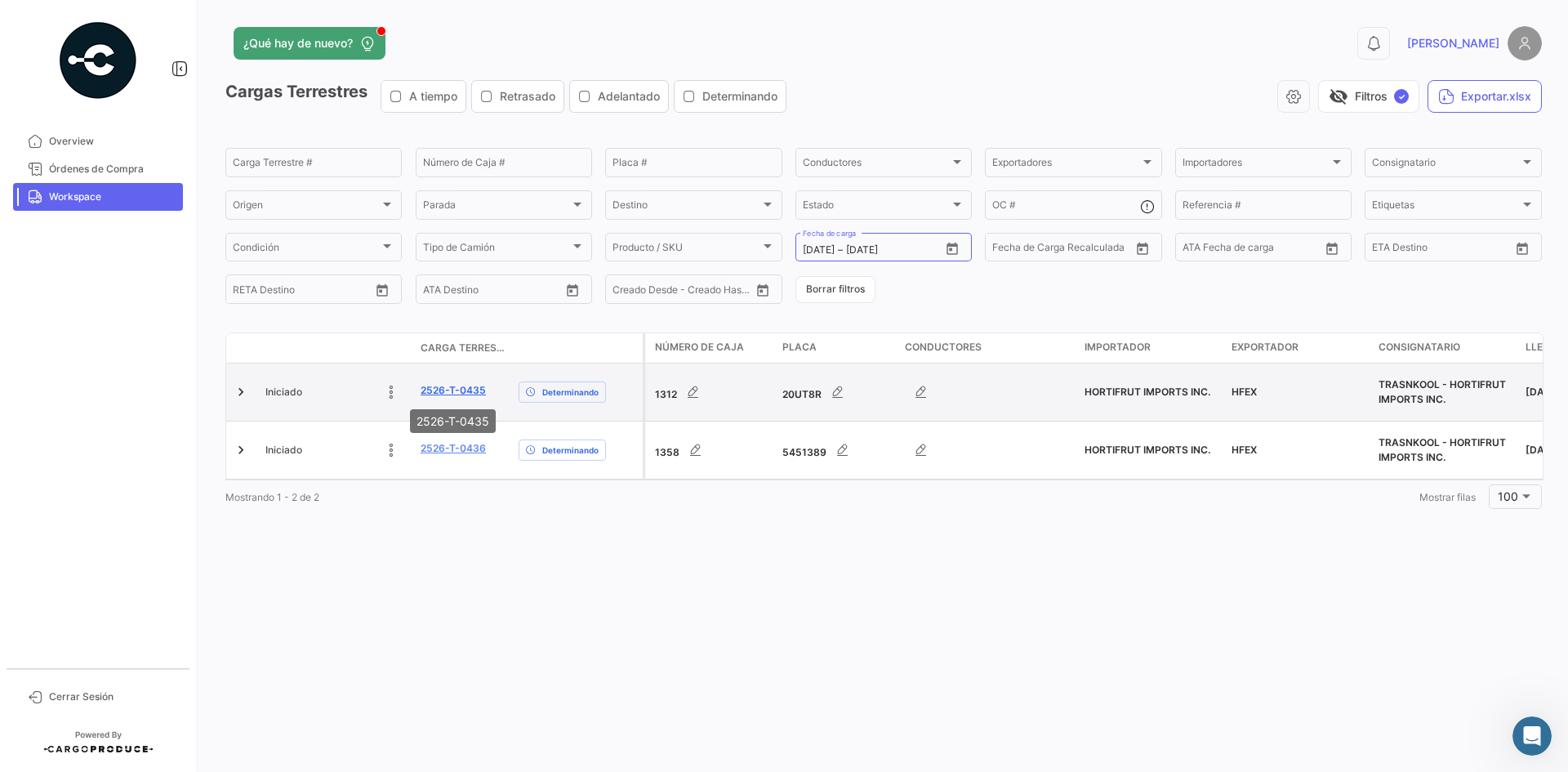
click at [447, 393] on link "2526-T-0435" at bounding box center [453, 391] width 66 height 15
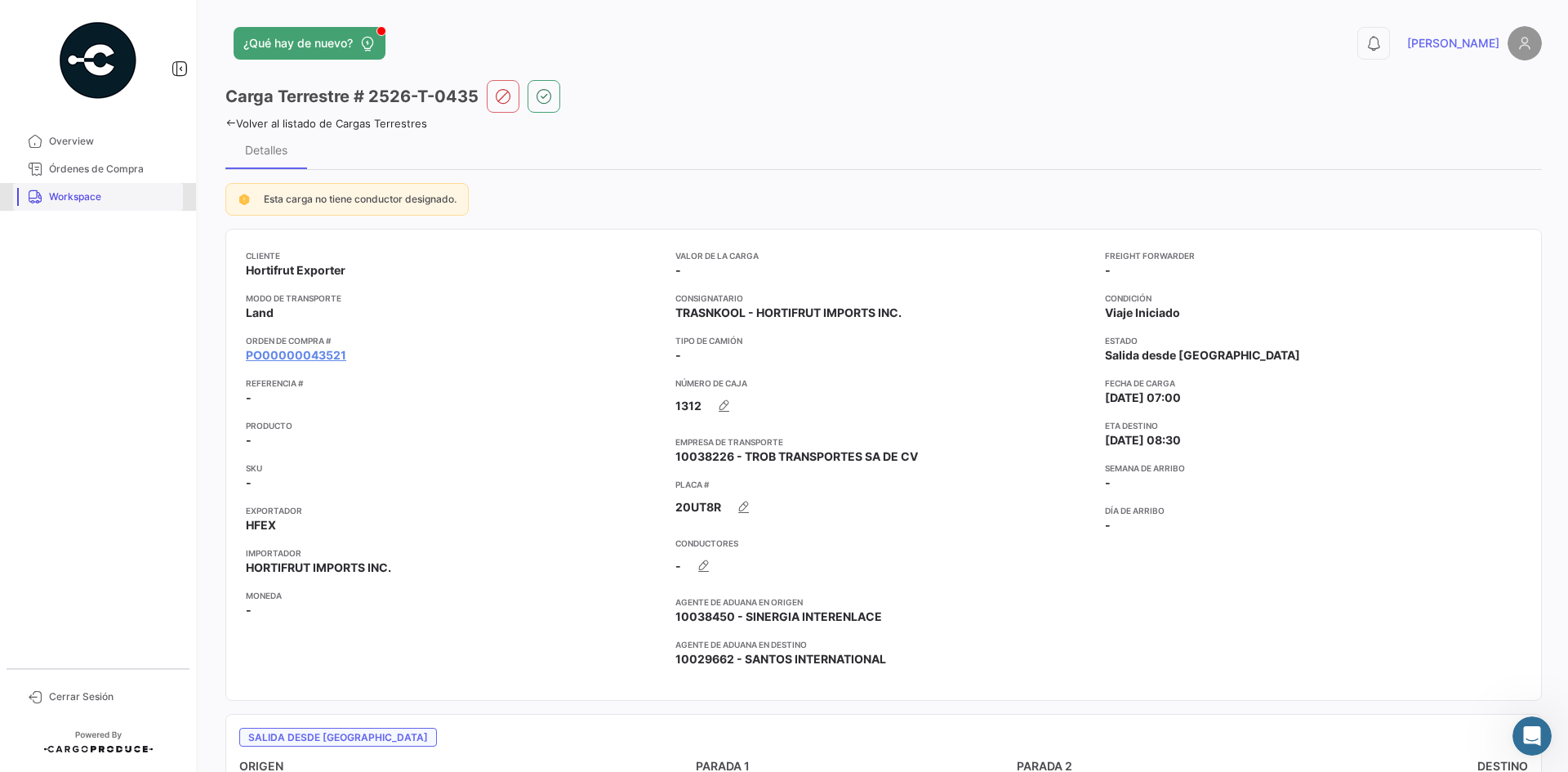
click at [74, 203] on span "Workspace" at bounding box center [113, 197] width 127 height 15
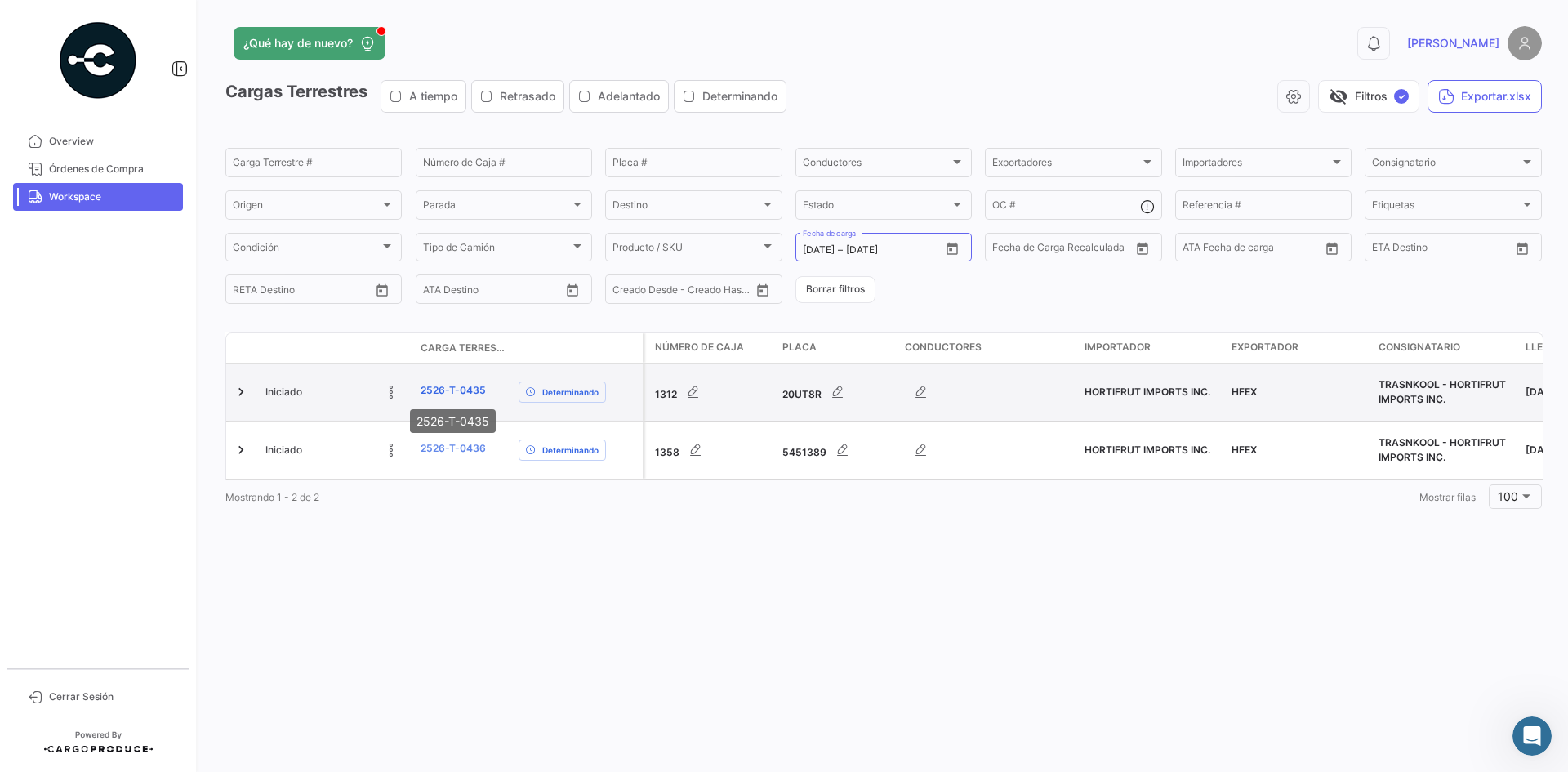
click at [449, 389] on link "2526-T-0435" at bounding box center [453, 391] width 66 height 15
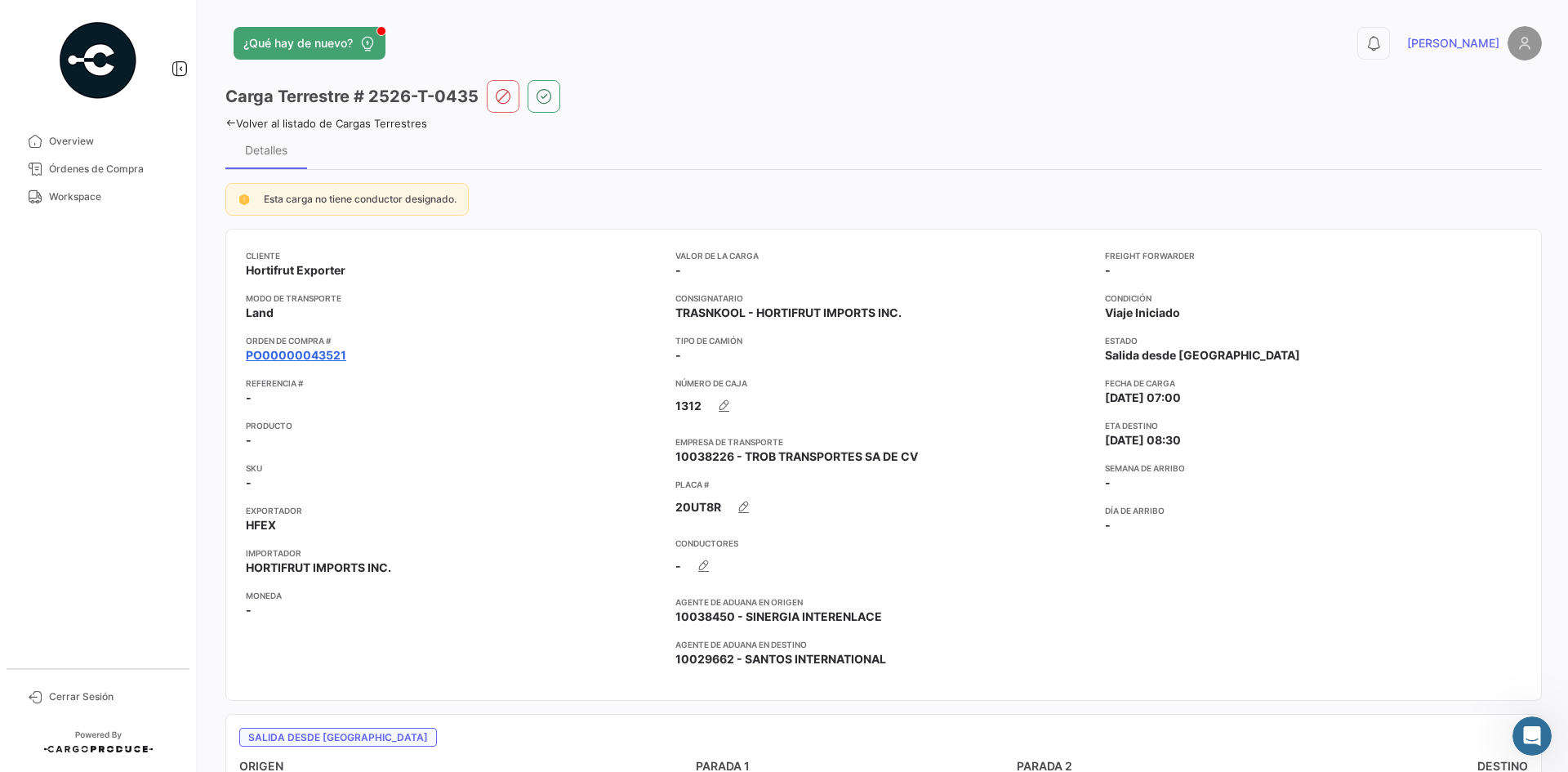
click at [316, 352] on link "PO00000043521" at bounding box center [296, 355] width 100 height 16
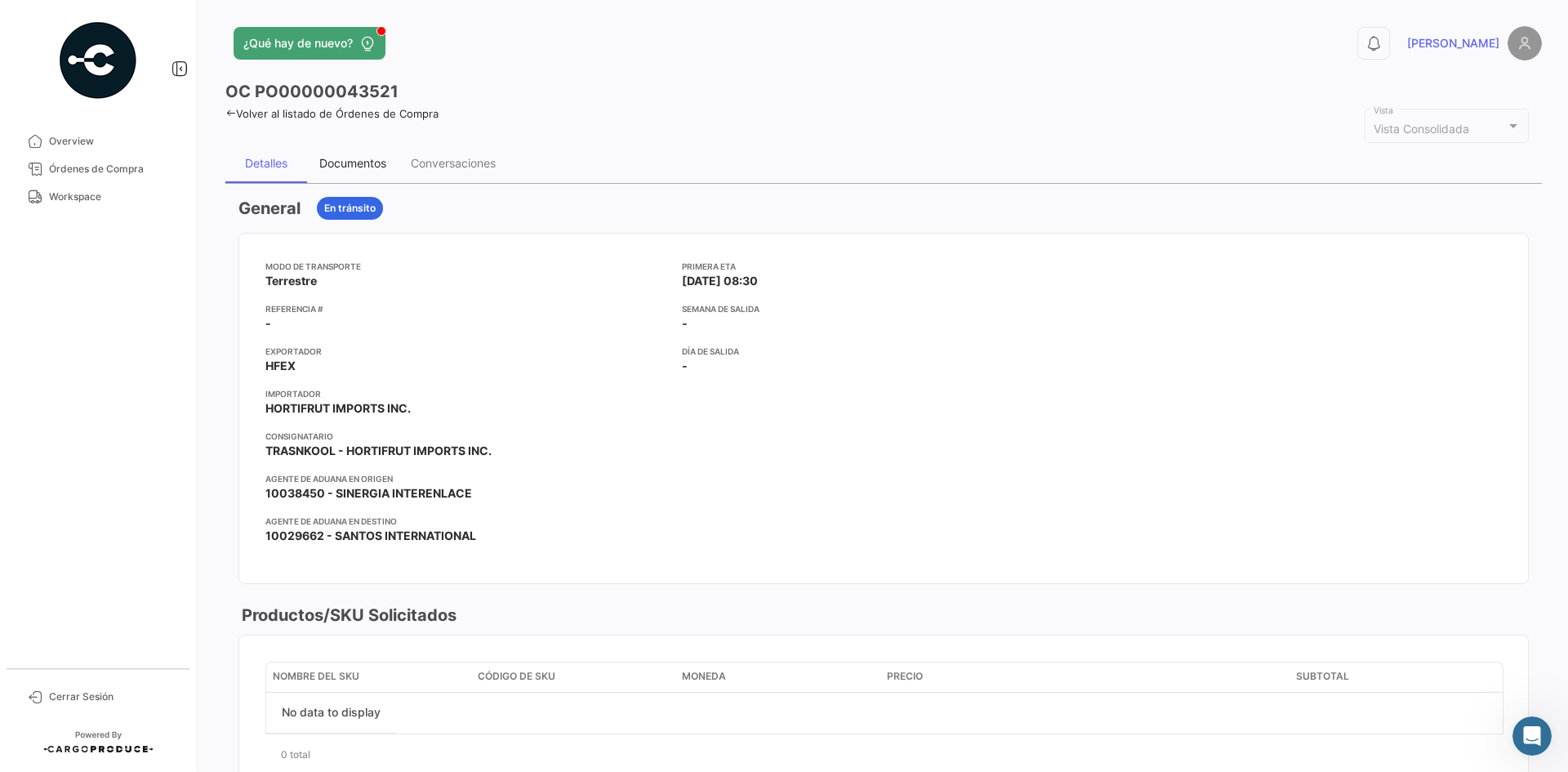
click at [330, 168] on div "Documentos" at bounding box center [353, 162] width 67 height 14
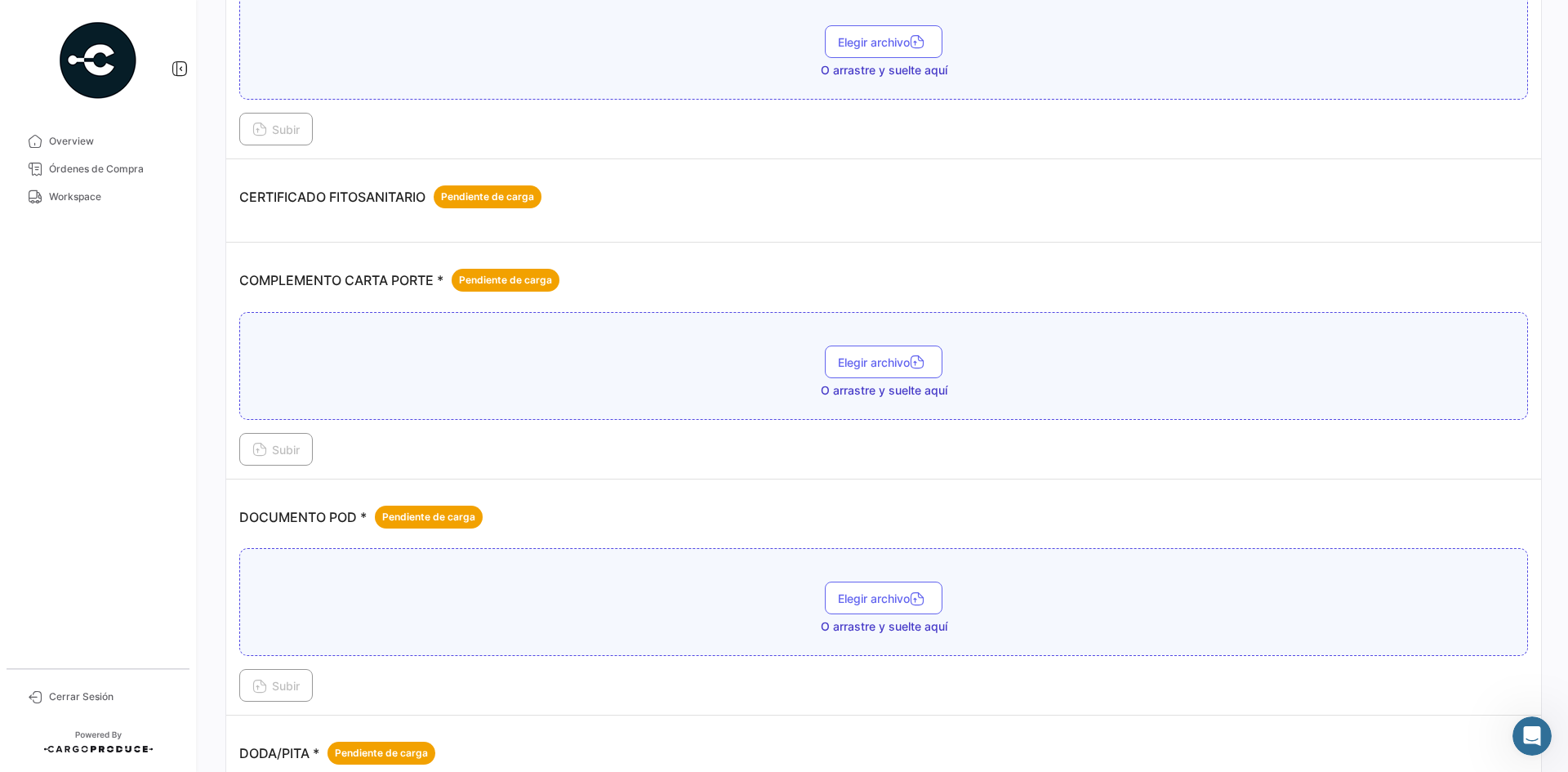
scroll to position [245, 0]
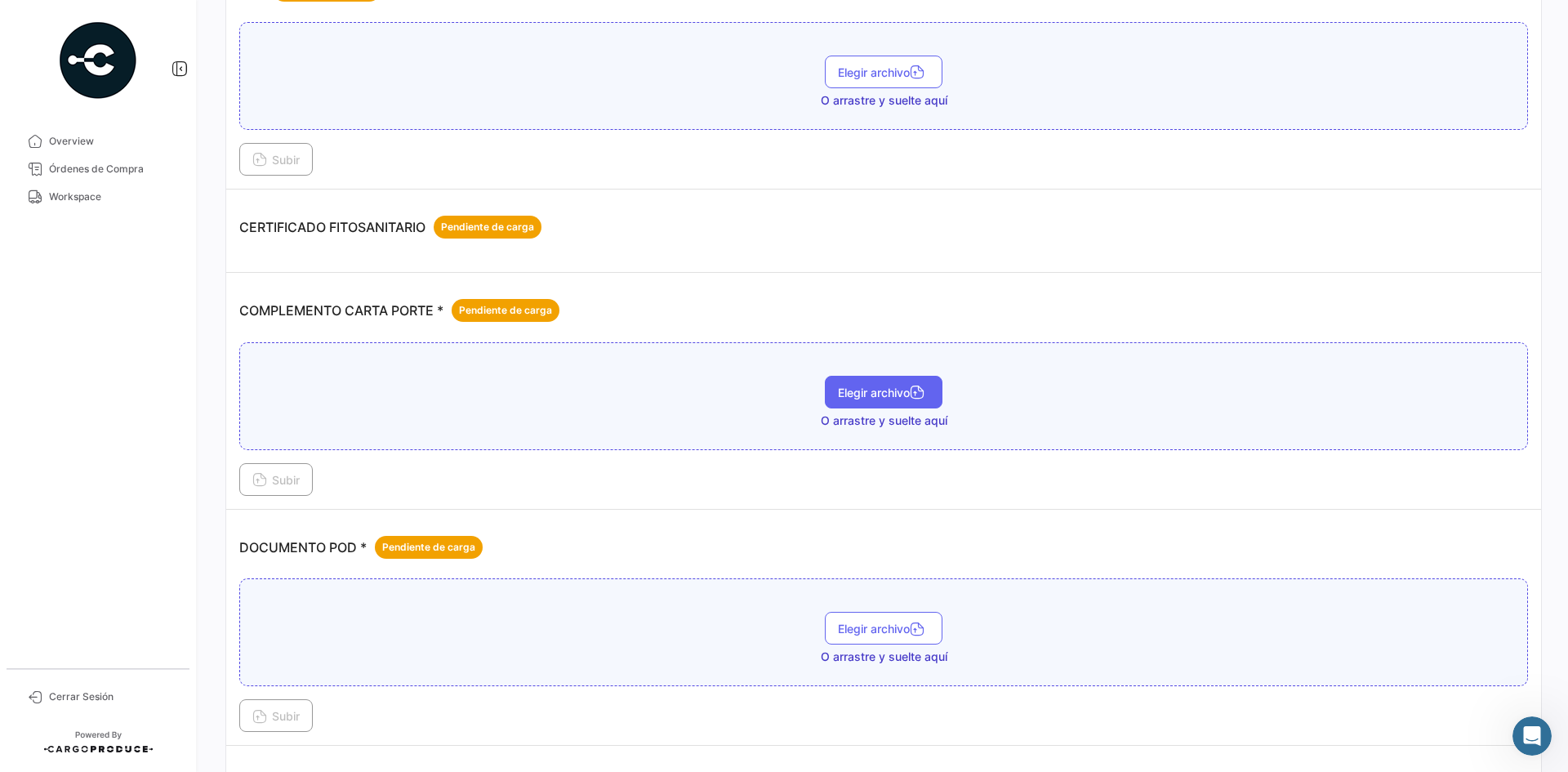
click at [836, 400] on button "Elegir archivo" at bounding box center [883, 392] width 117 height 33
click at [289, 480] on span "Subir" at bounding box center [276, 479] width 47 height 14
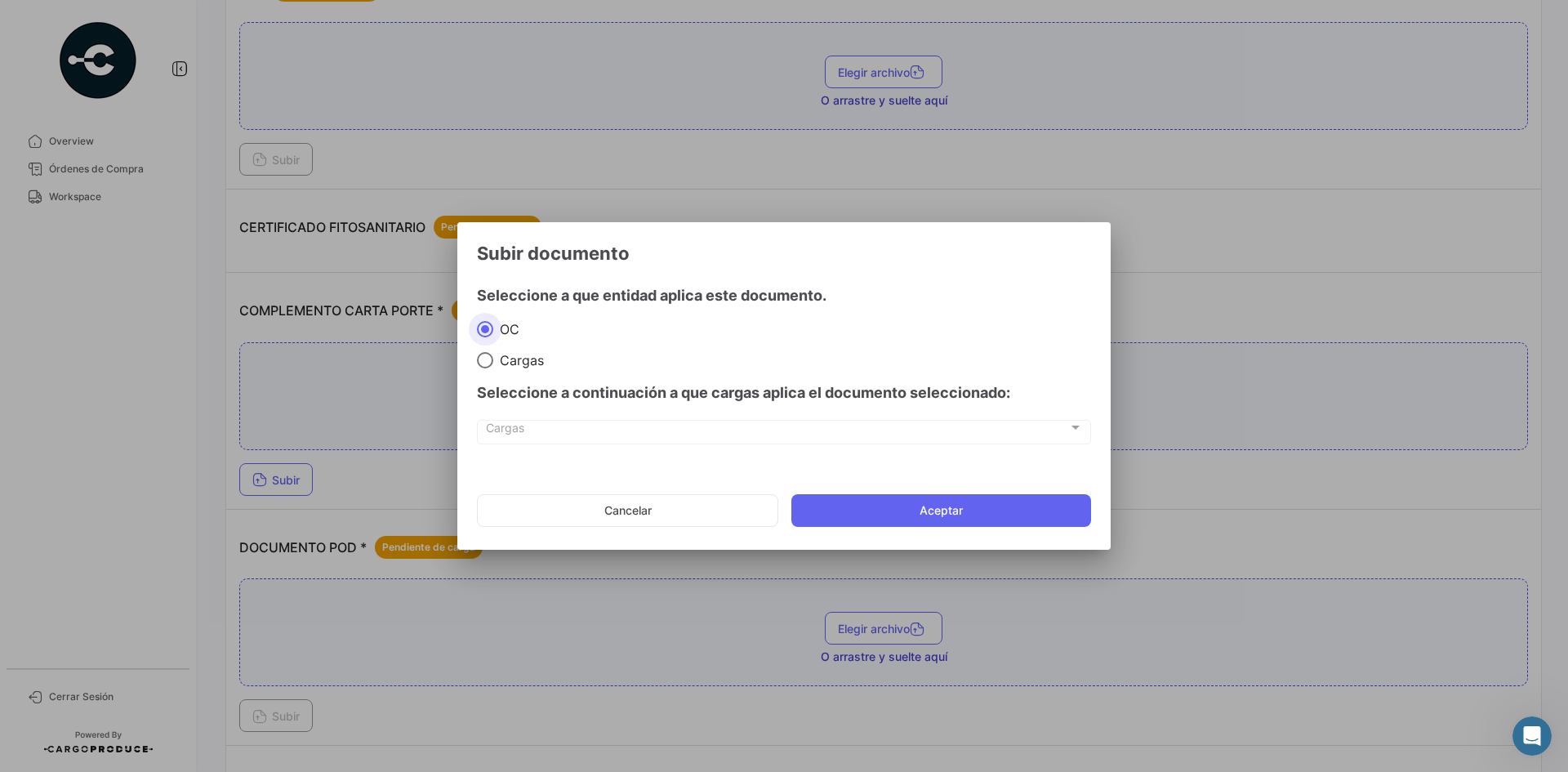
click at [535, 361] on span "Cargas" at bounding box center [519, 361] width 51 height 16
click at [494, 361] on input "Cargas" at bounding box center [485, 361] width 16 height 16
radio input "true"
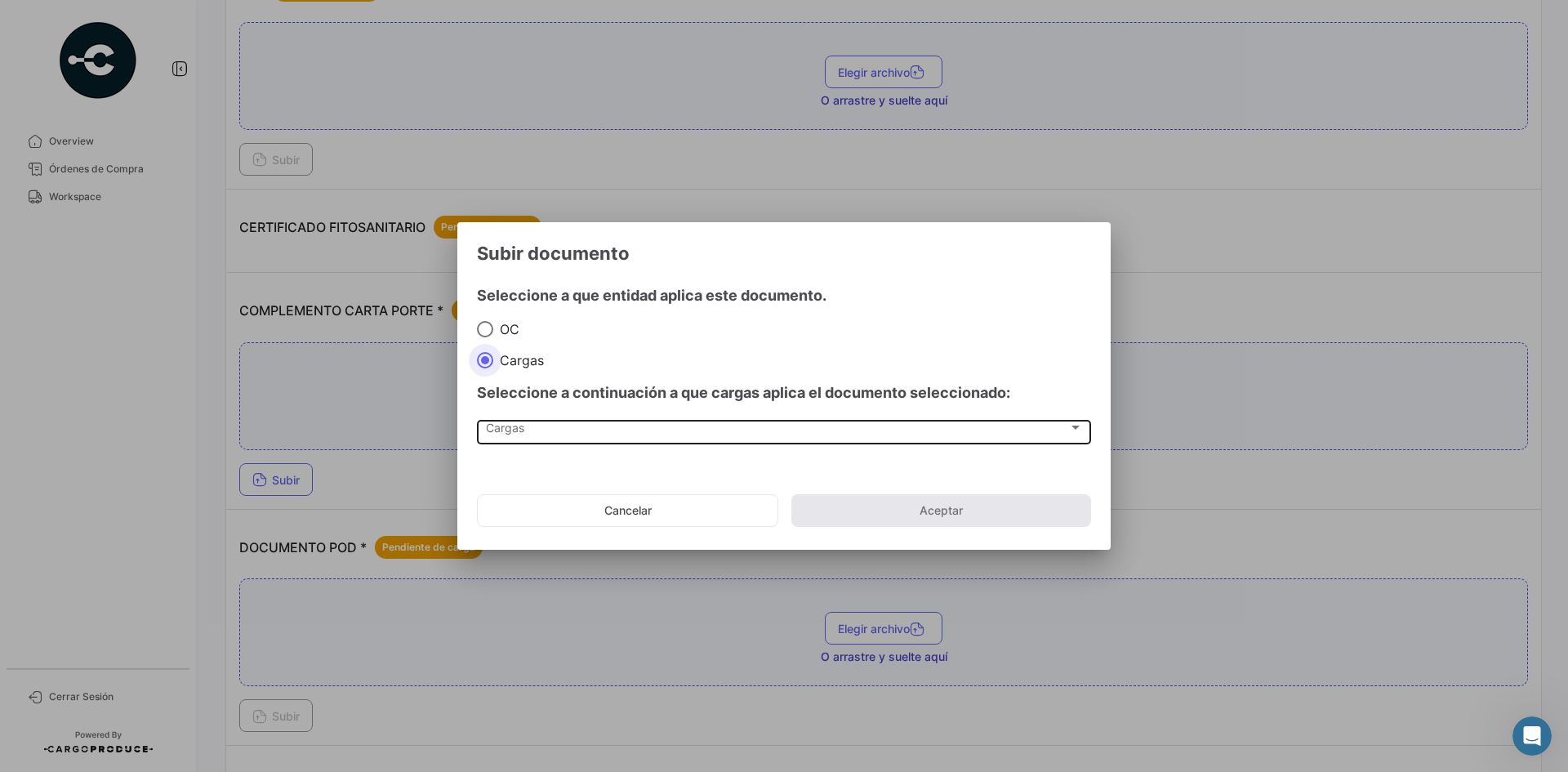
click at [555, 442] on div "Cargas Cargas" at bounding box center [785, 431] width 597 height 27
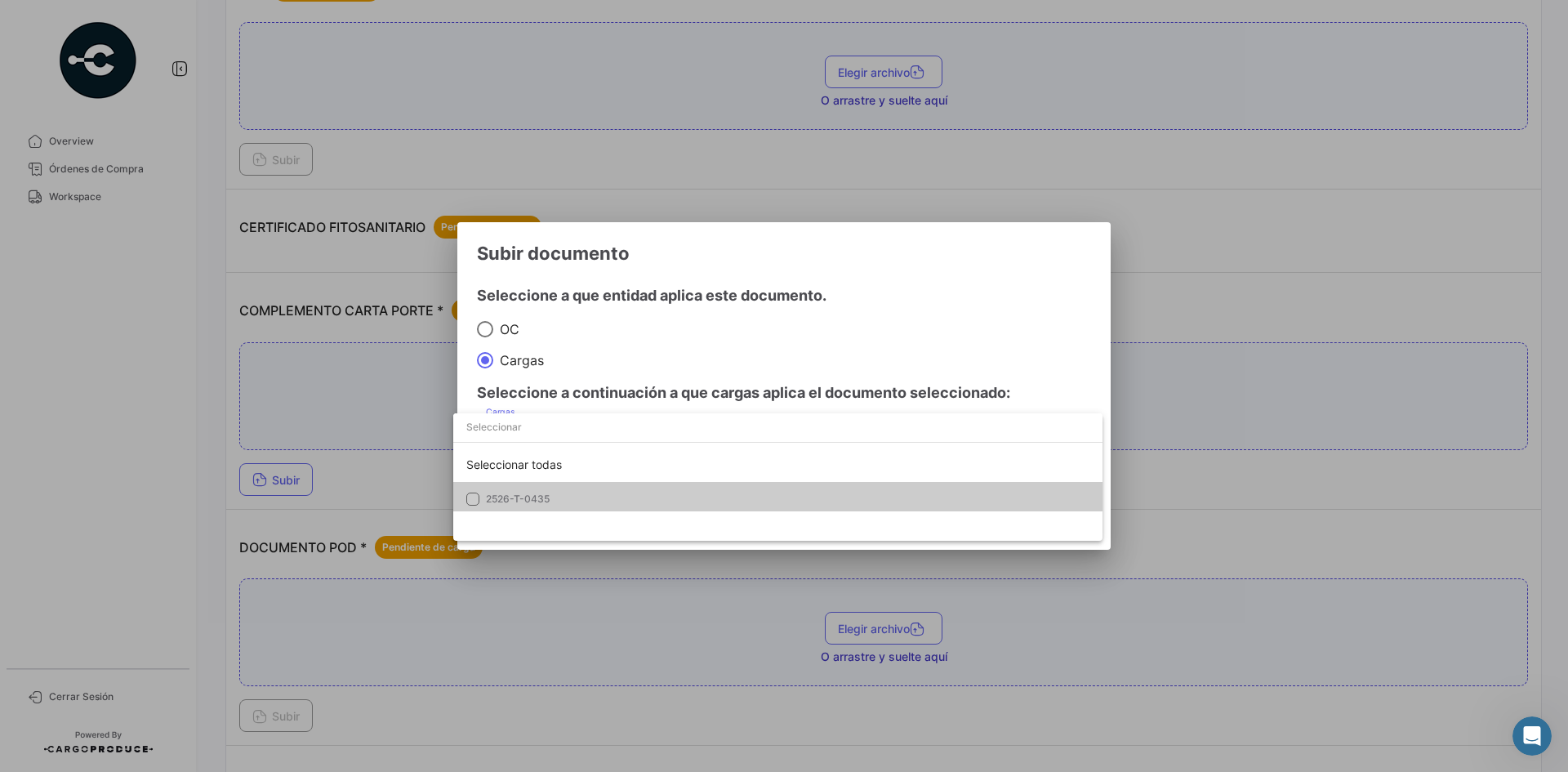
click at [533, 486] on mat-option "2526-T-0435" at bounding box center [778, 499] width 649 height 35
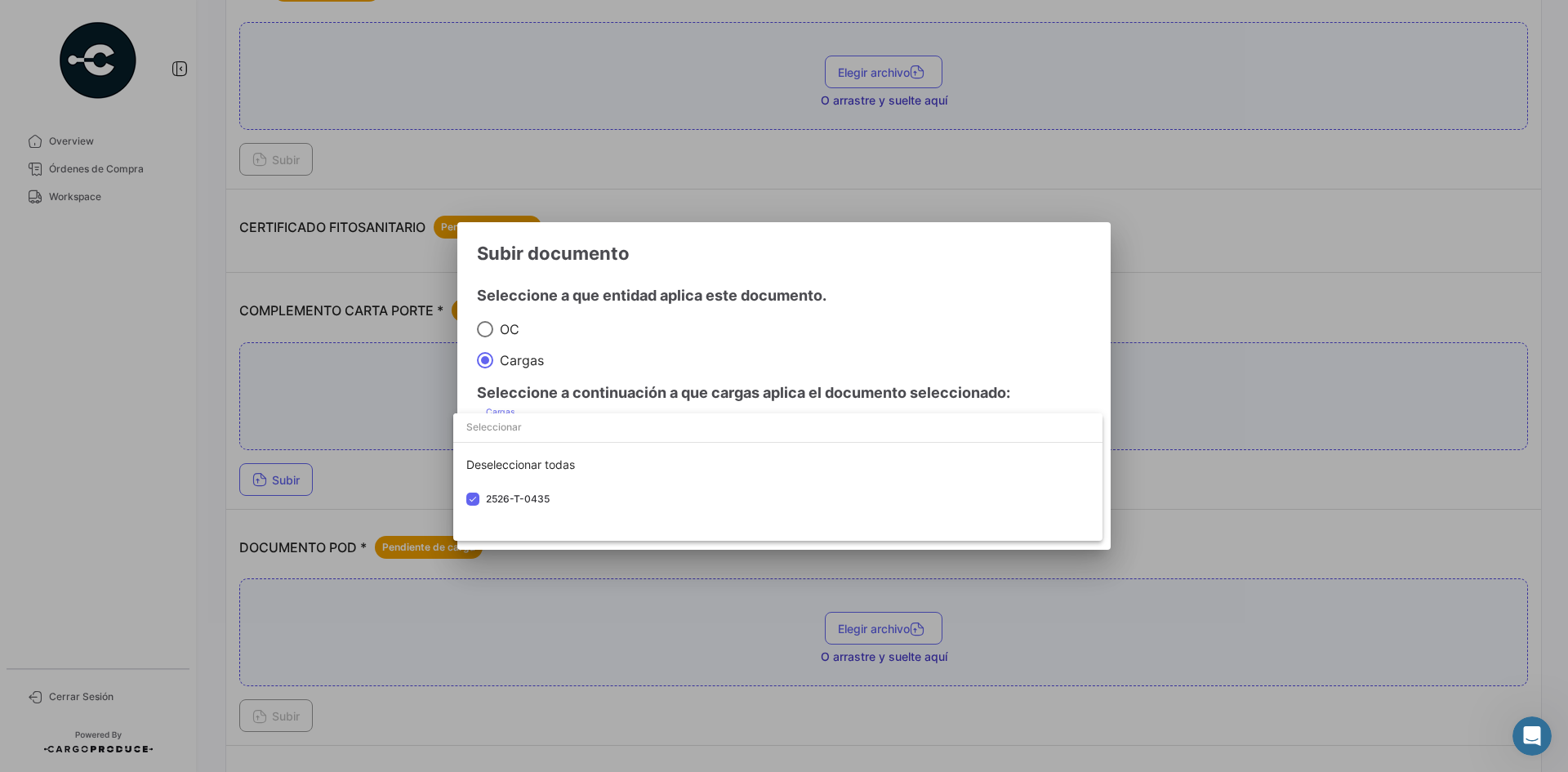
click at [894, 260] on div at bounding box center [784, 386] width 1568 height 772
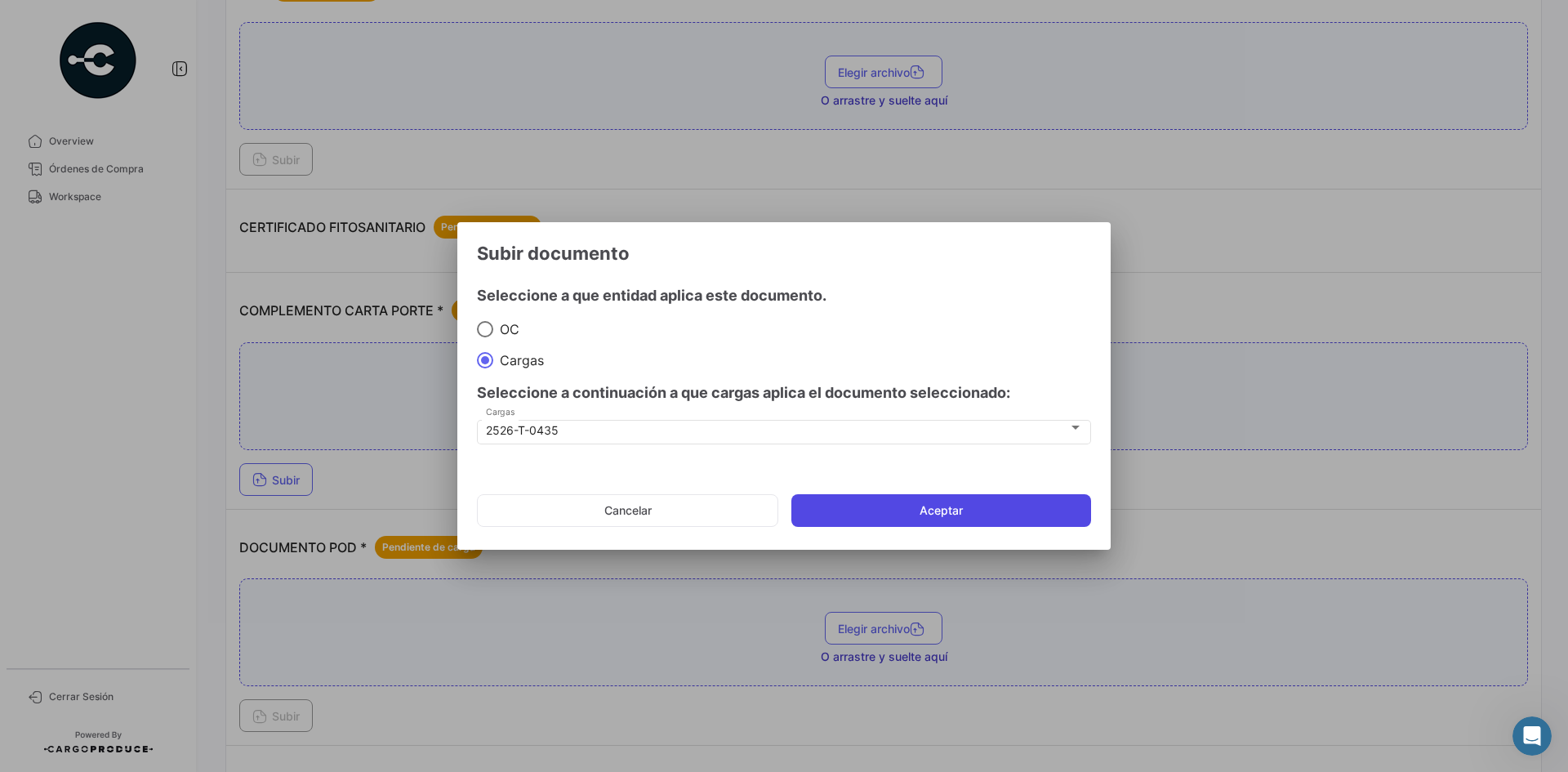
click at [960, 498] on button "Aceptar" at bounding box center [941, 511] width 300 height 33
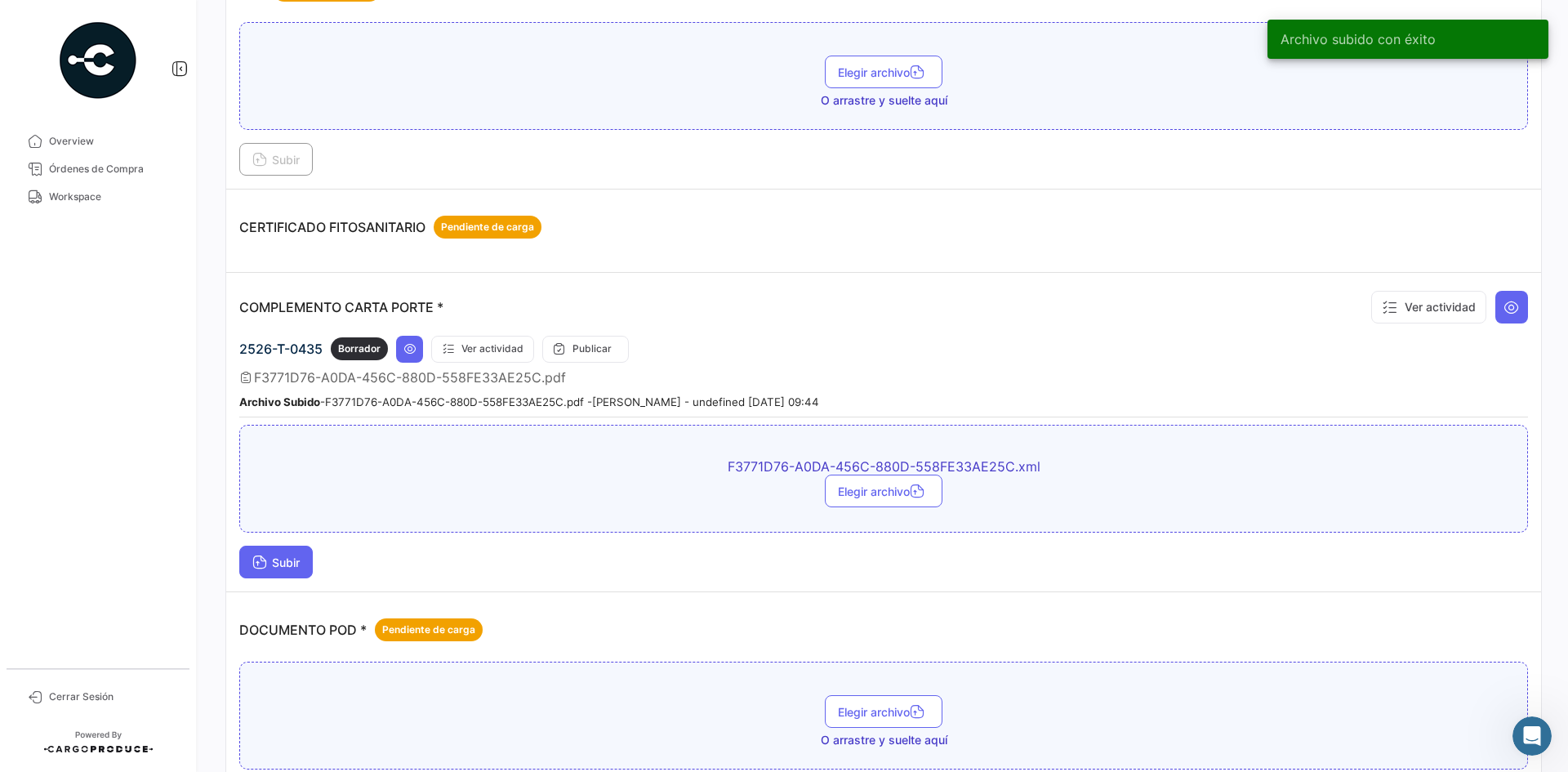
click at [291, 548] on button "Subir" at bounding box center [276, 562] width 74 height 33
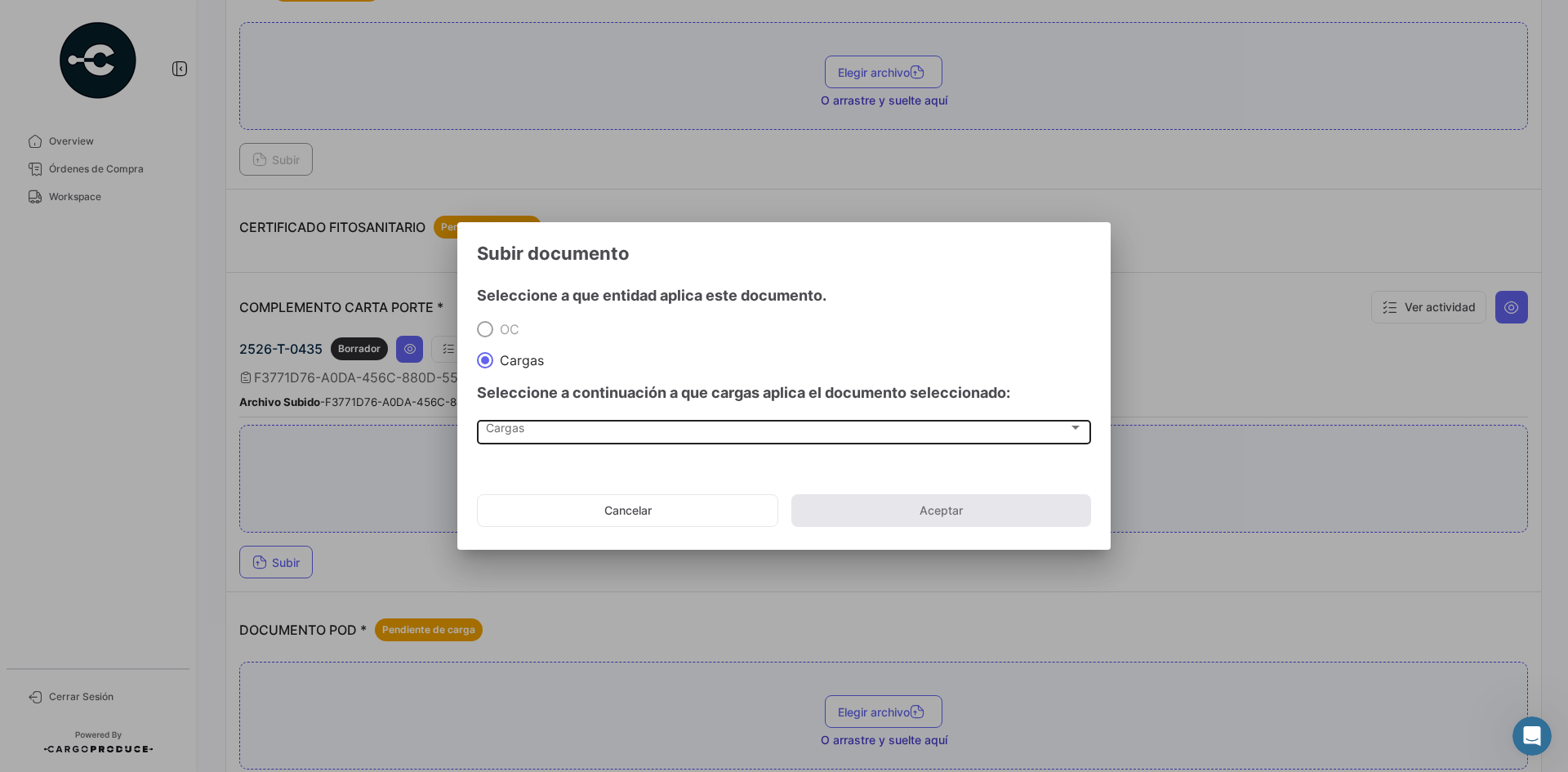
click at [558, 423] on div "Cargas Cargas" at bounding box center [785, 431] width 597 height 27
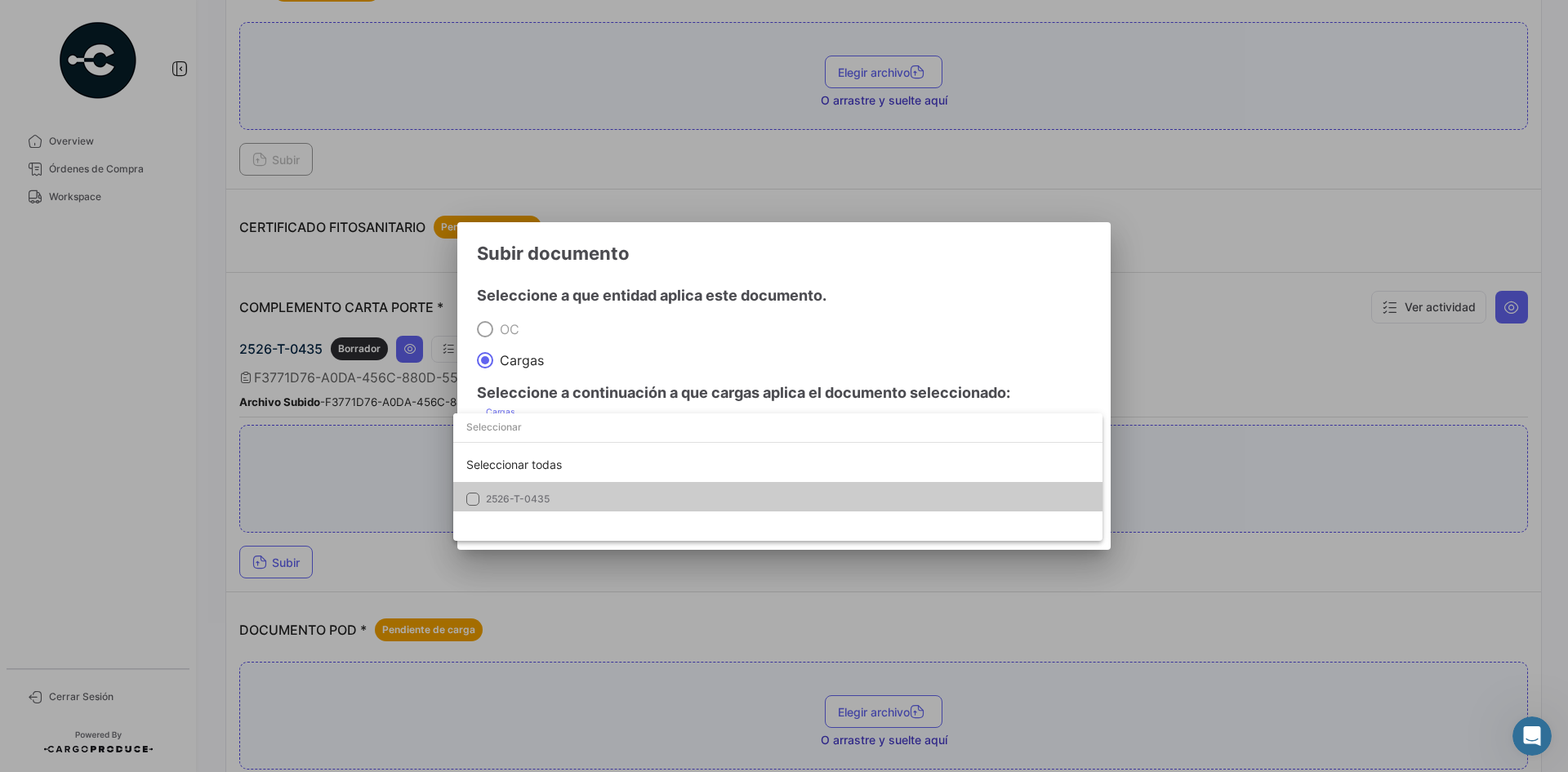
click at [561, 501] on span "2526-T-0435" at bounding box center [600, 499] width 229 height 15
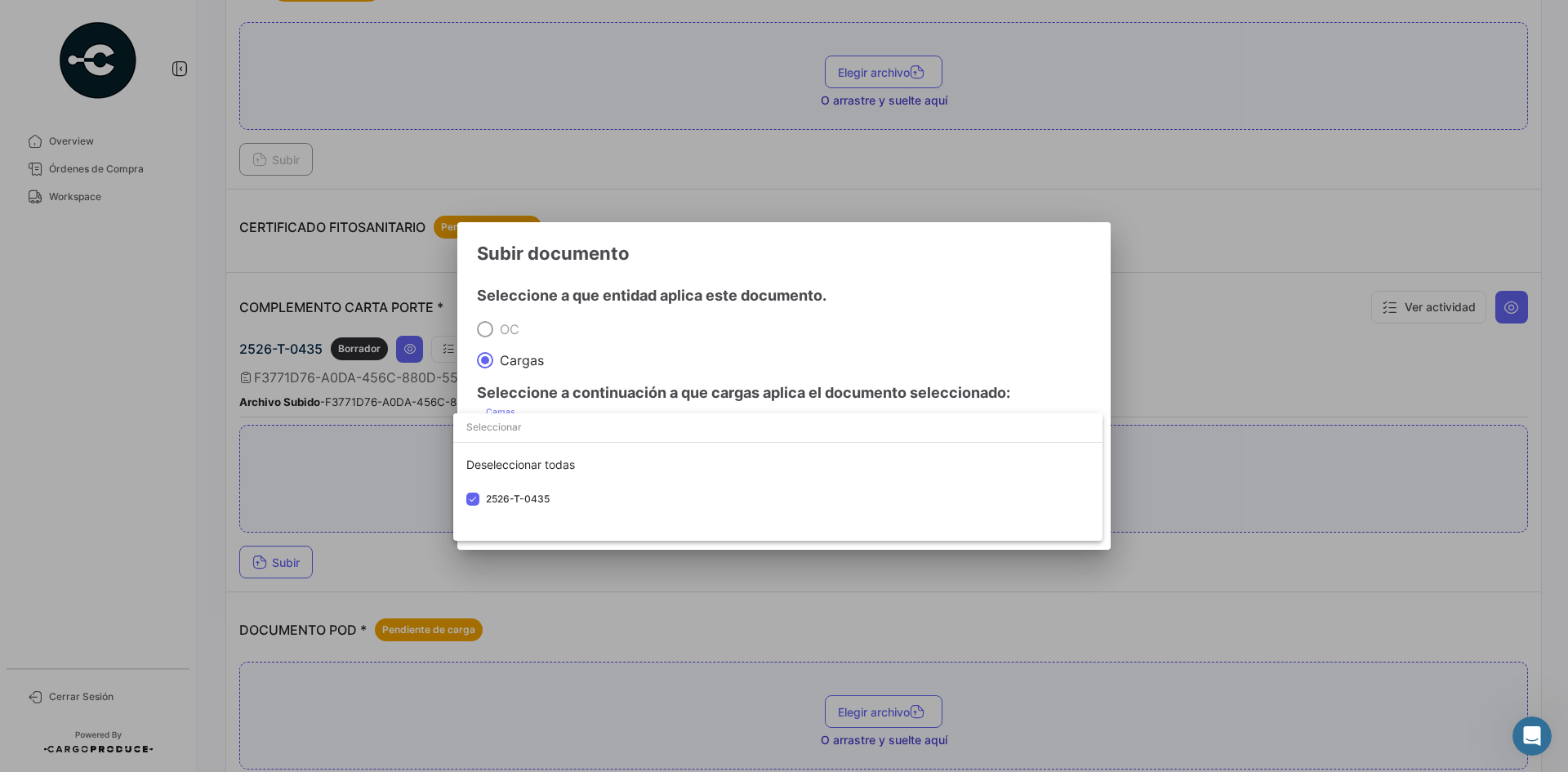
drag, startPoint x: 994, startPoint y: 258, endPoint x: 996, endPoint y: 269, distance: 11.2
click at [995, 259] on div at bounding box center [784, 386] width 1568 height 772
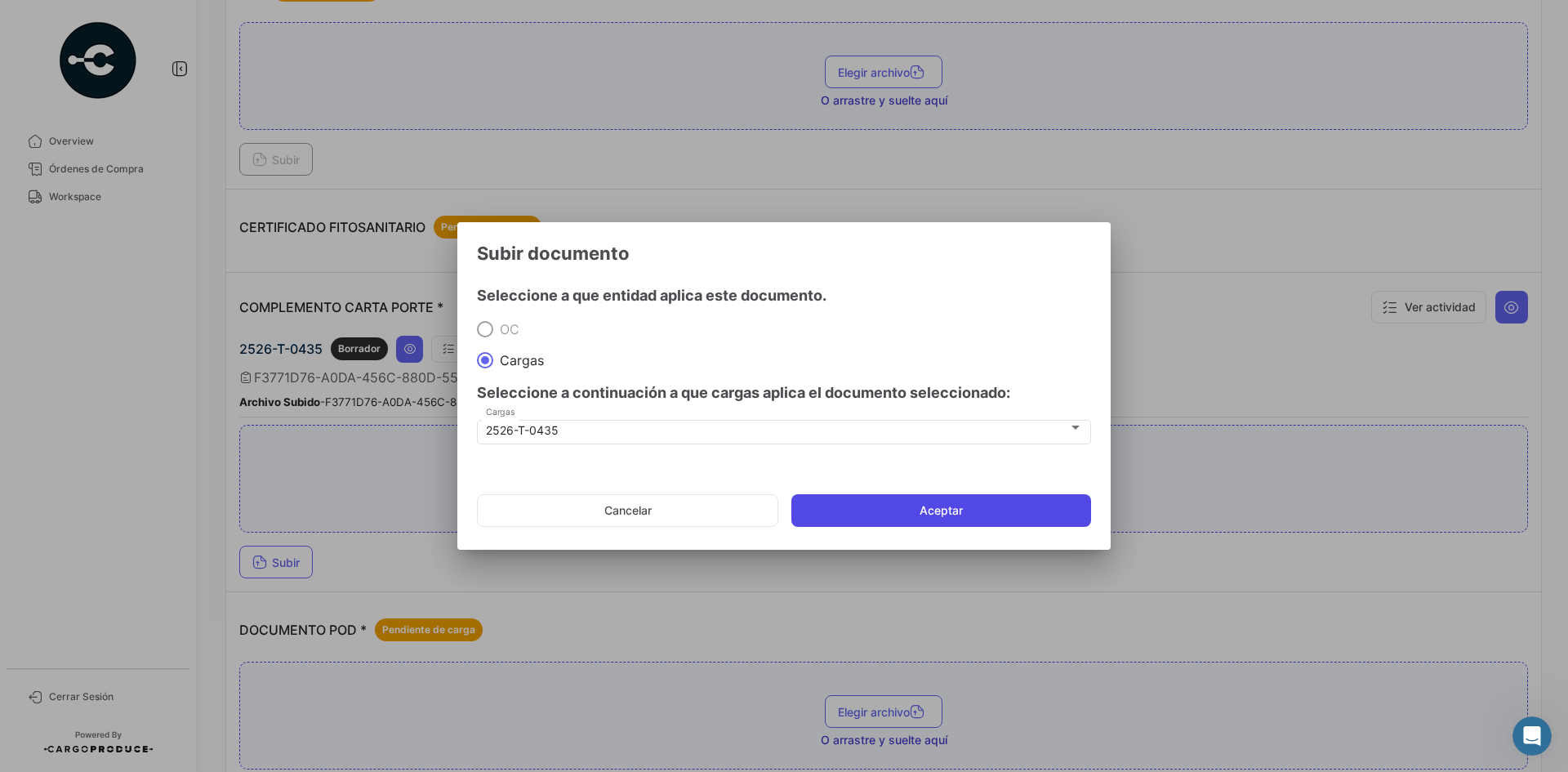
click at [949, 513] on button "Aceptar" at bounding box center [941, 511] width 300 height 33
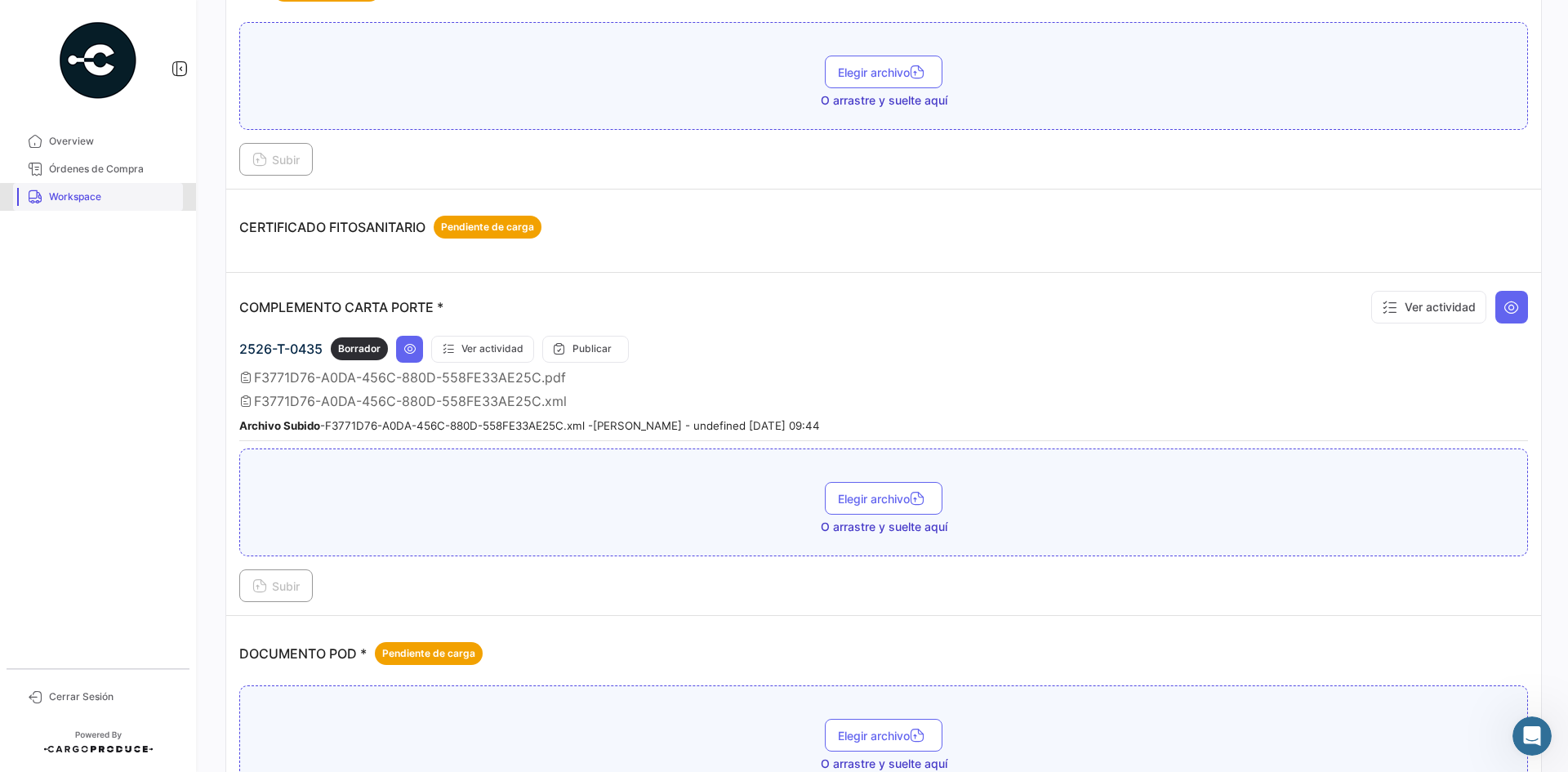
click at [127, 204] on link "Workspace" at bounding box center [97, 197] width 170 height 27
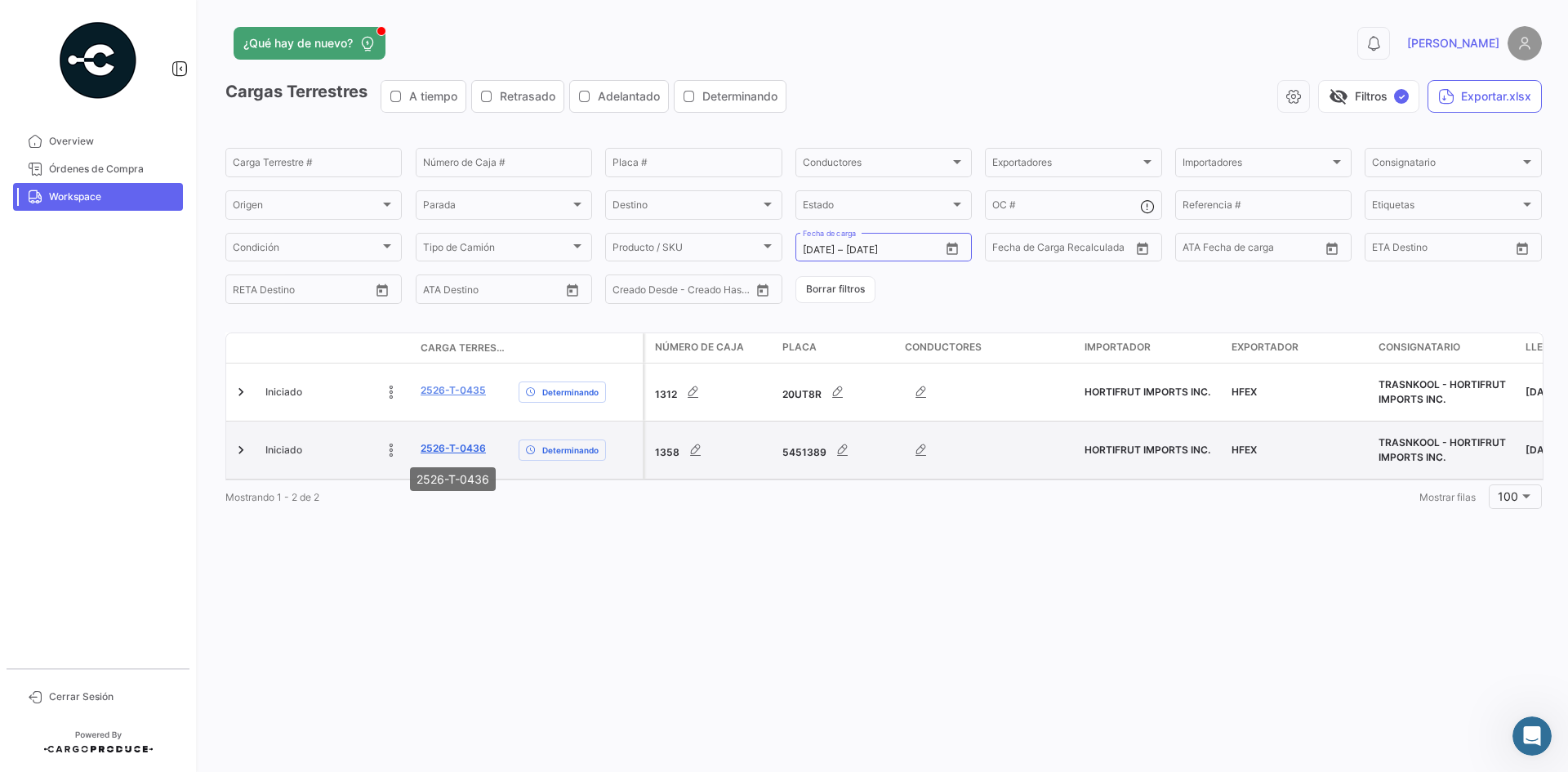
click at [463, 447] on link "2526-T-0436" at bounding box center [453, 448] width 66 height 15
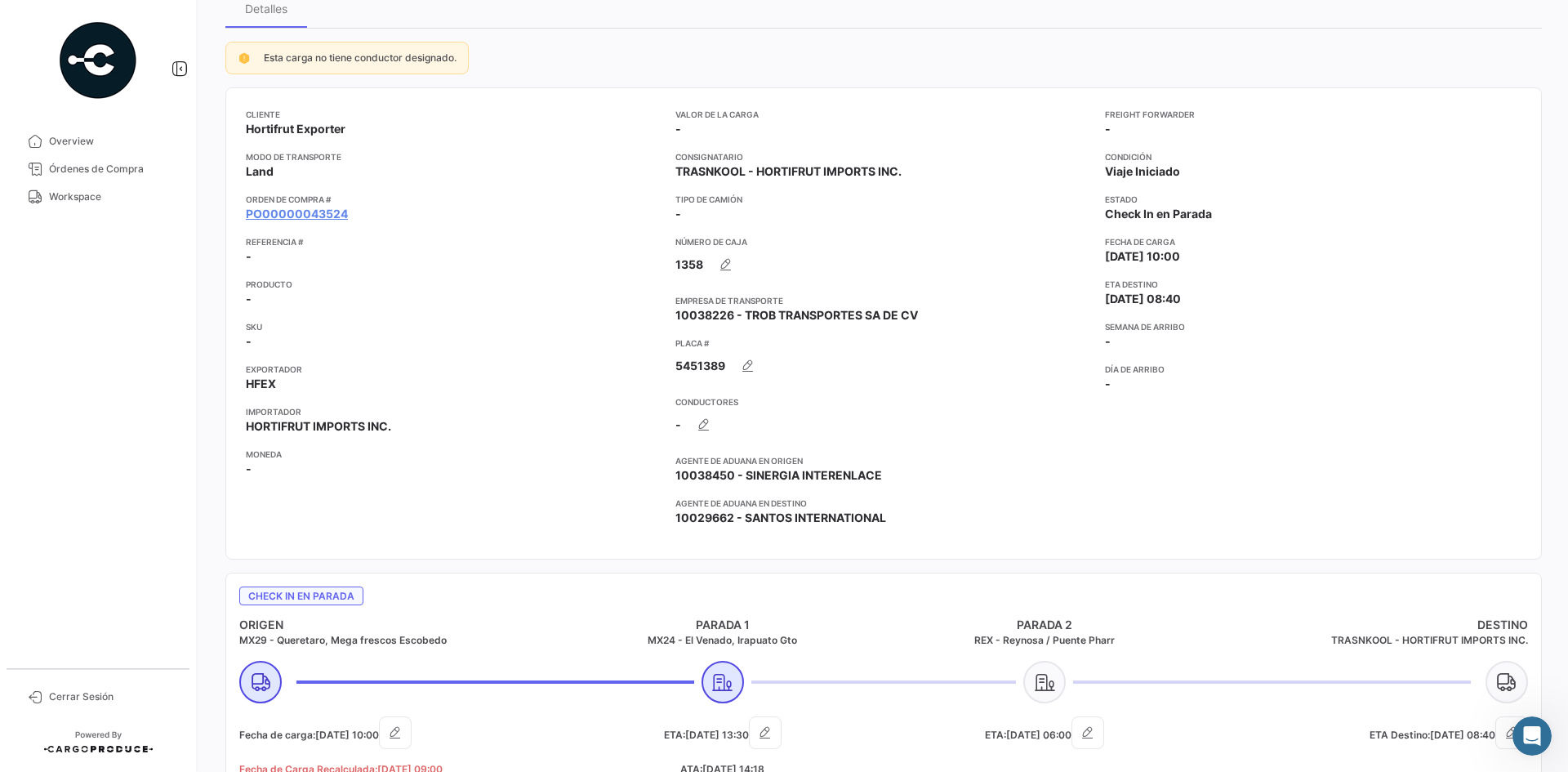
scroll to position [82, 0]
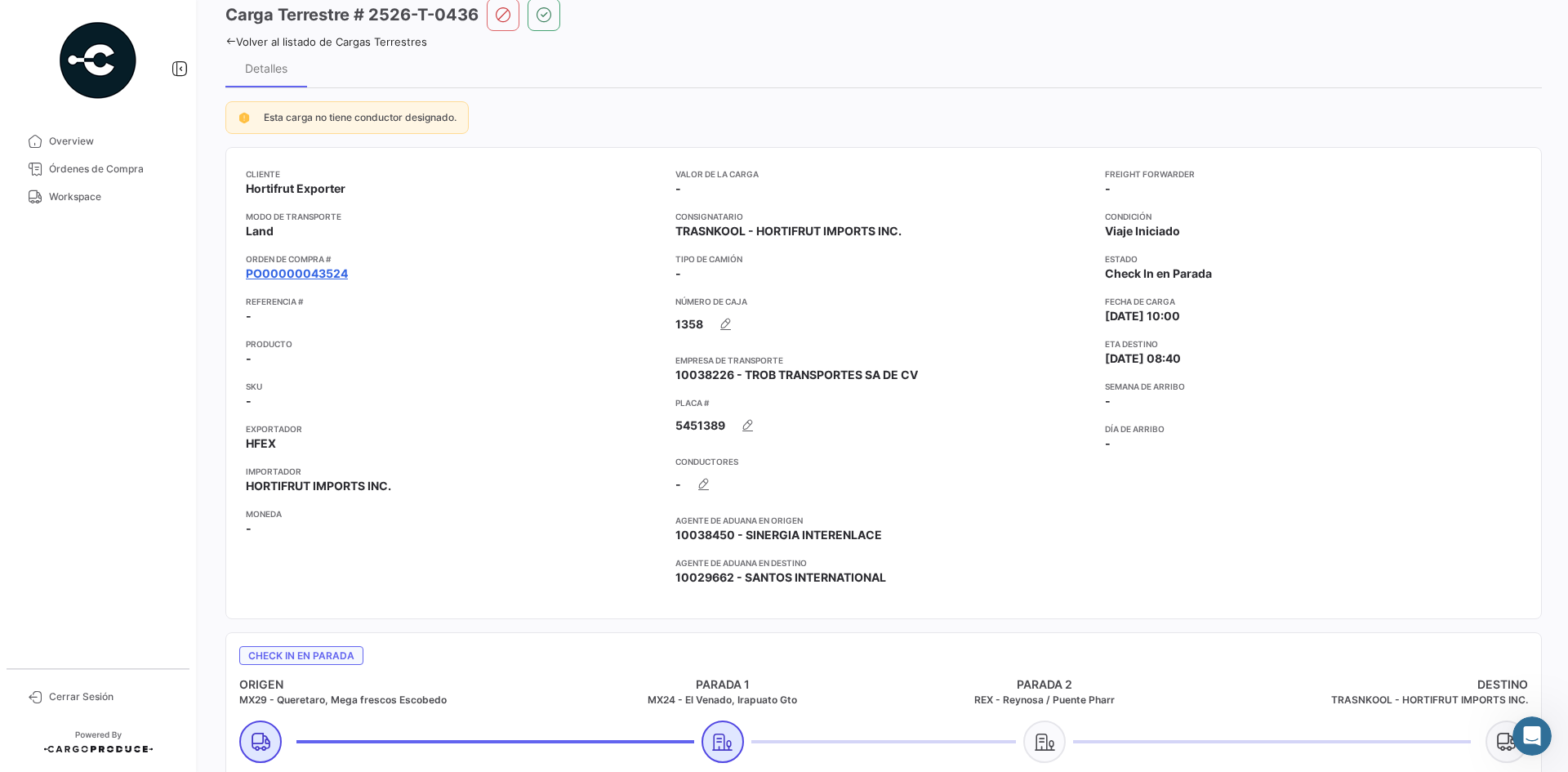
click at [322, 278] on link "PO00000043524" at bounding box center [297, 273] width 102 height 16
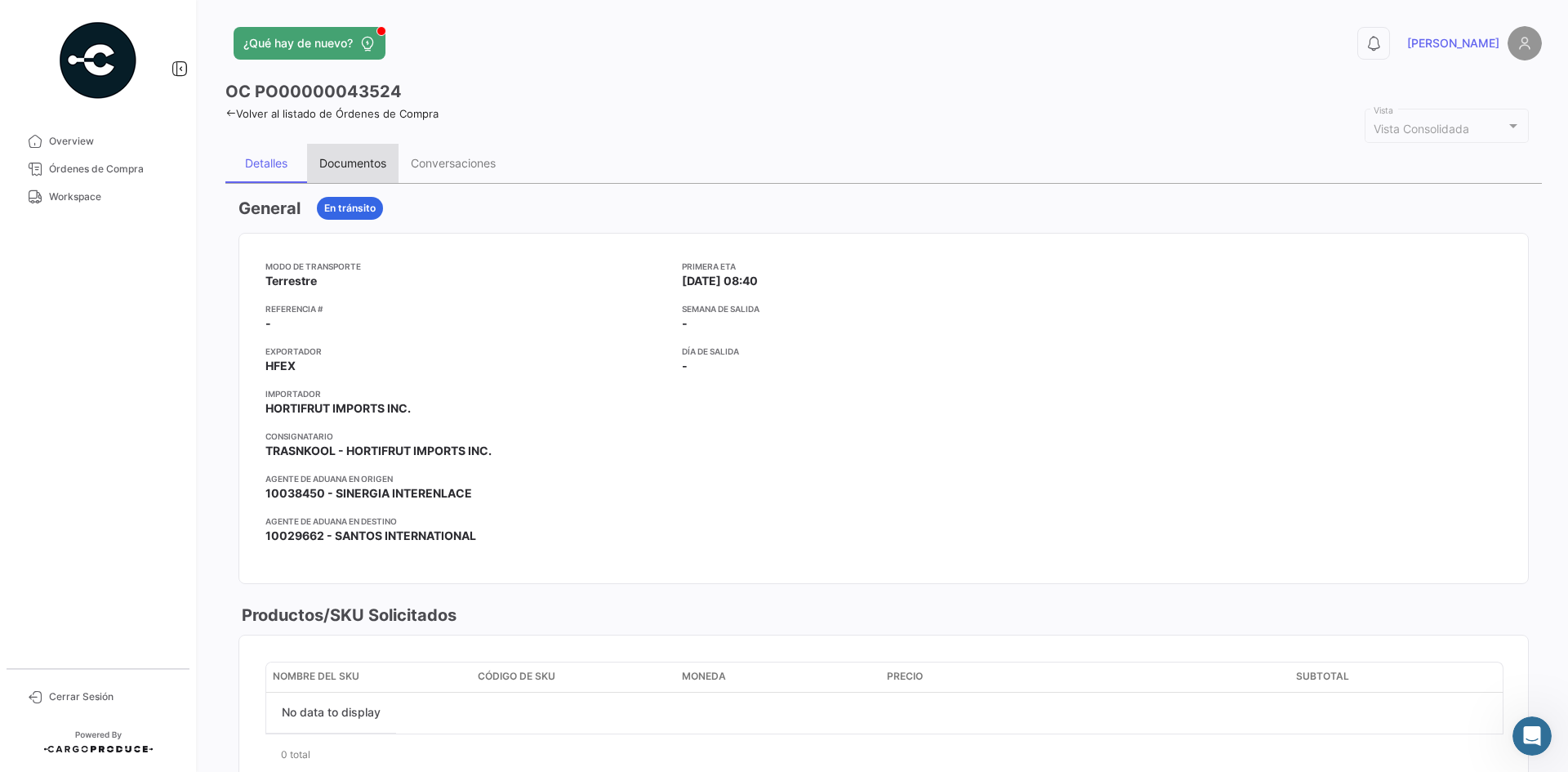
drag, startPoint x: 356, startPoint y: 145, endPoint x: 362, endPoint y: 154, distance: 10.8
click at [356, 146] on div "Documentos" at bounding box center [352, 163] width 91 height 39
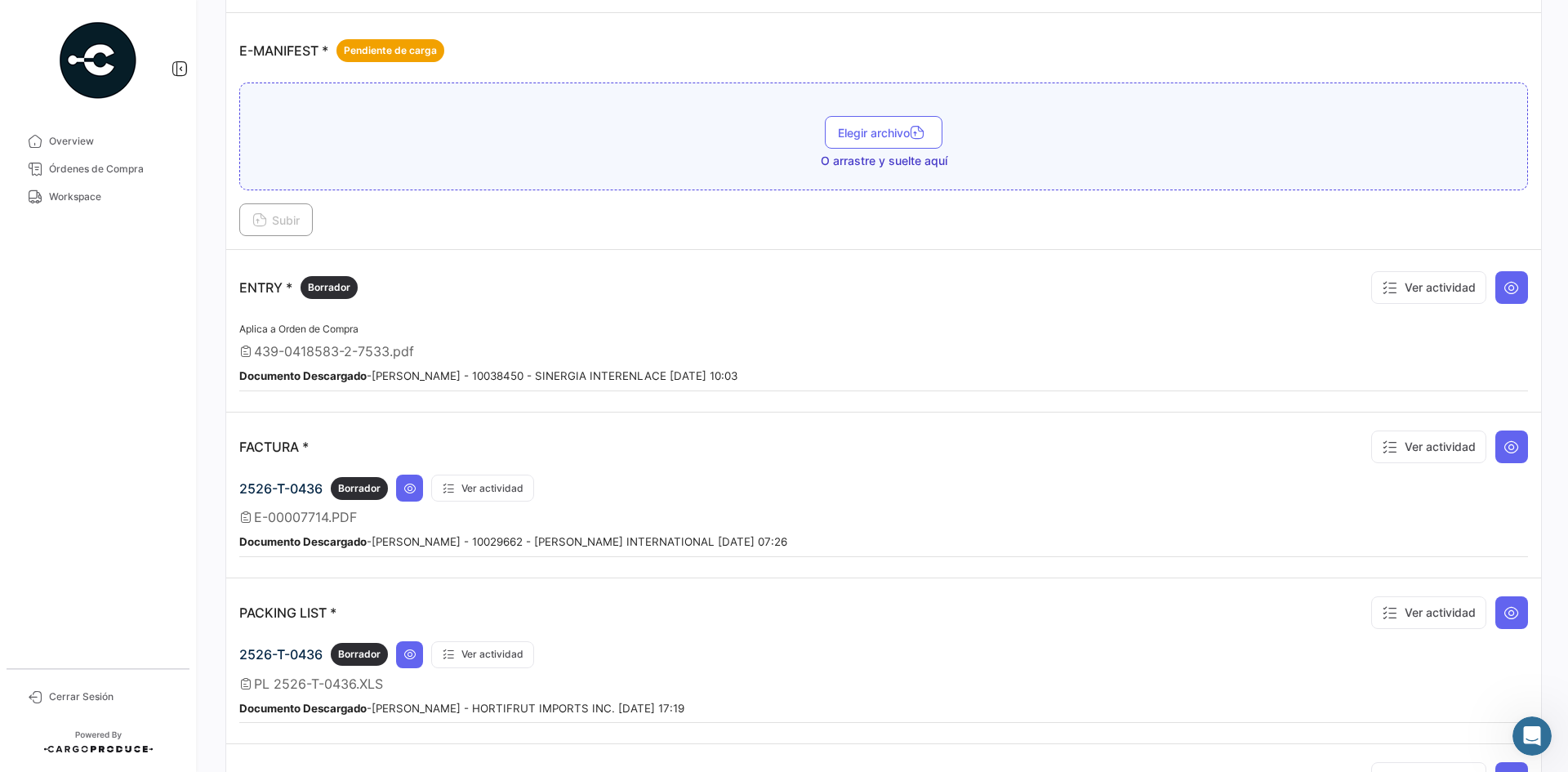
scroll to position [1062, 0]
click at [1503, 288] on icon at bounding box center [1512, 287] width 16 height 16
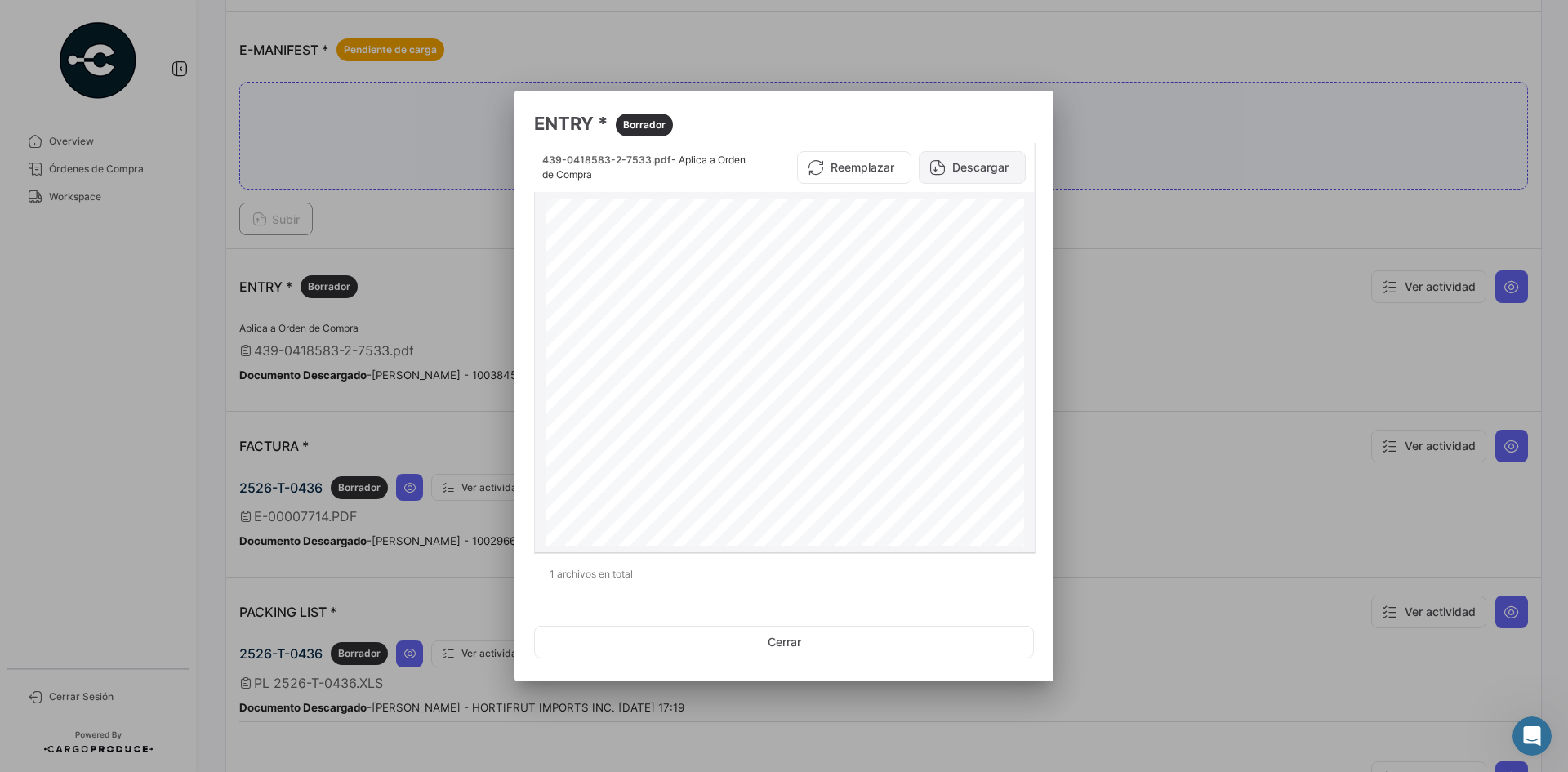
click at [953, 179] on button "Descargar" at bounding box center [972, 168] width 107 height 33
click at [1111, 279] on div at bounding box center [784, 386] width 1568 height 772
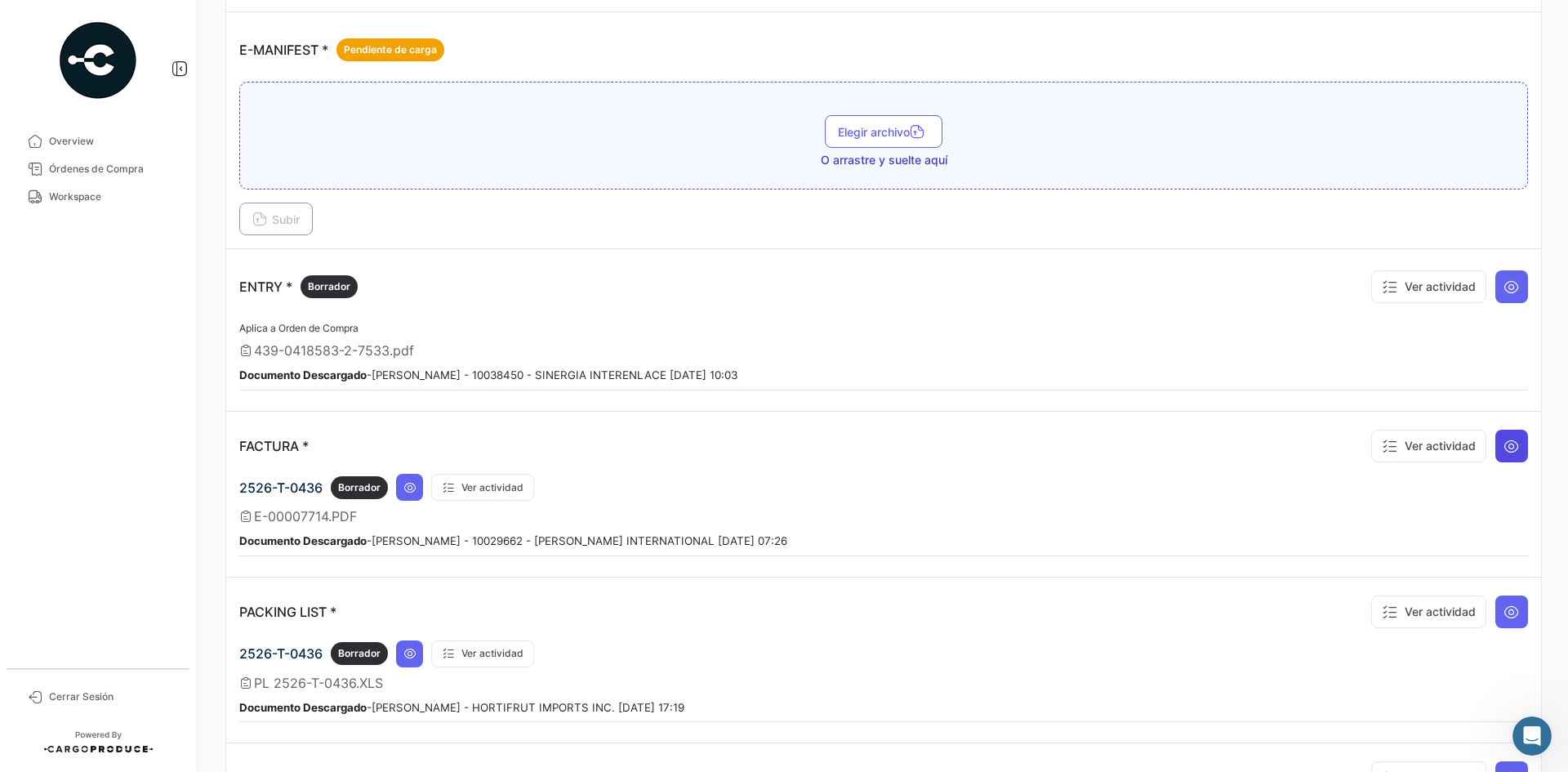
click at [1516, 440] on button at bounding box center [1512, 446] width 33 height 33
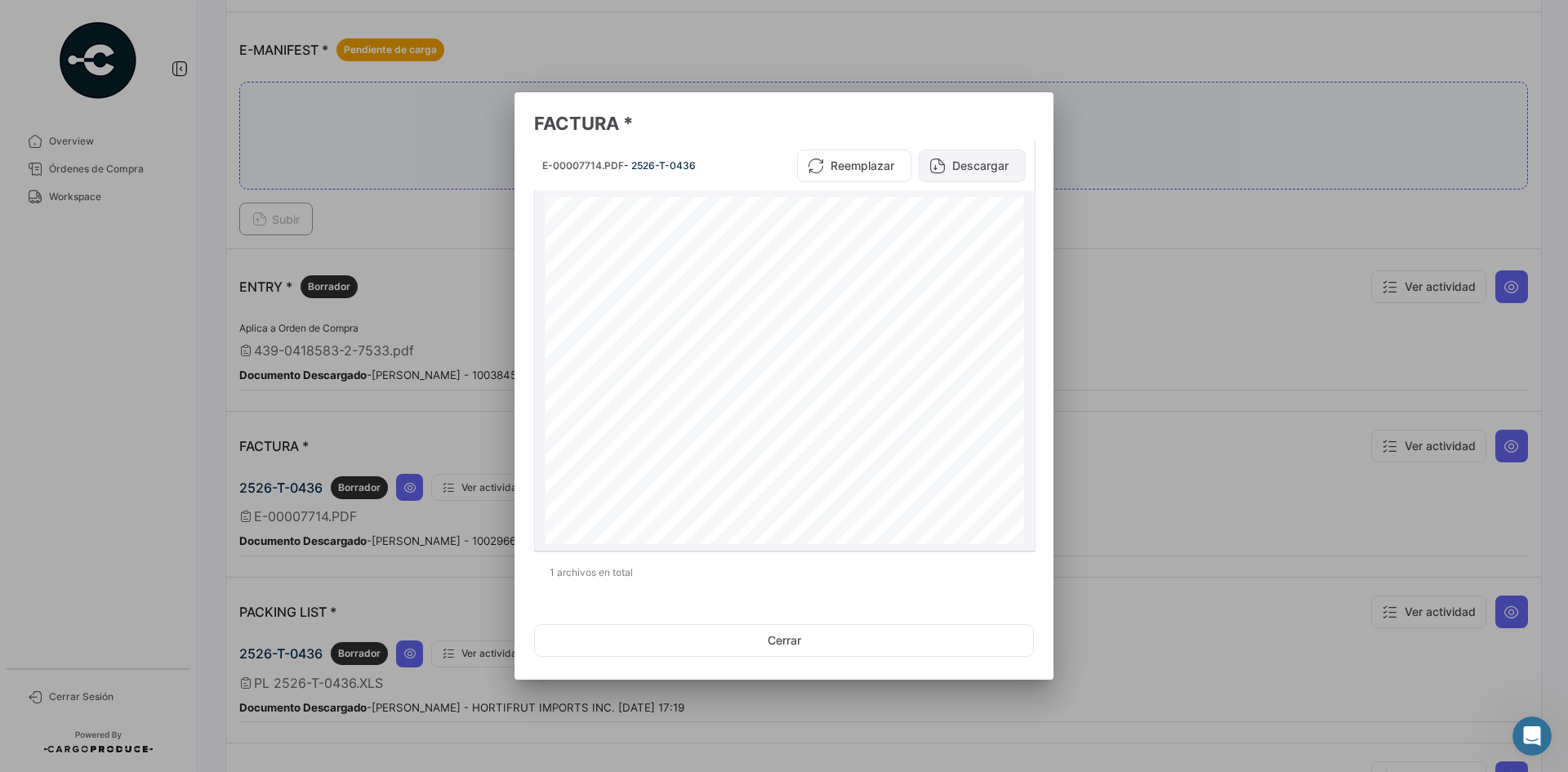
click at [971, 162] on button "Descargar" at bounding box center [972, 166] width 107 height 33
click at [1124, 306] on div at bounding box center [784, 386] width 1568 height 772
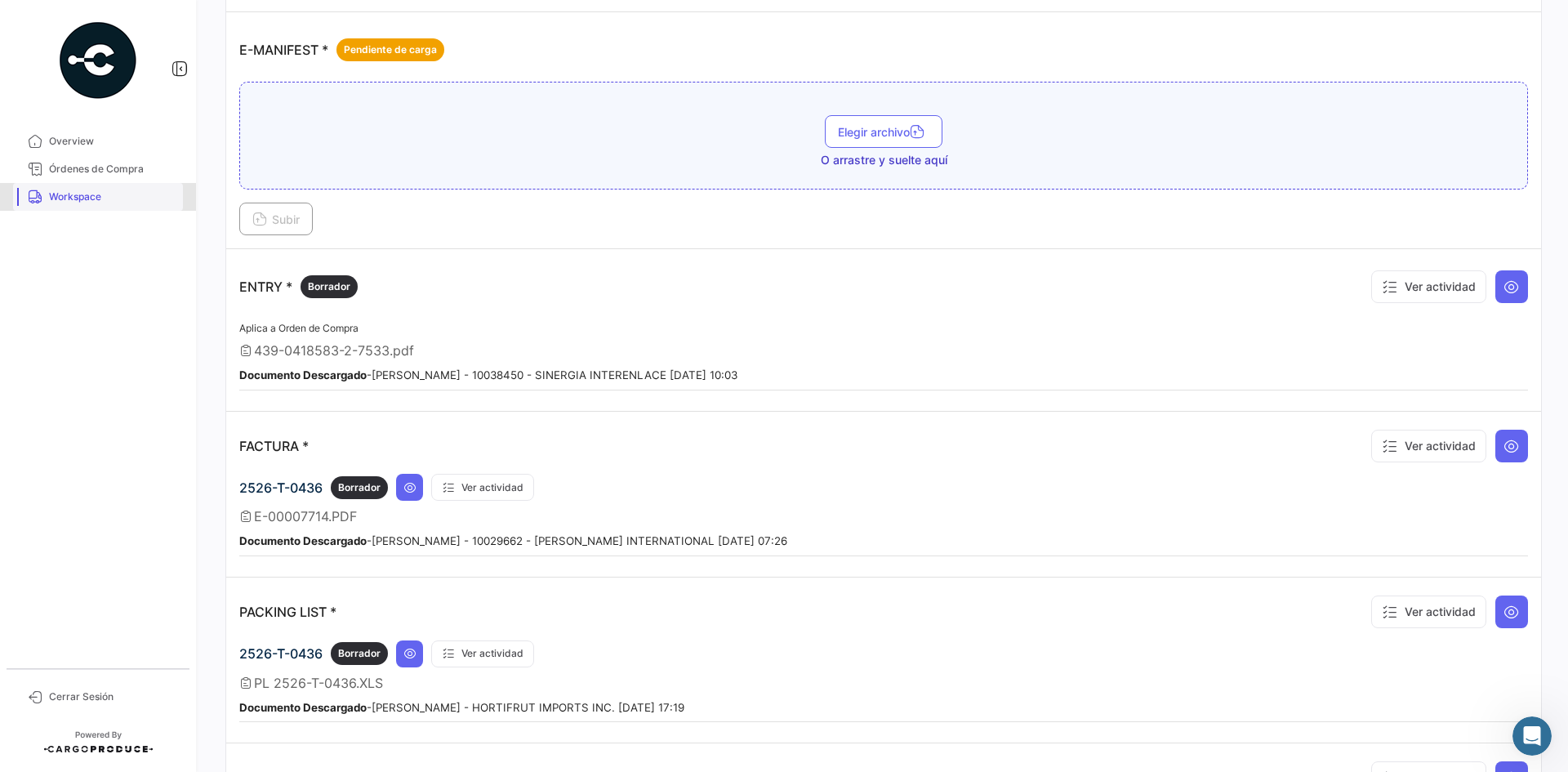
click at [123, 192] on span "Workspace" at bounding box center [113, 197] width 127 height 15
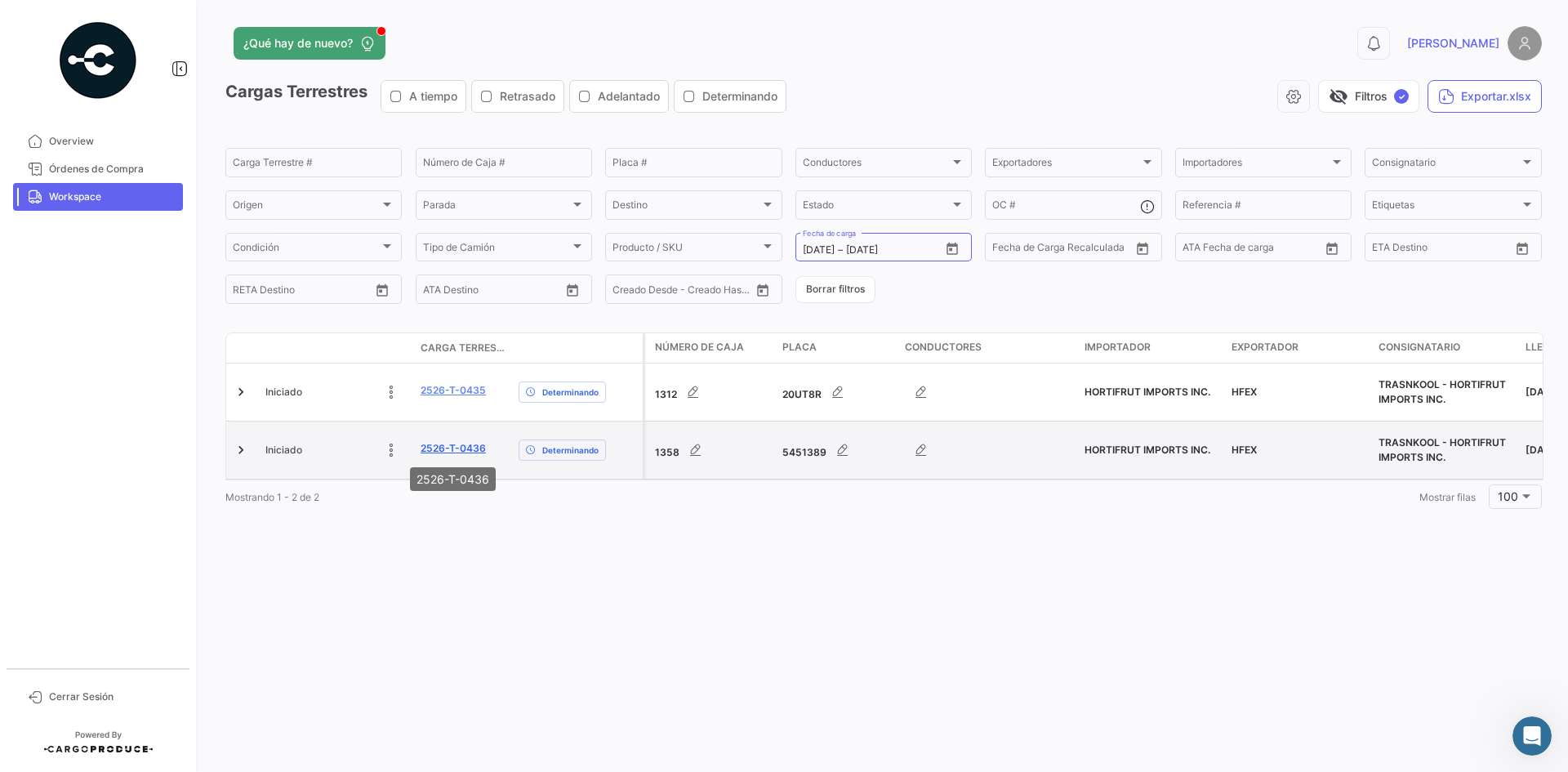
click at [447, 454] on link "2526-T-0436" at bounding box center [453, 448] width 66 height 15
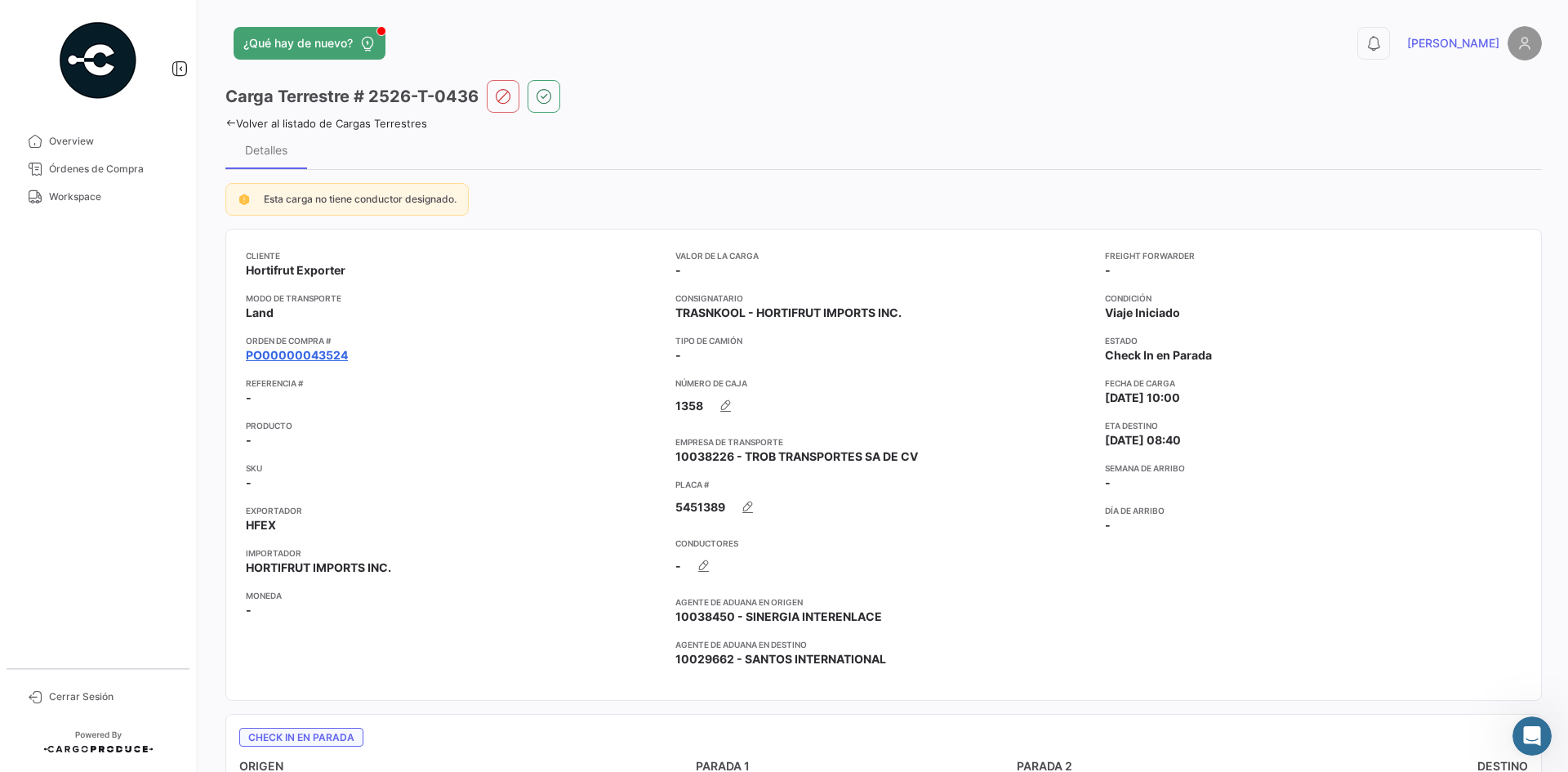
click at [336, 355] on link "PO00000043524" at bounding box center [297, 355] width 102 height 16
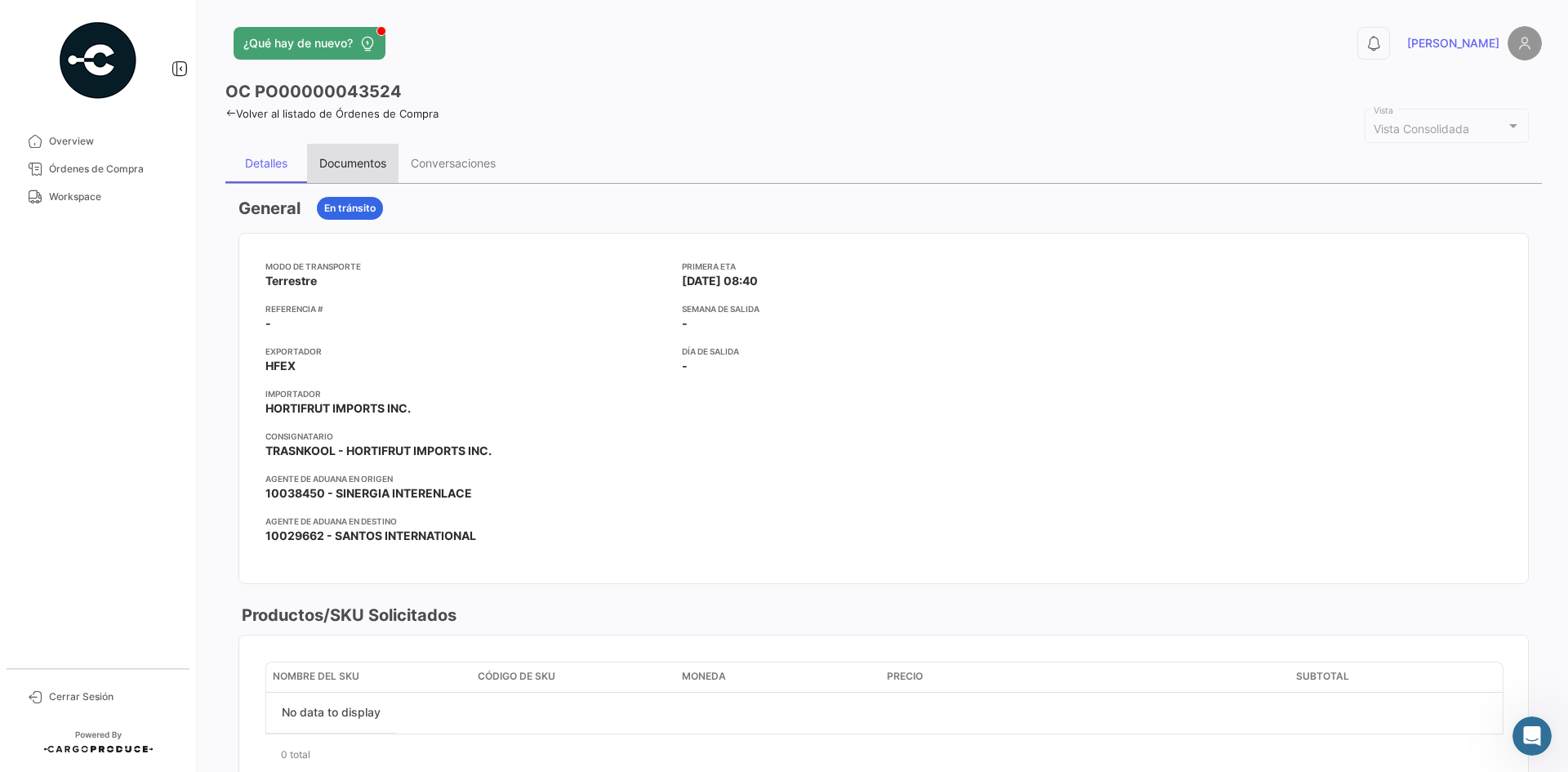
click at [341, 155] on div "Documentos" at bounding box center [352, 163] width 91 height 39
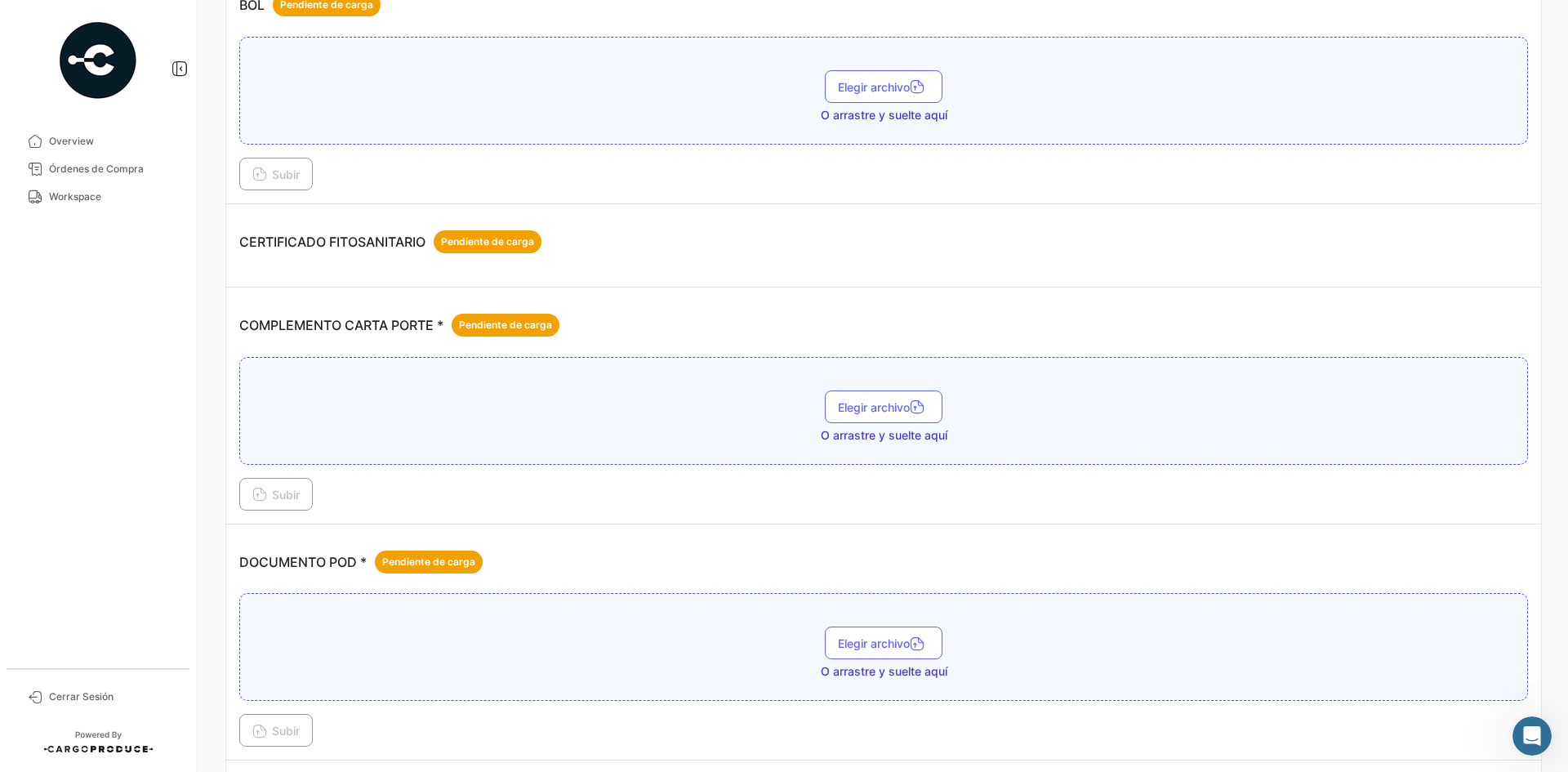
scroll to position [245, 0]
